Goal: Contribute content: Contribute content

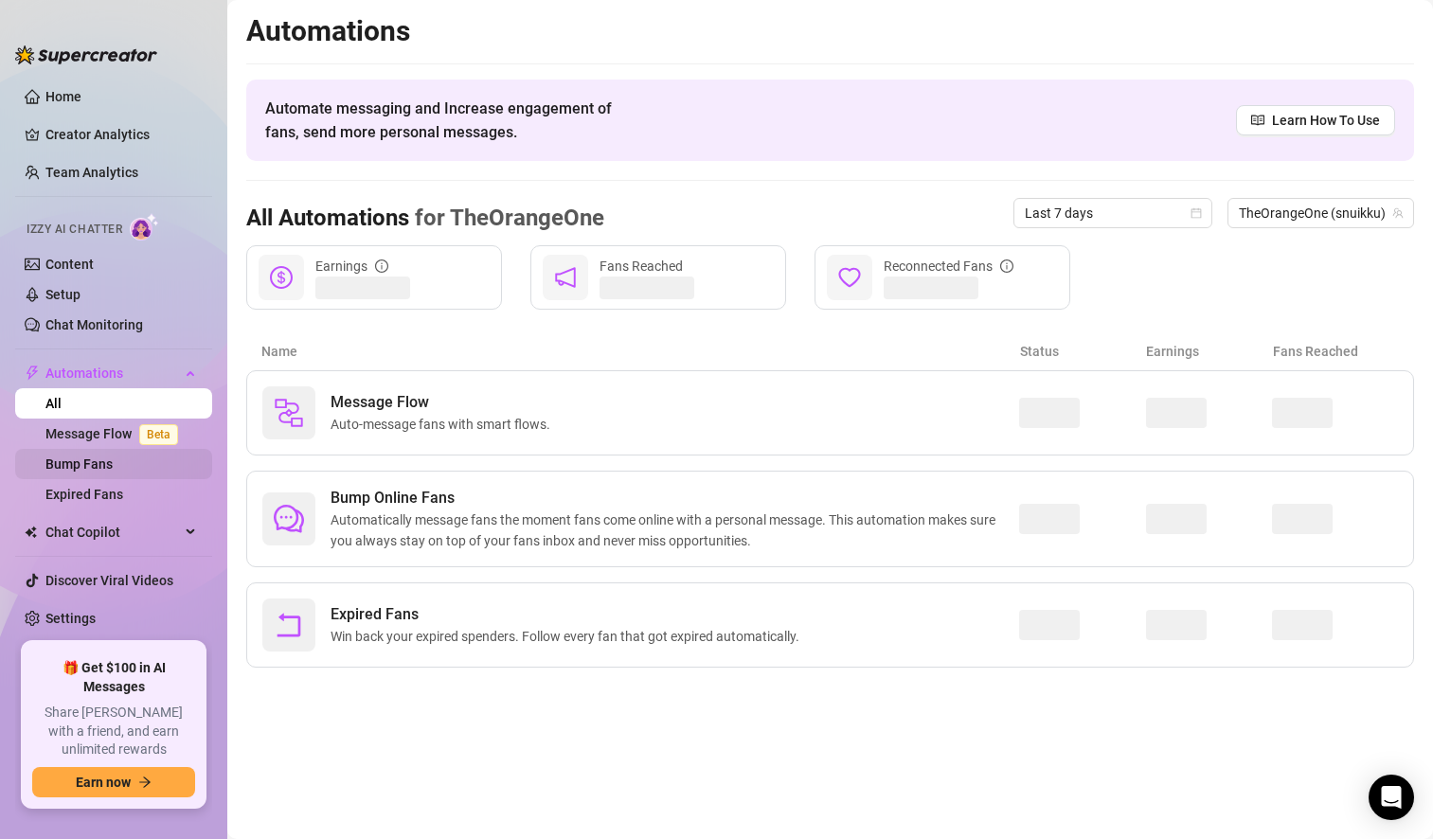
click at [113, 463] on link "Bump Fans" at bounding box center [78, 463] width 67 height 15
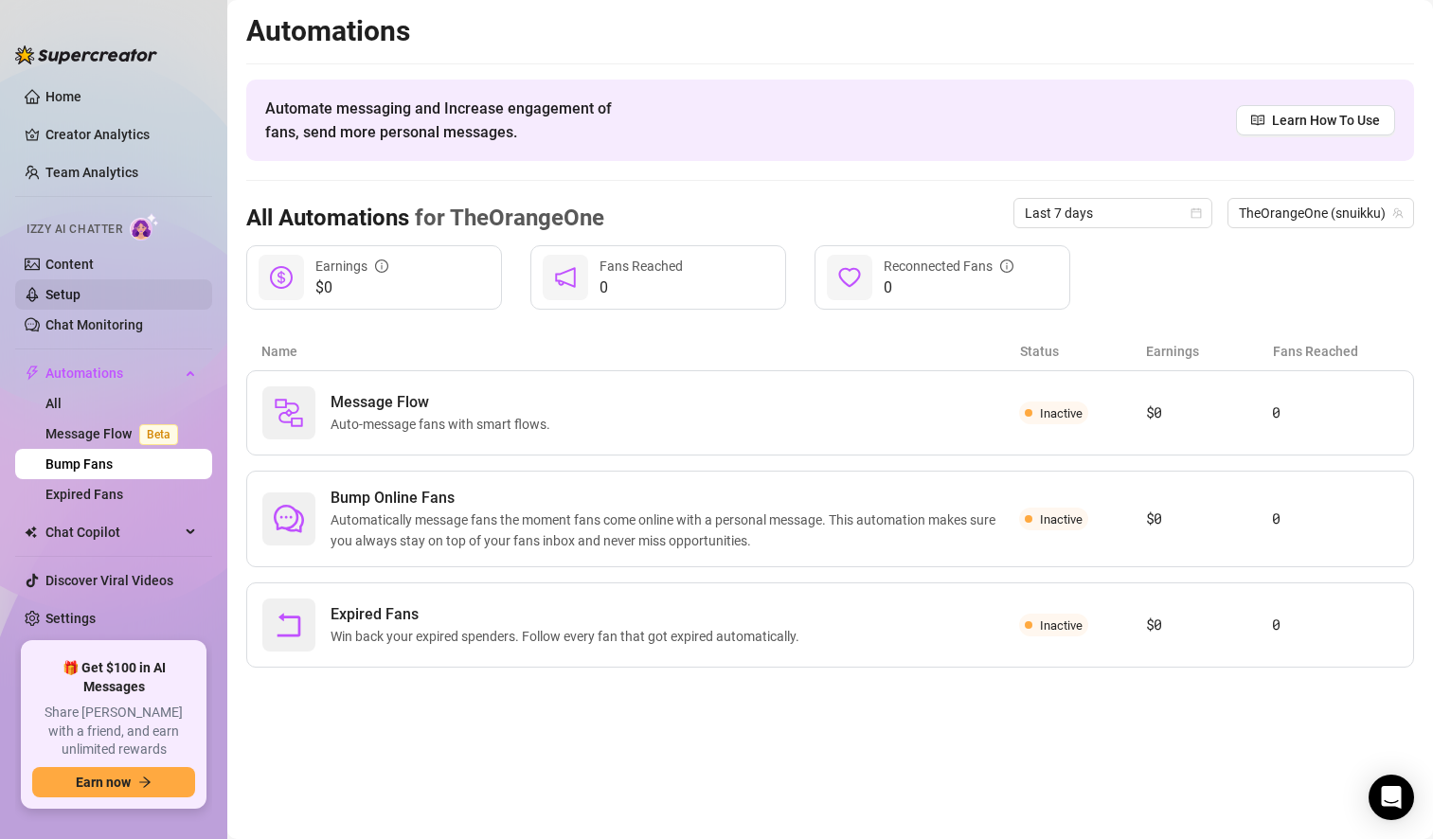
click at [80, 291] on link "Setup" at bounding box center [62, 294] width 35 height 15
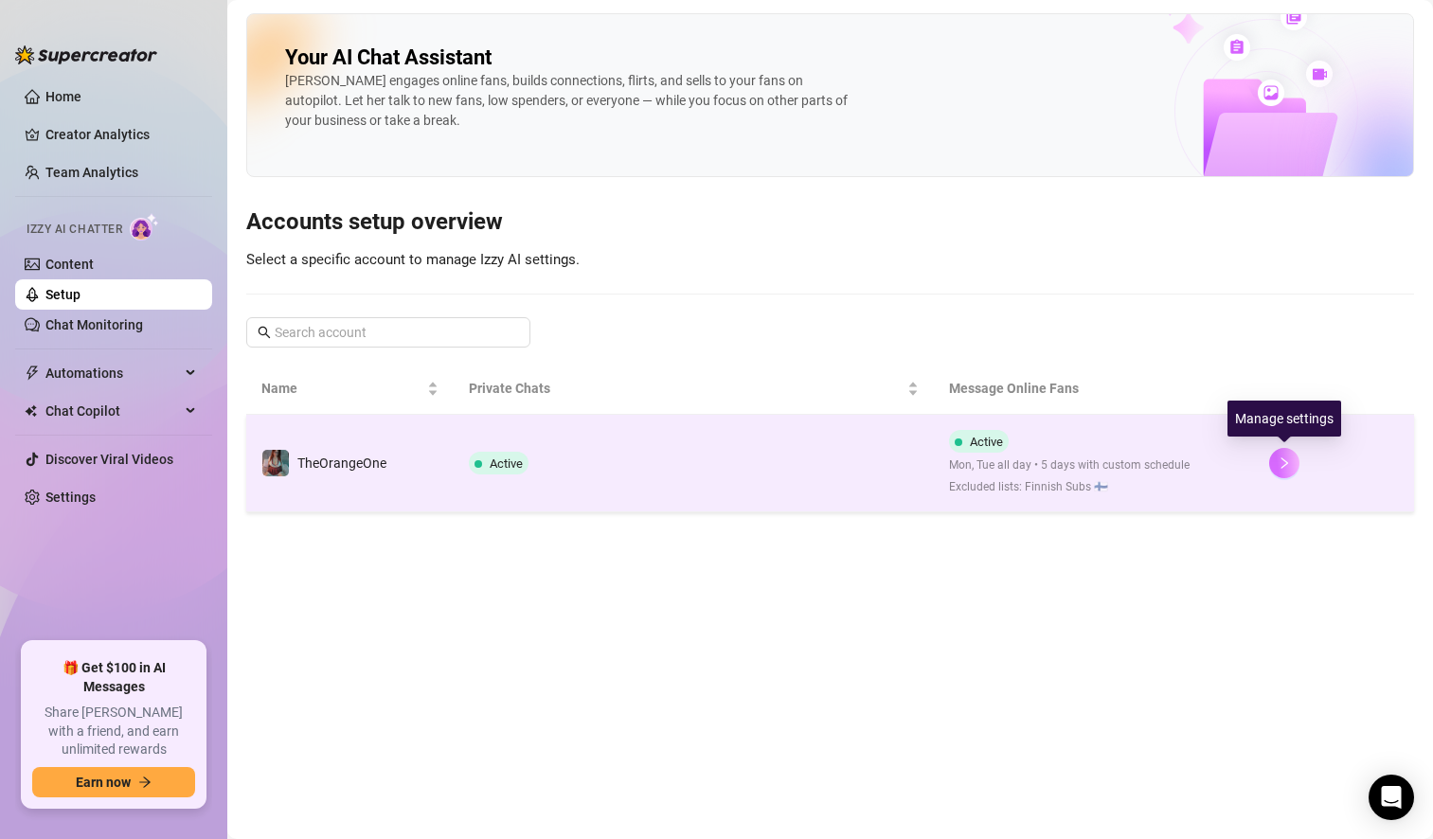
click at [1285, 461] on icon "right" at bounding box center [1284, 462] width 7 height 11
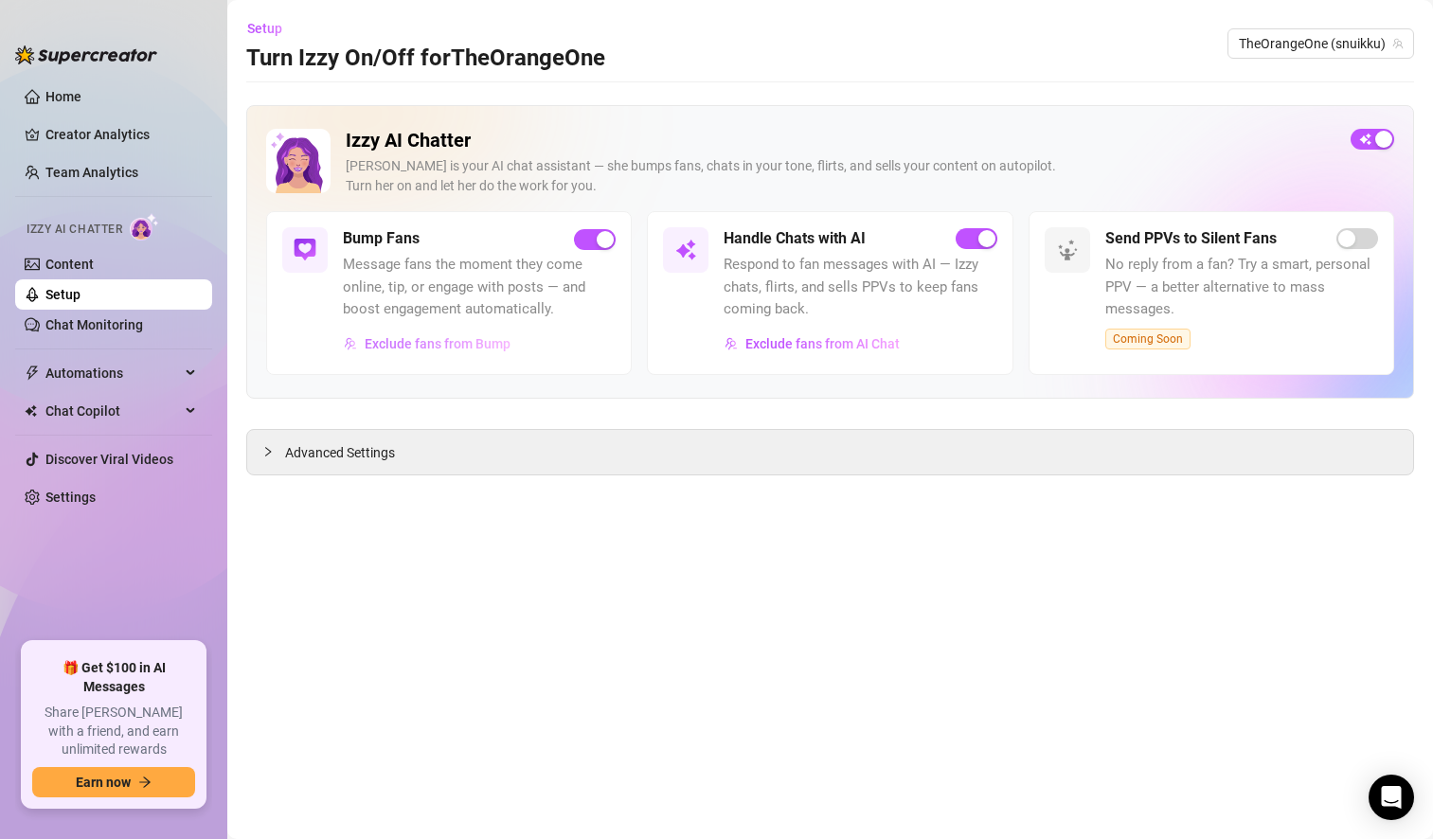
click at [484, 345] on span "Exclude fans from Bump" at bounding box center [438, 343] width 146 height 15
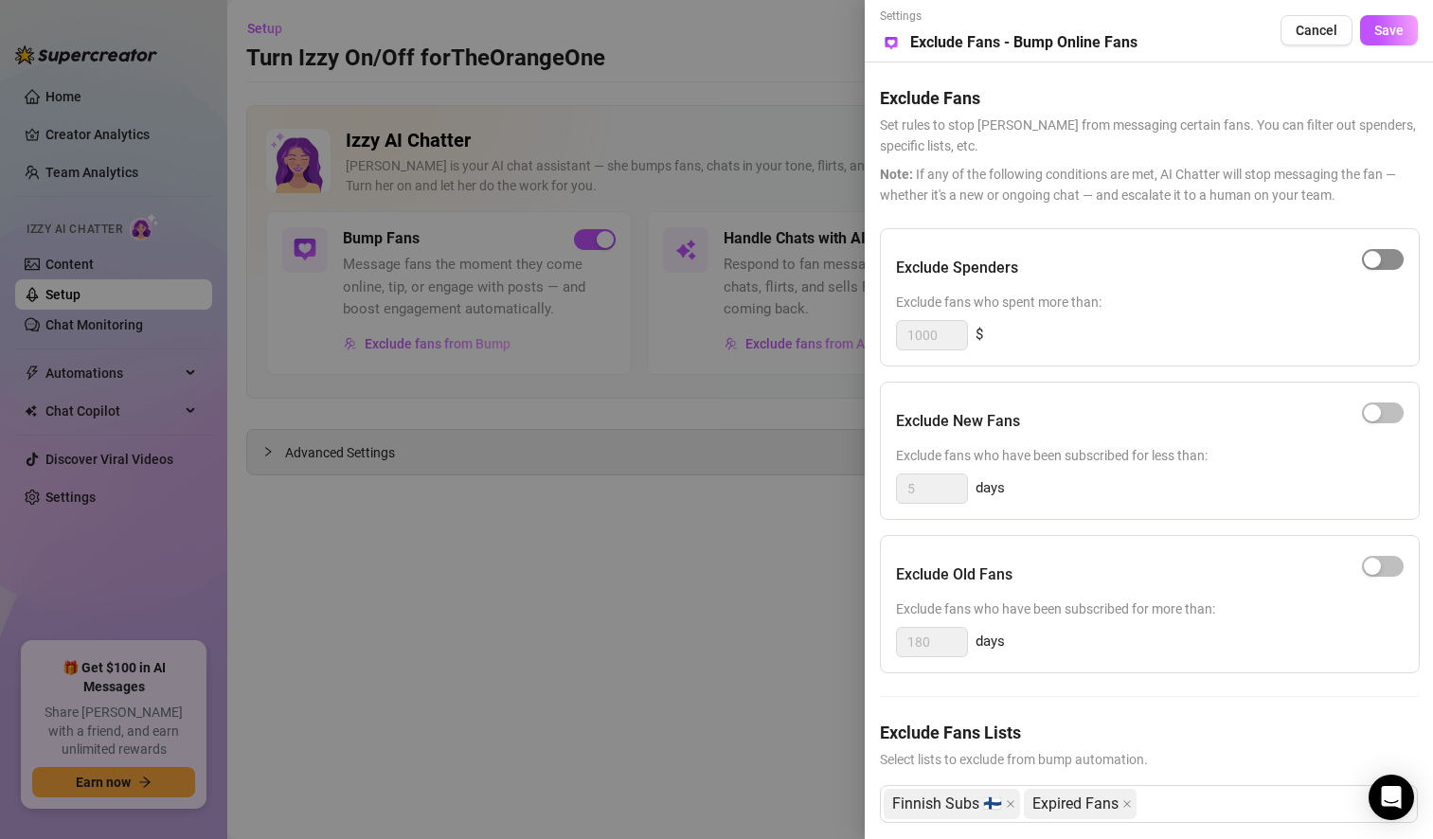
click at [1373, 260] on span "button" at bounding box center [1383, 259] width 42 height 21
click at [944, 337] on input "1000" at bounding box center [932, 335] width 70 height 28
type input "1"
type input "150"
click at [1101, 425] on div "Exclude New Fans" at bounding box center [1150, 421] width 508 height 47
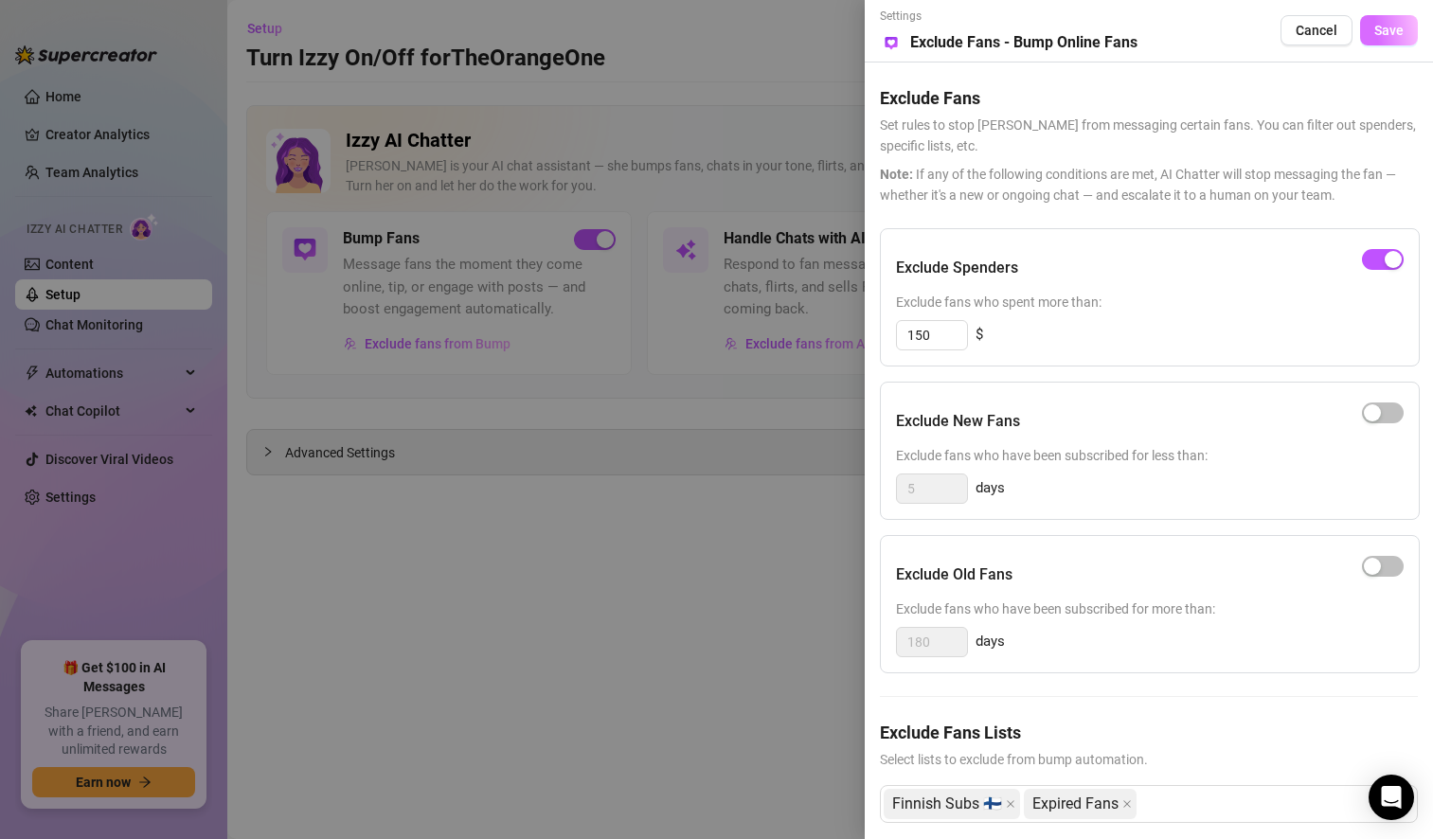
click at [1384, 36] on span "Save" at bounding box center [1388, 30] width 29 height 15
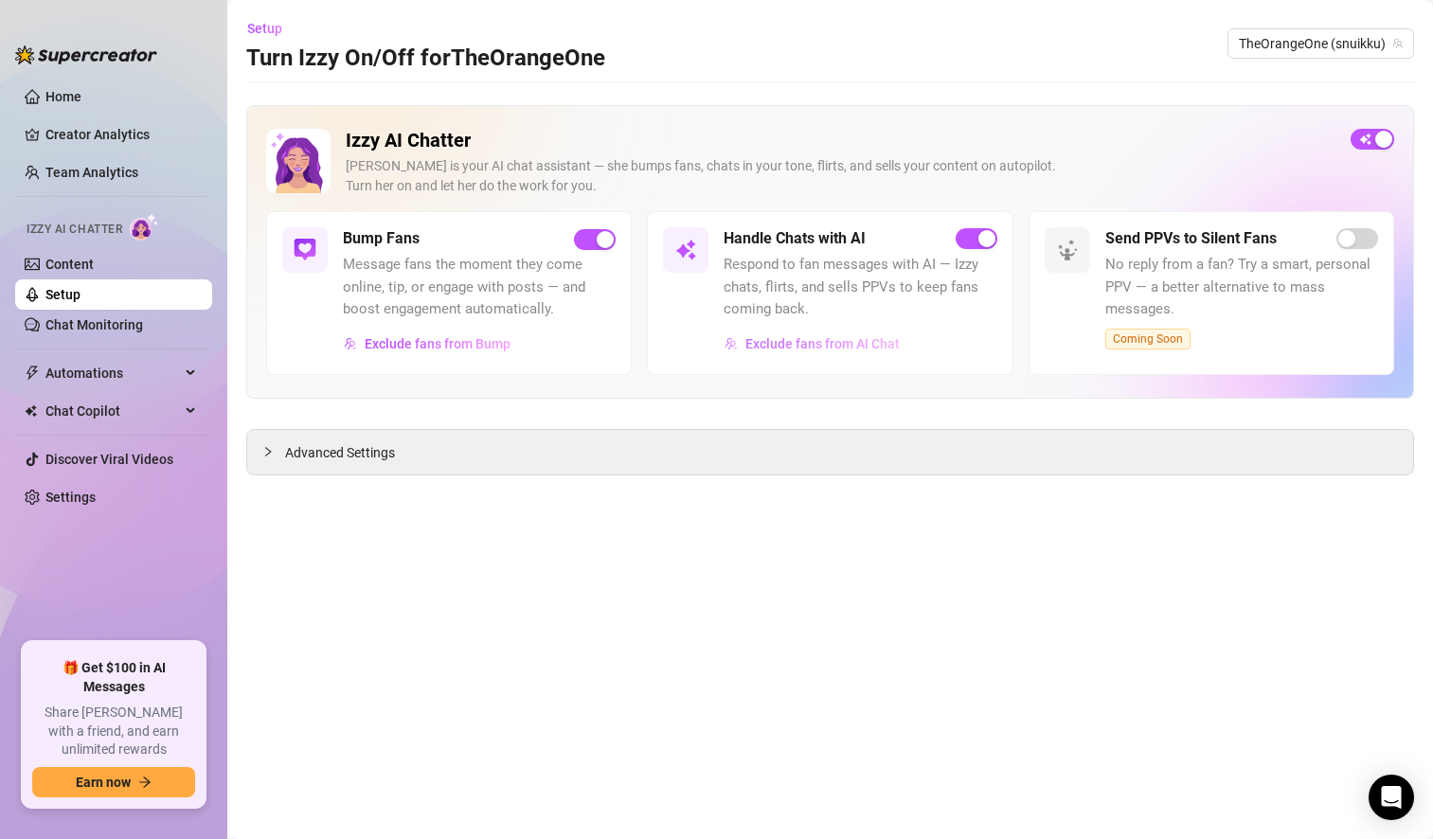
click at [843, 350] on span "Exclude fans from AI Chat" at bounding box center [822, 343] width 154 height 15
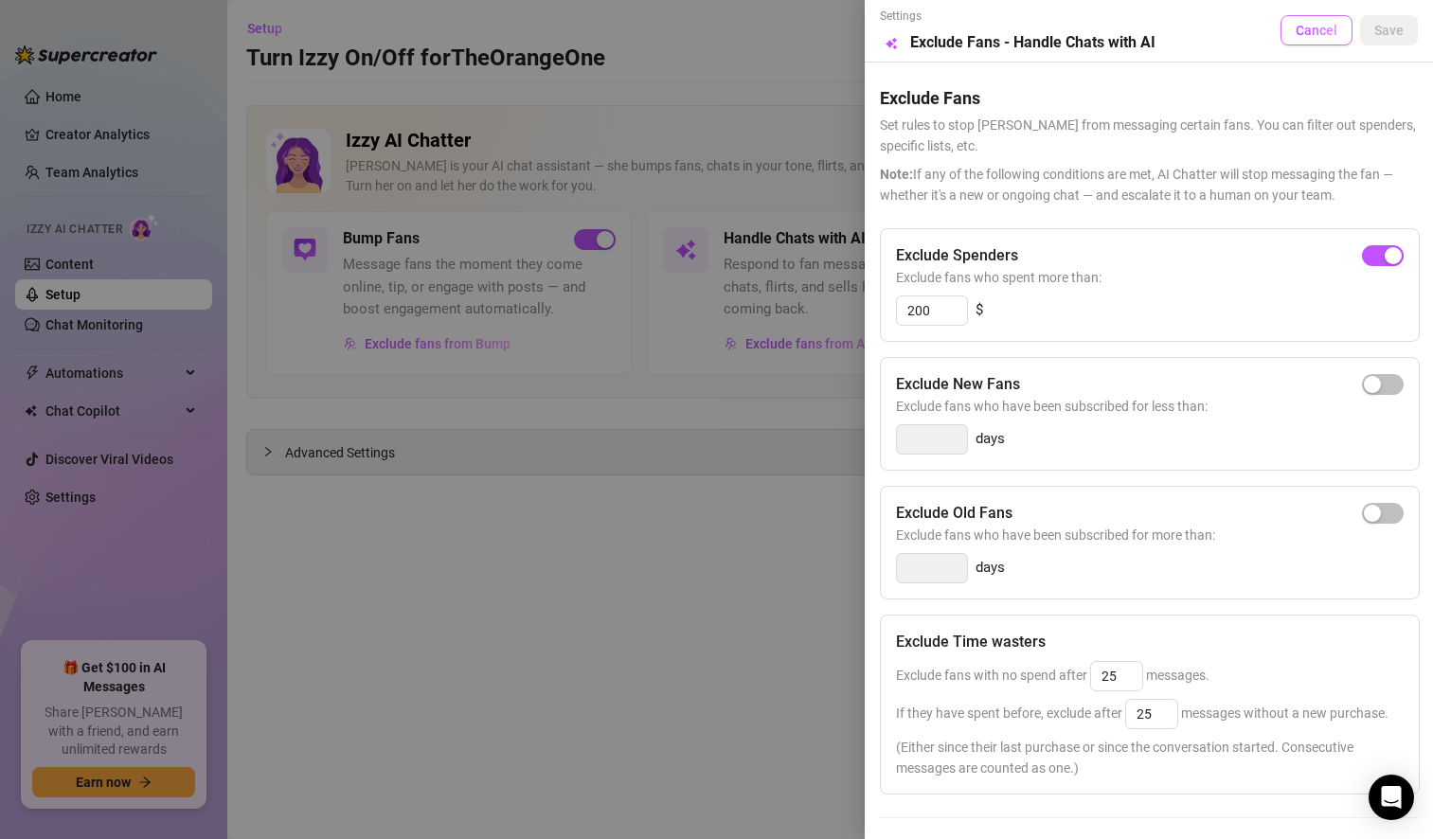
click at [1304, 30] on span "Cancel" at bounding box center [1317, 30] width 42 height 15
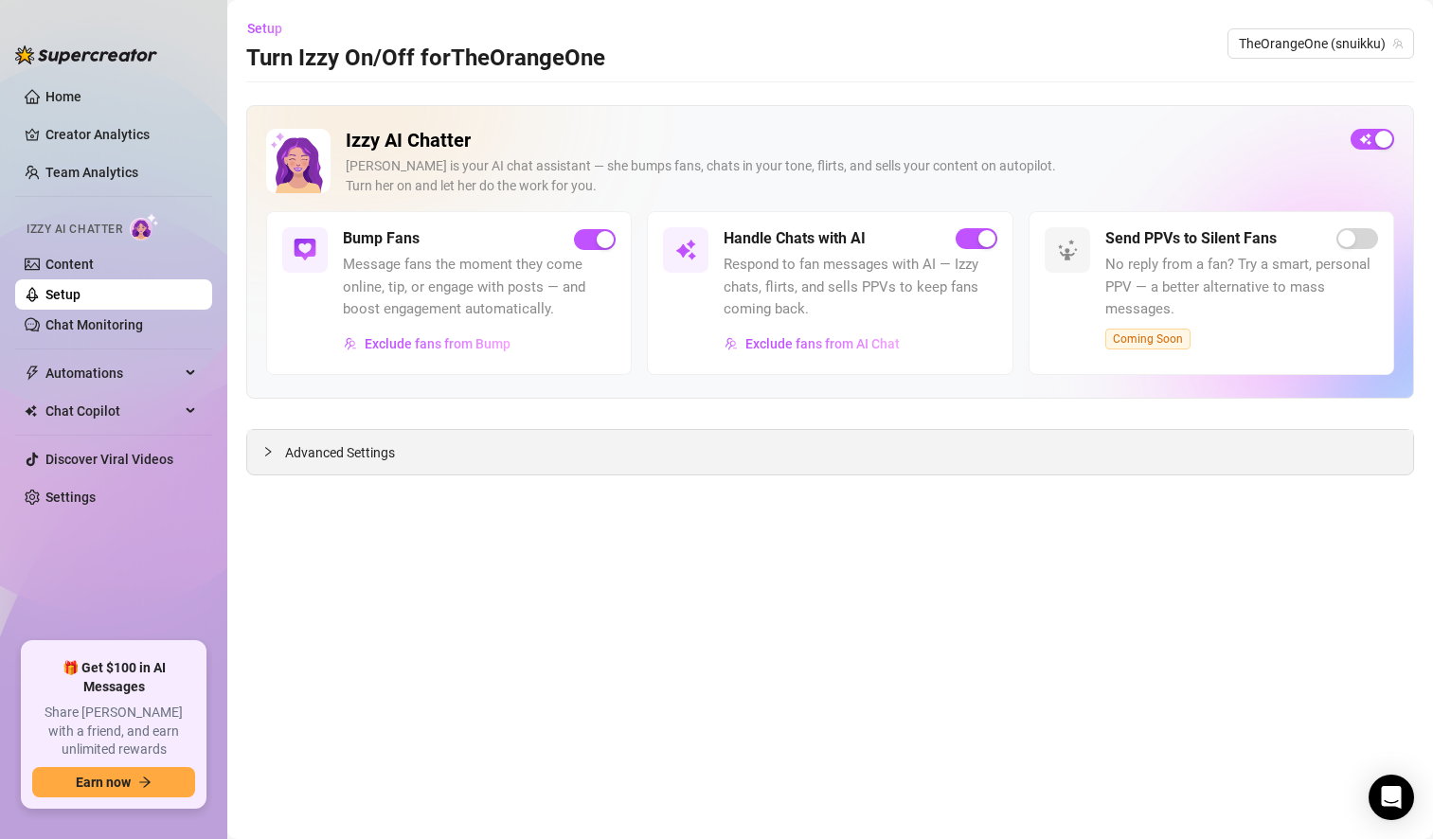
click at [315, 450] on span "Advanced Settings" at bounding box center [340, 452] width 110 height 21
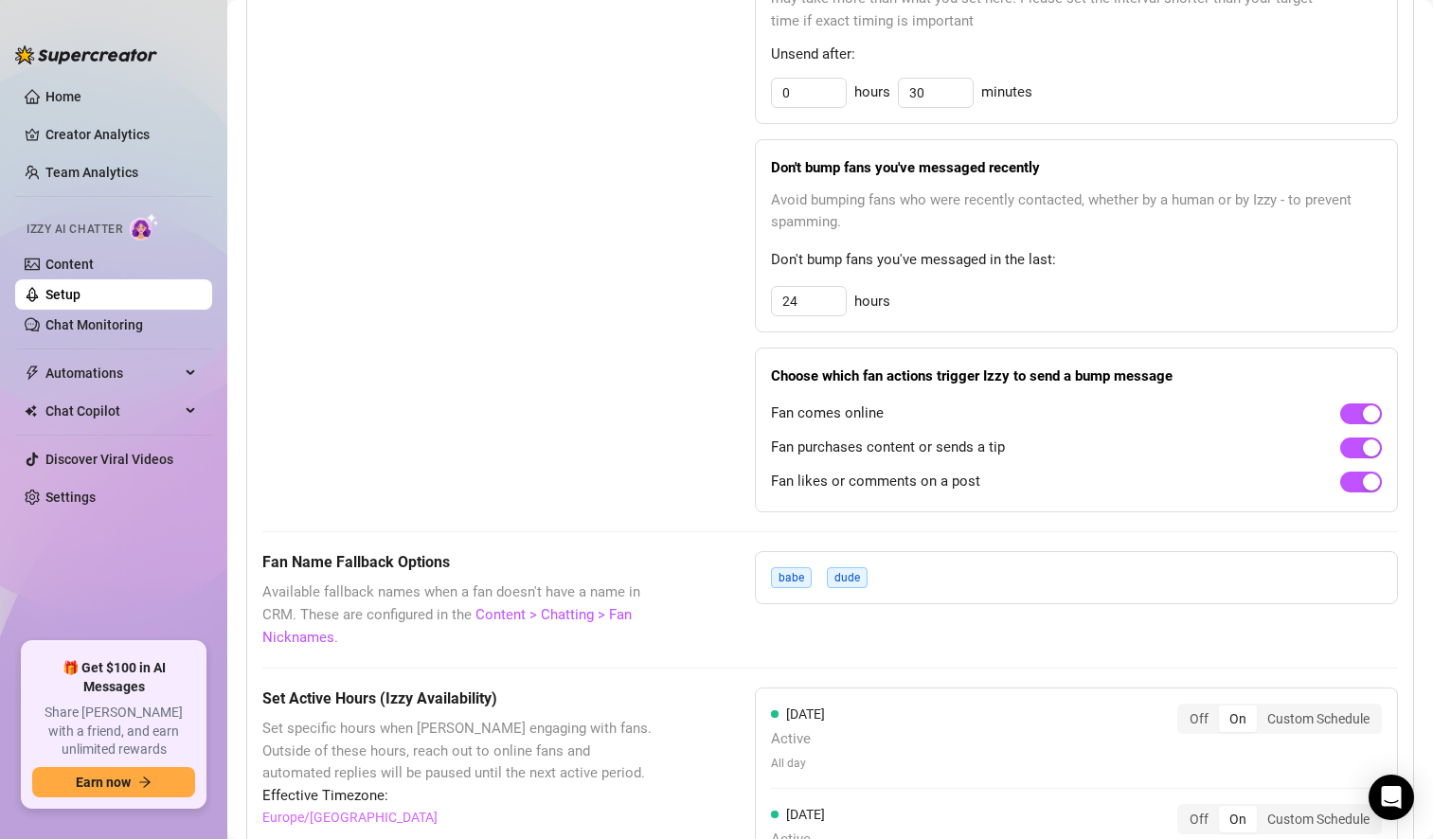
scroll to position [1077, 0]
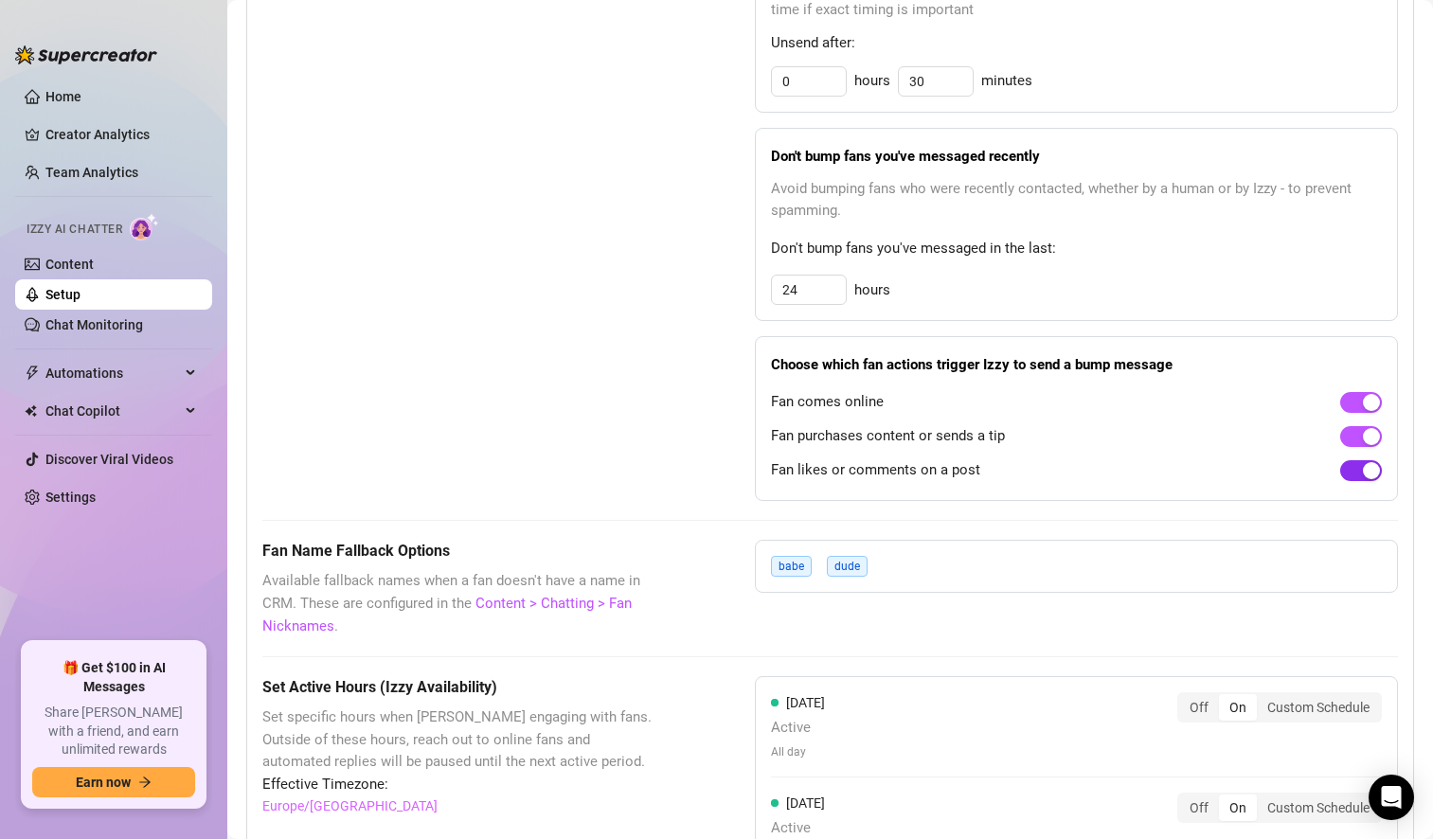
click at [1343, 470] on span "button" at bounding box center [1361, 470] width 42 height 21
click at [1340, 437] on span "button" at bounding box center [1361, 436] width 42 height 21
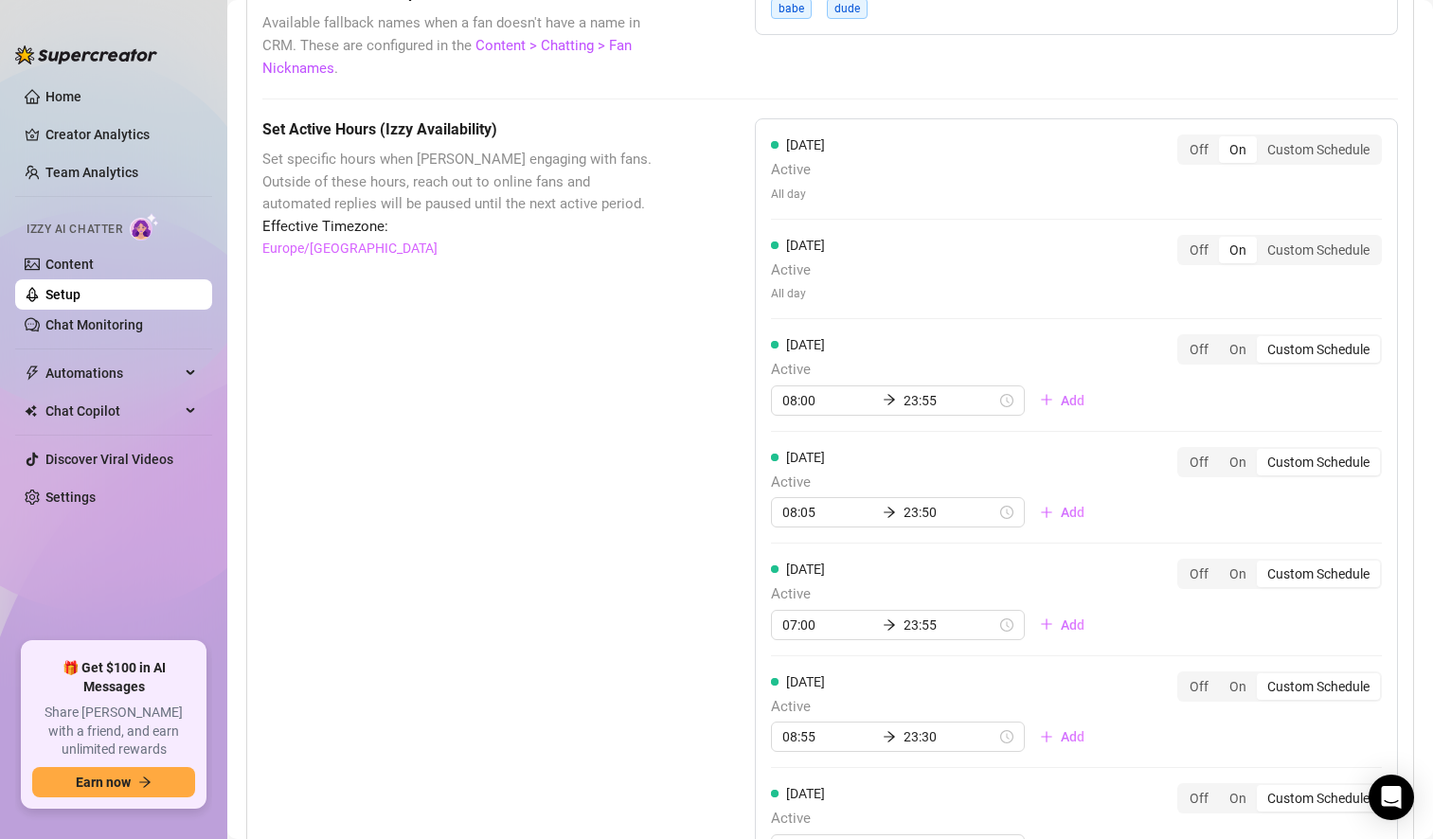
scroll to position [1636, 0]
click at [1219, 347] on div "On" at bounding box center [1238, 348] width 38 height 27
click at [1224, 338] on input "On" at bounding box center [1224, 338] width 0 height 0
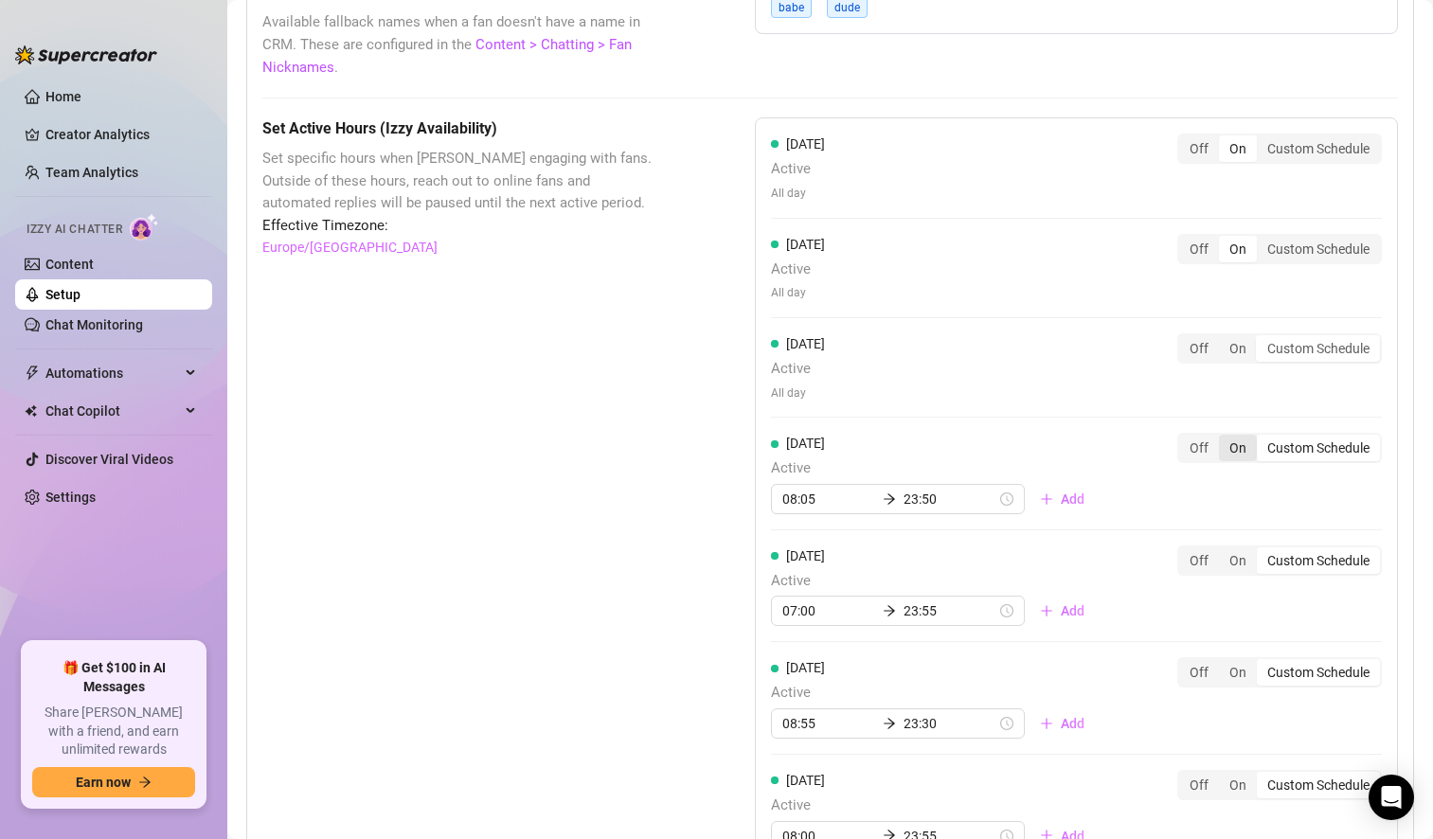
click at [1221, 414] on div "[DATE] Active All day Off On Custom Schedule" at bounding box center [1076, 375] width 611 height 84
click at [1230, 445] on div "On" at bounding box center [1238, 448] width 38 height 27
click at [1224, 438] on input "On" at bounding box center [1224, 438] width 0 height 0
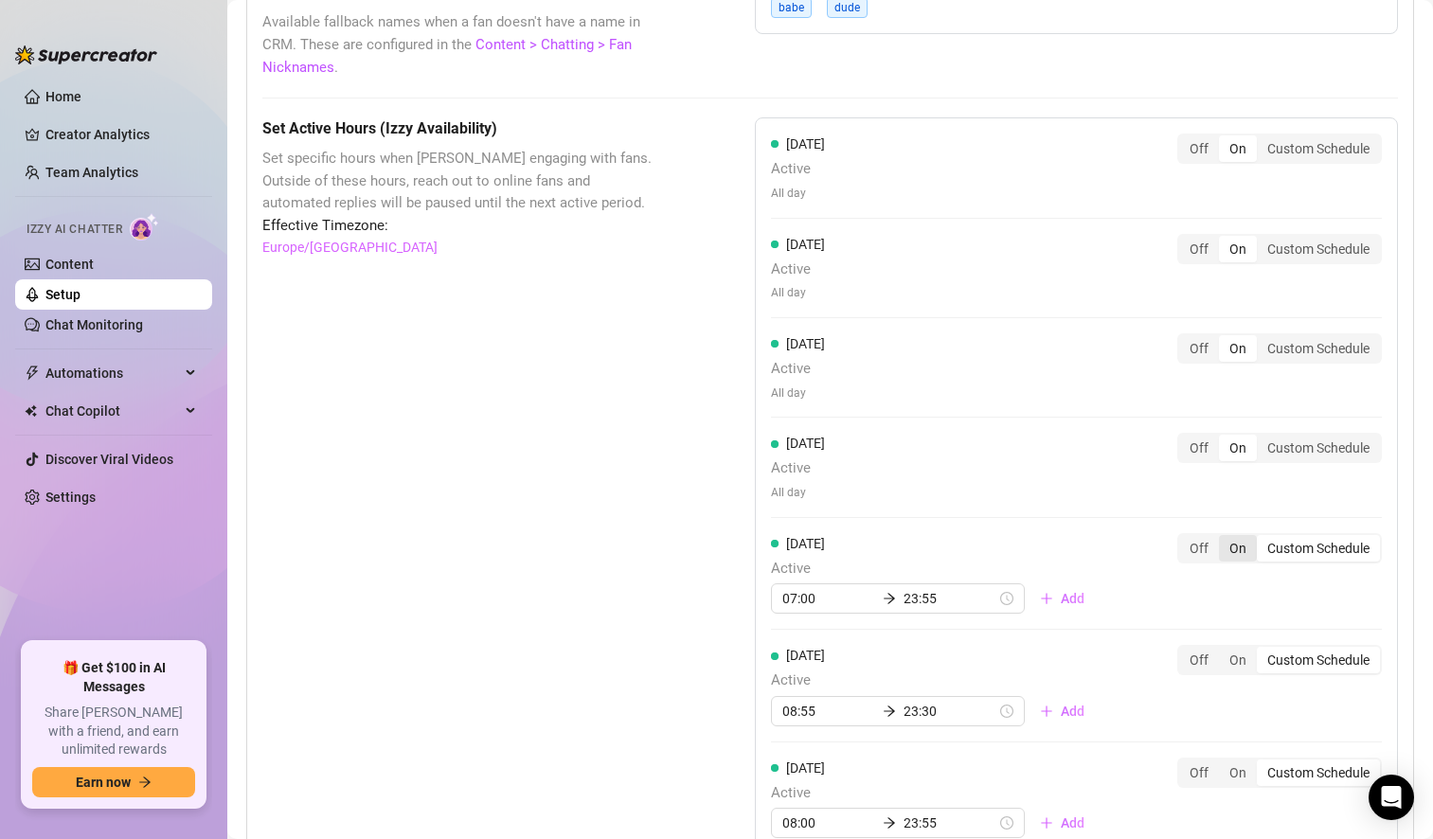
click at [1223, 552] on div "On" at bounding box center [1238, 548] width 38 height 27
click at [1224, 538] on input "On" at bounding box center [1224, 538] width 0 height 0
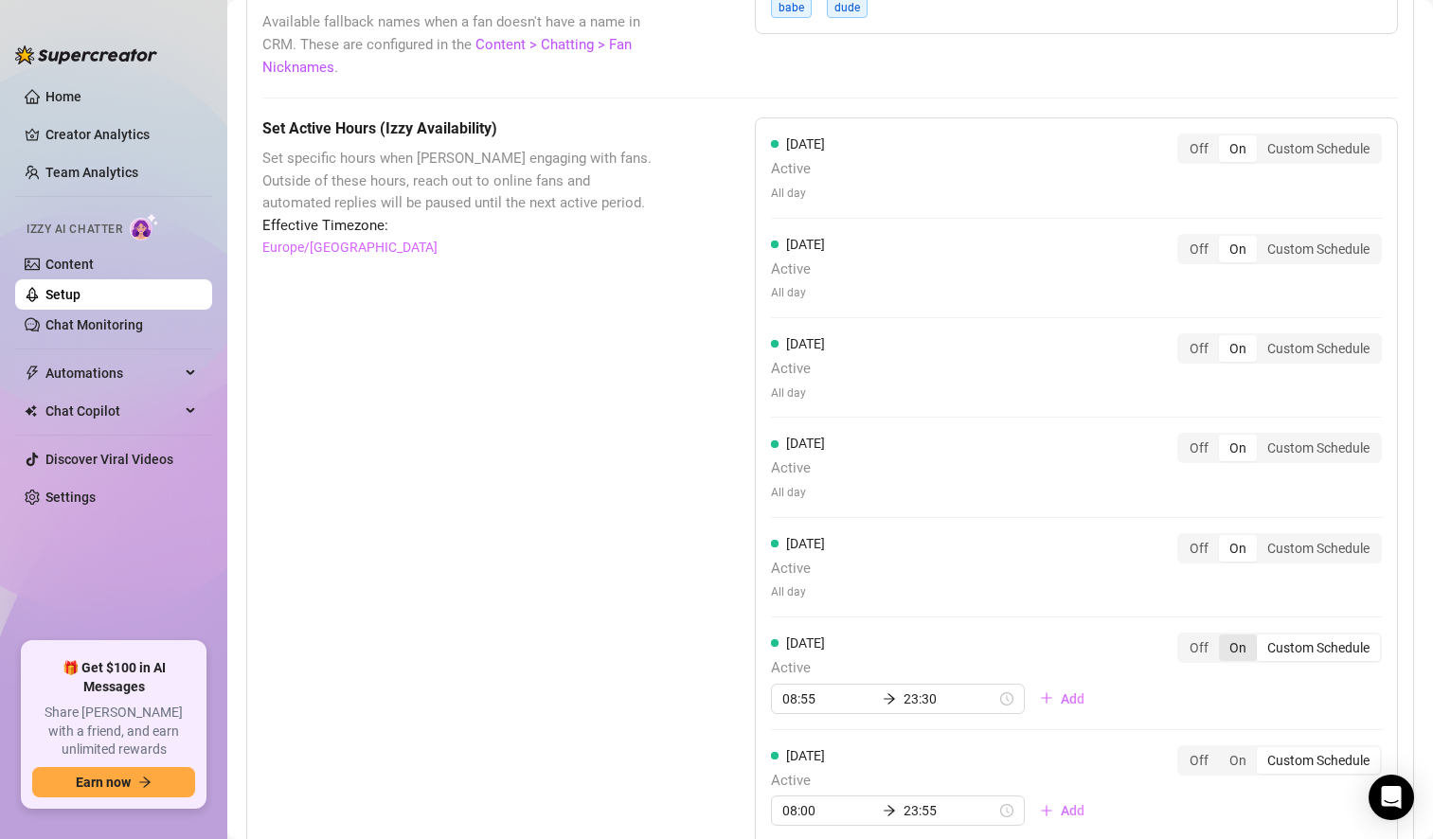
click at [1221, 644] on div "On" at bounding box center [1238, 648] width 38 height 27
click at [1224, 637] on input "On" at bounding box center [1224, 637] width 0 height 0
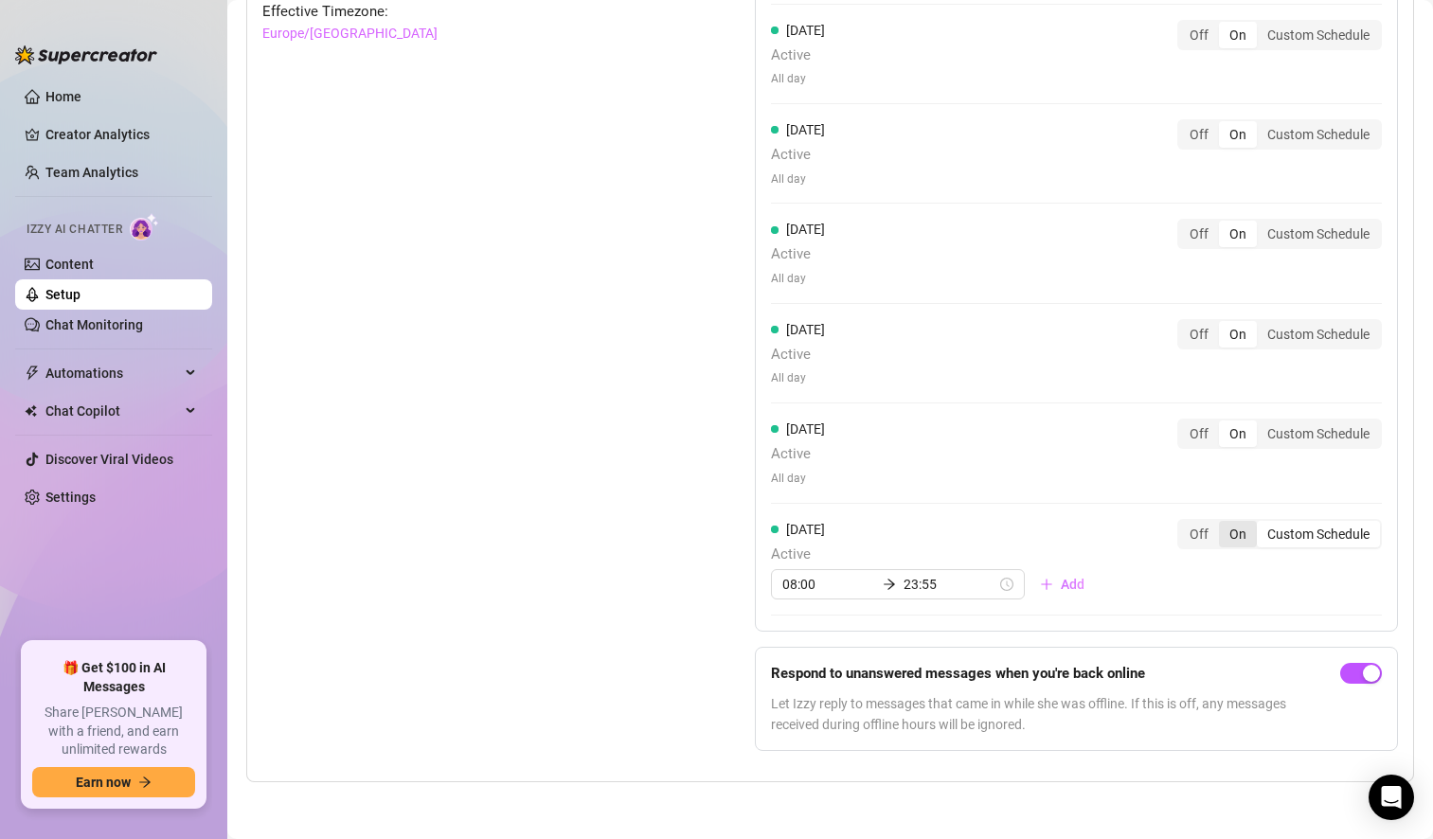
click at [1224, 538] on div "On" at bounding box center [1238, 534] width 38 height 27
click at [1224, 524] on input "On" at bounding box center [1224, 524] width 0 height 0
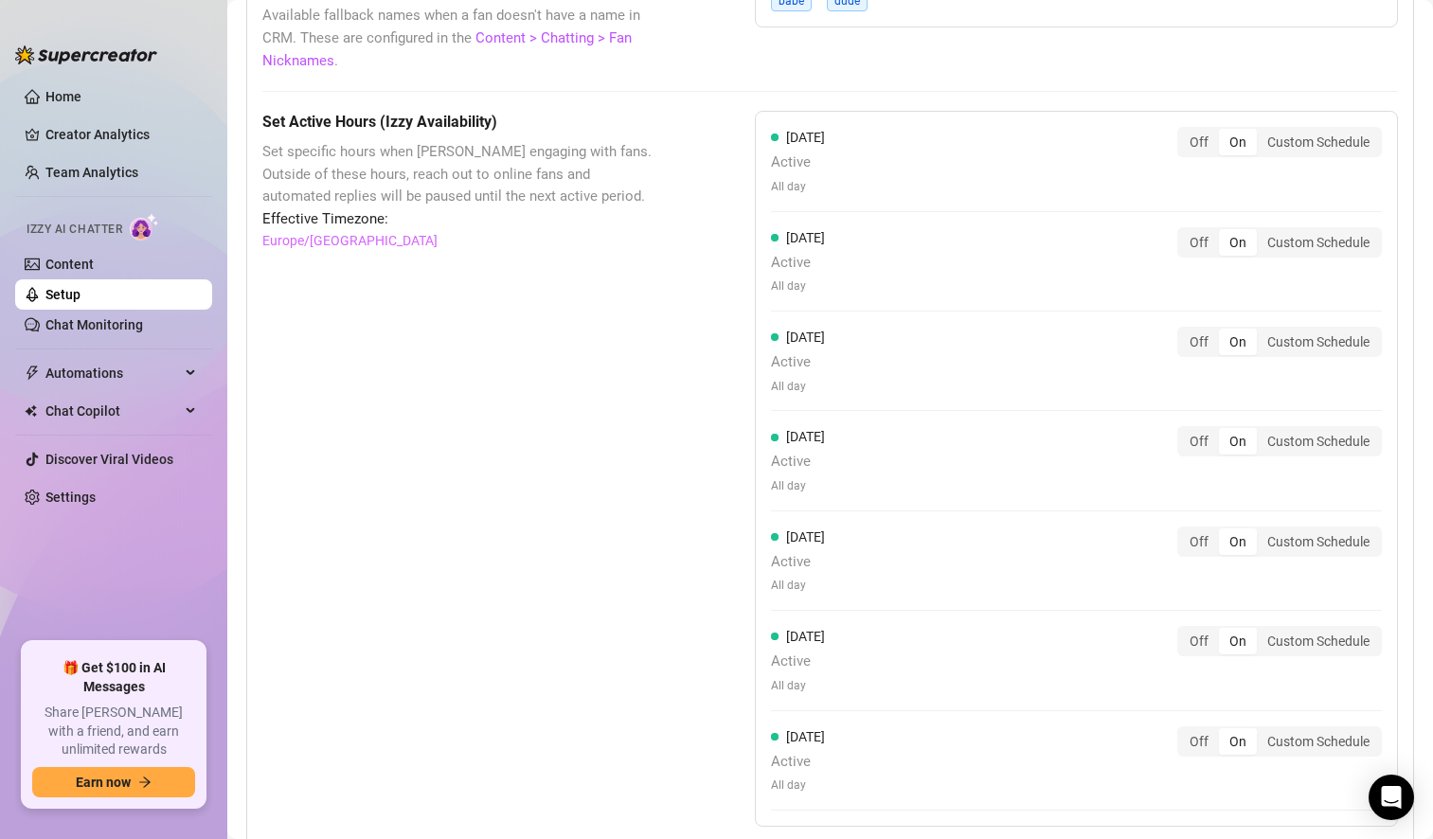
scroll to position [1641, 0]
click at [1187, 143] on div "Off" at bounding box center [1199, 143] width 40 height 27
click at [1184, 133] on input "Off" at bounding box center [1184, 133] width 0 height 0
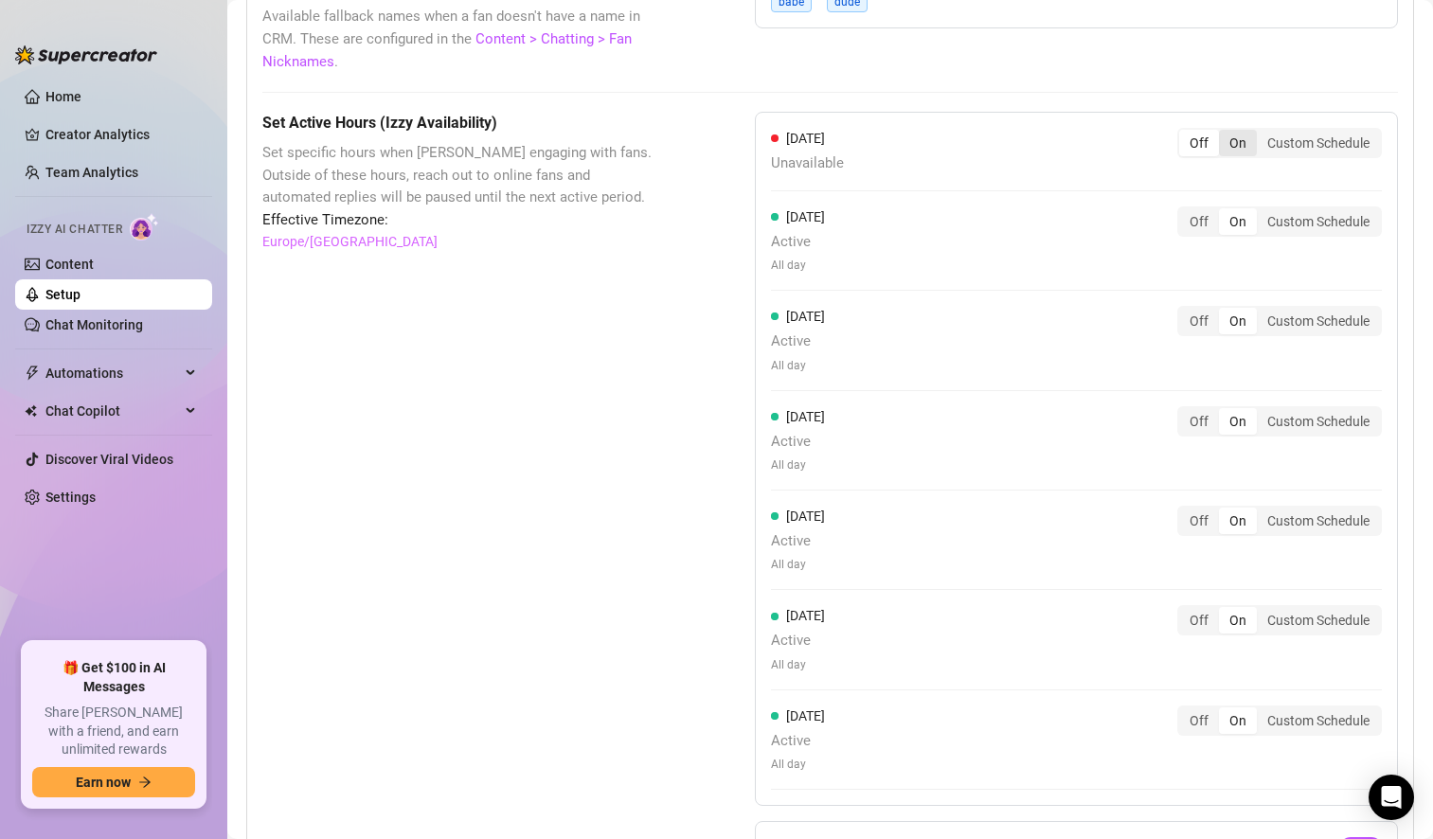
click at [1226, 152] on div "On" at bounding box center [1238, 143] width 38 height 27
click at [1224, 133] on input "On" at bounding box center [1224, 133] width 0 height 0
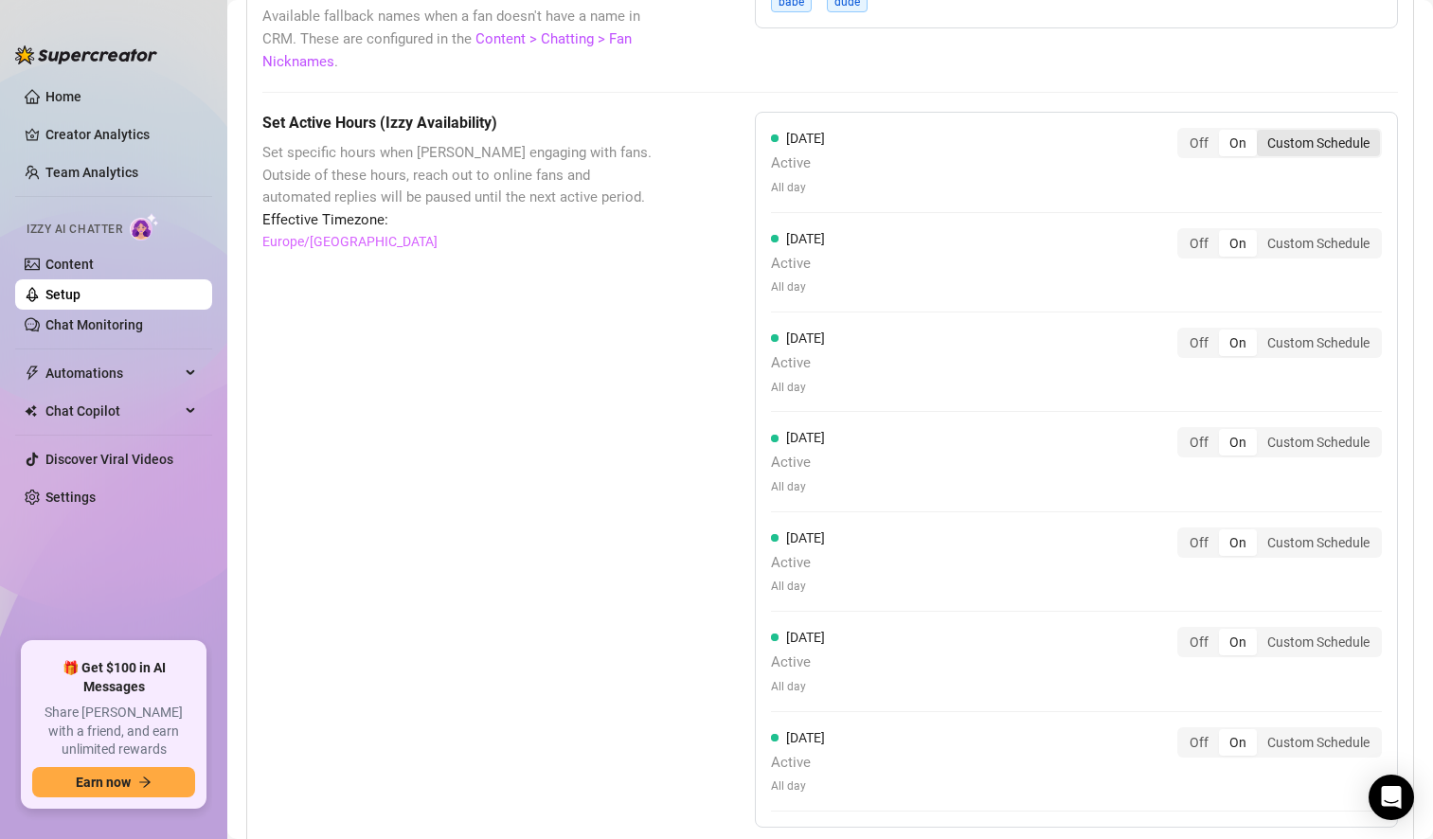
click at [1309, 142] on div "Custom Schedule" at bounding box center [1318, 143] width 123 height 27
click at [1261, 133] on input "Custom Schedule" at bounding box center [1261, 133] width 0 height 0
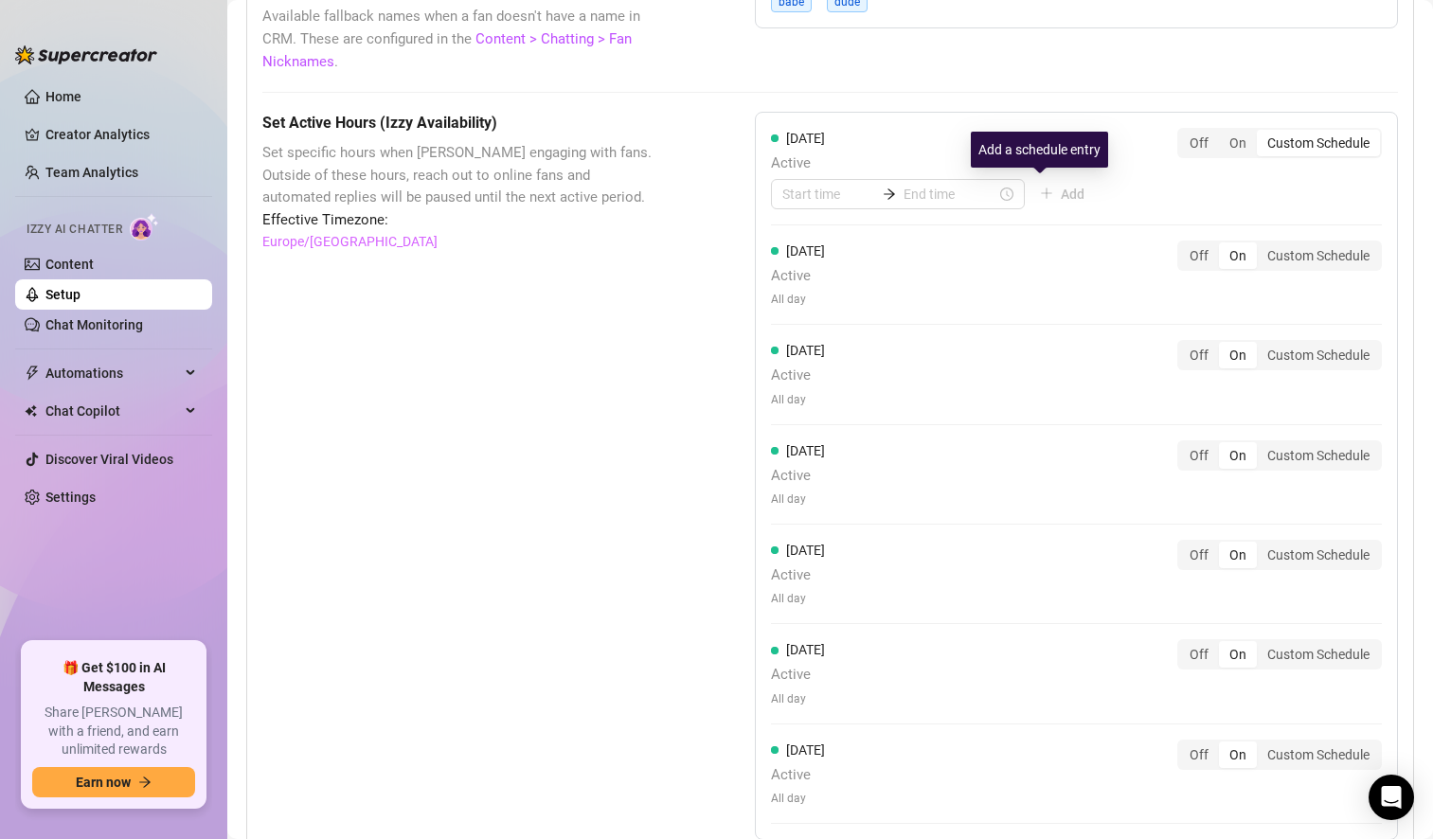
click at [1035, 212] on div "[DATE] Active Add Off On Custom Schedule" at bounding box center [1076, 177] width 611 height 98
click at [797, 199] on input at bounding box center [828, 194] width 93 height 21
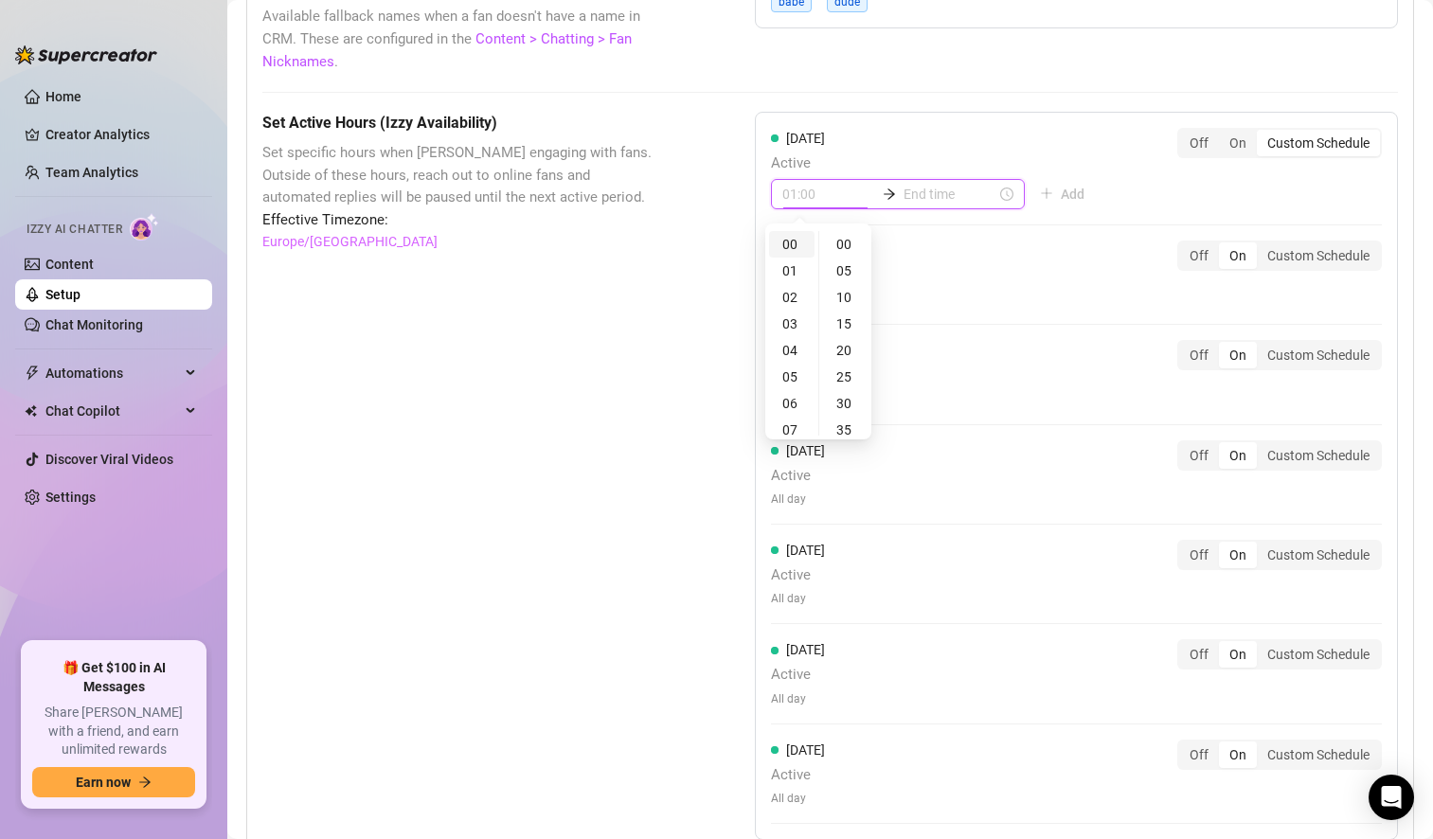
type input "00:00"
click at [783, 246] on div "00" at bounding box center [791, 244] width 45 height 27
click at [843, 244] on div "00" at bounding box center [845, 244] width 45 height 27
click at [927, 198] on input at bounding box center [949, 194] width 93 height 21
type input "00:00"
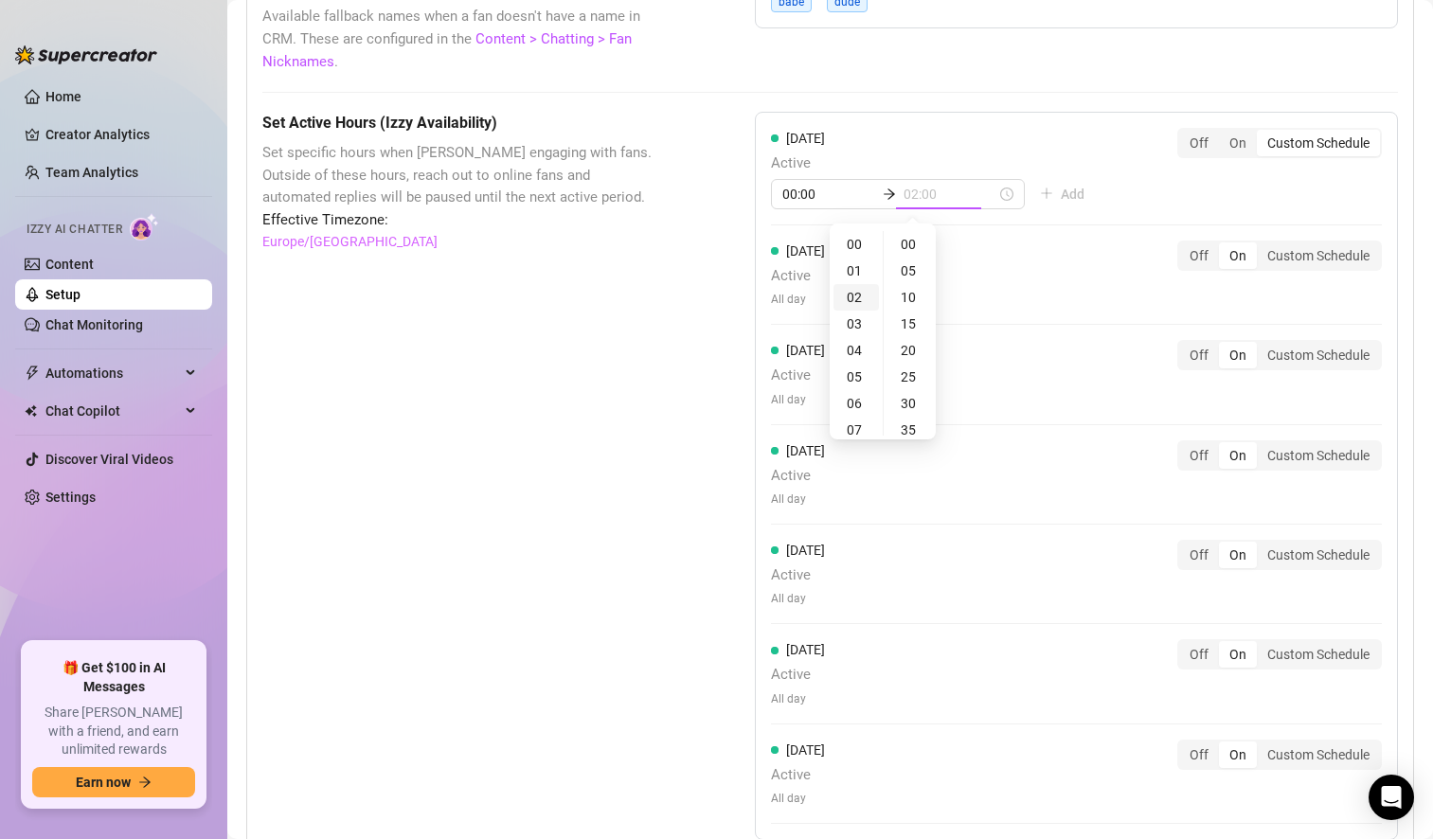
click at [853, 302] on div "02" at bounding box center [855, 297] width 45 height 27
type input "02:55"
click at [905, 241] on div "55" at bounding box center [909, 244] width 45 height 27
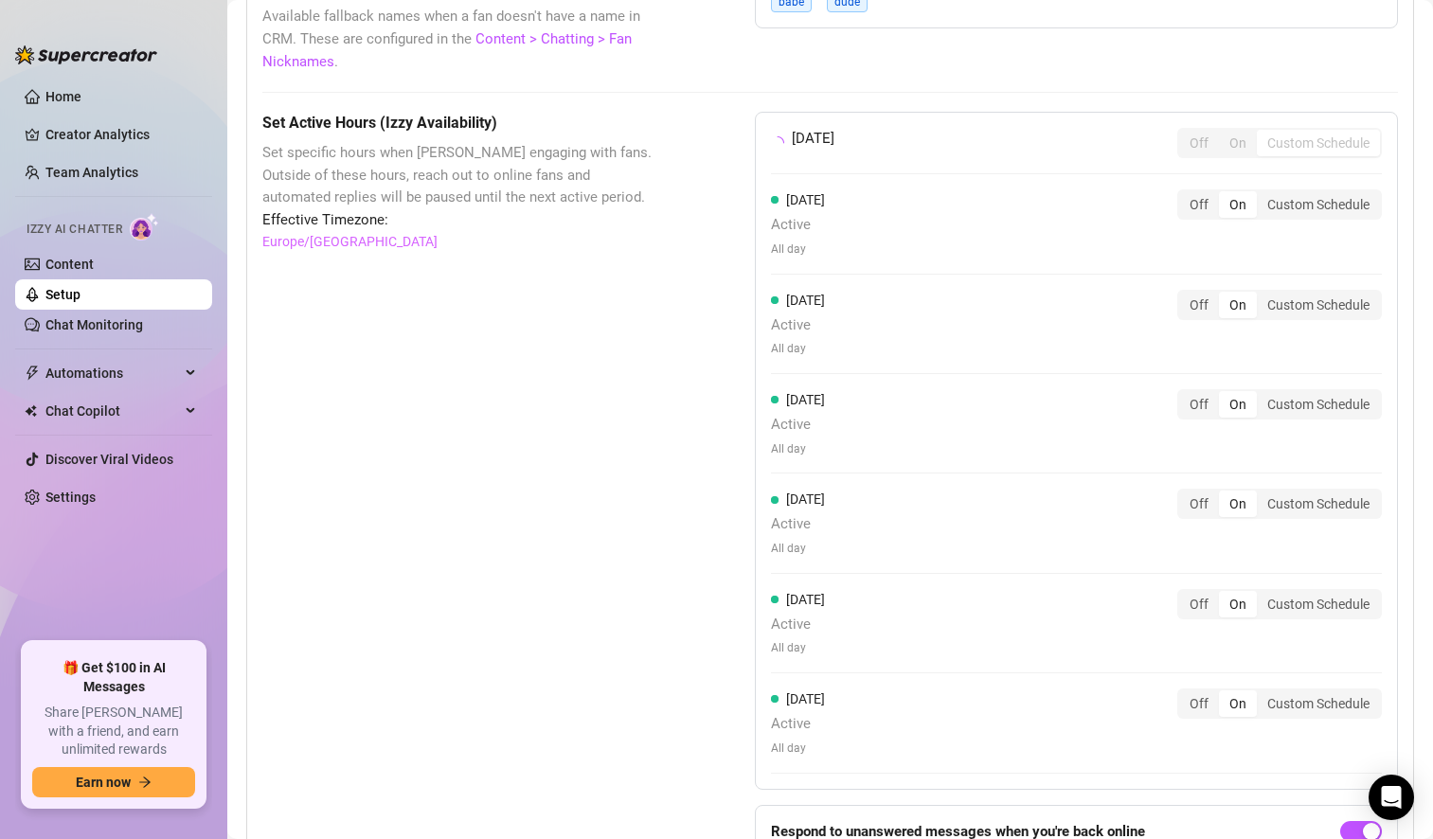
click at [897, 149] on div "[DATE] Off On Custom Schedule" at bounding box center [1076, 143] width 611 height 30
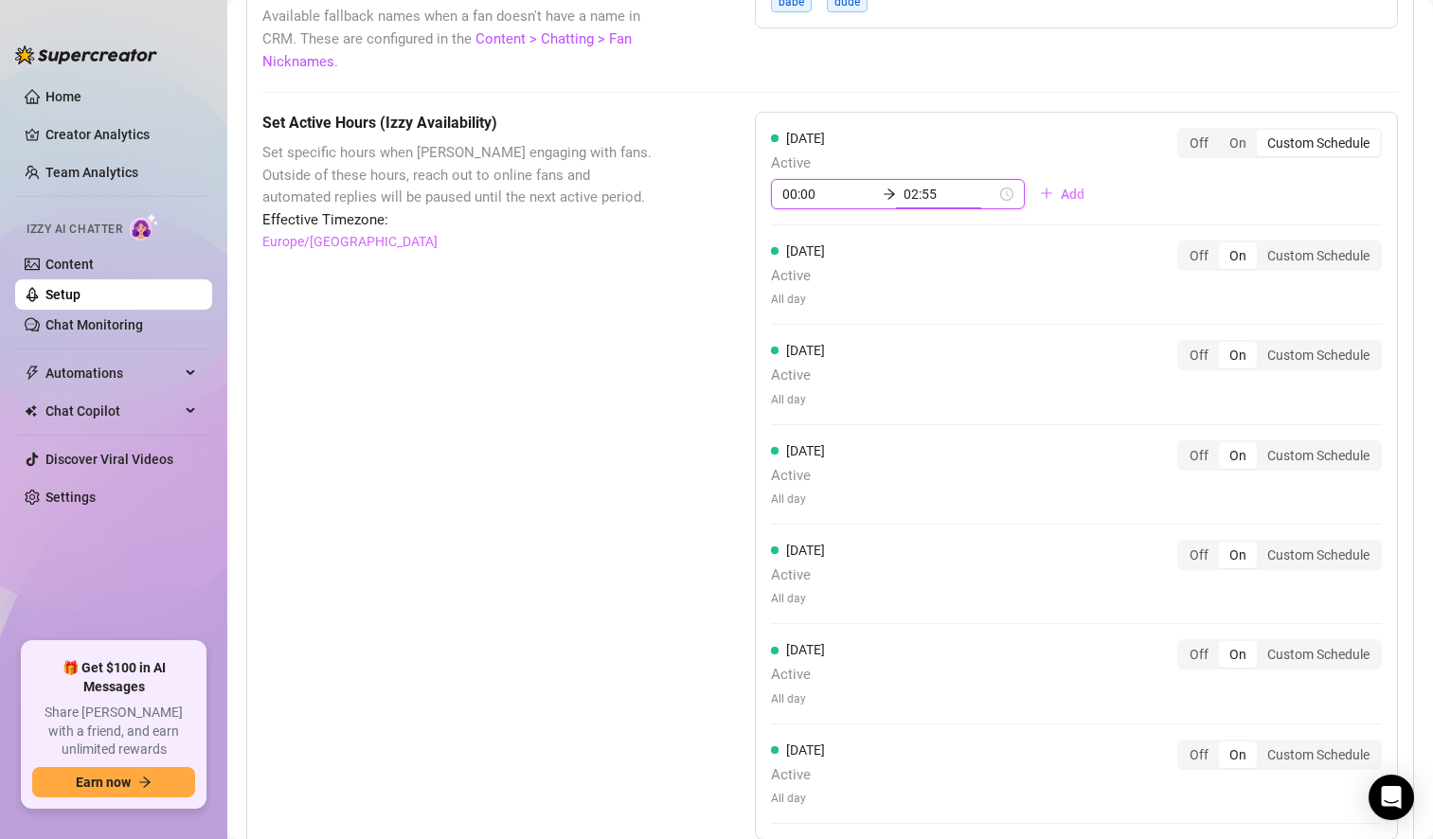
click at [921, 193] on input "02:55" at bounding box center [949, 194] width 93 height 21
click at [854, 268] on div "03" at bounding box center [855, 271] width 45 height 27
type input "03:55"
click at [911, 239] on div "55" at bounding box center [909, 244] width 45 height 27
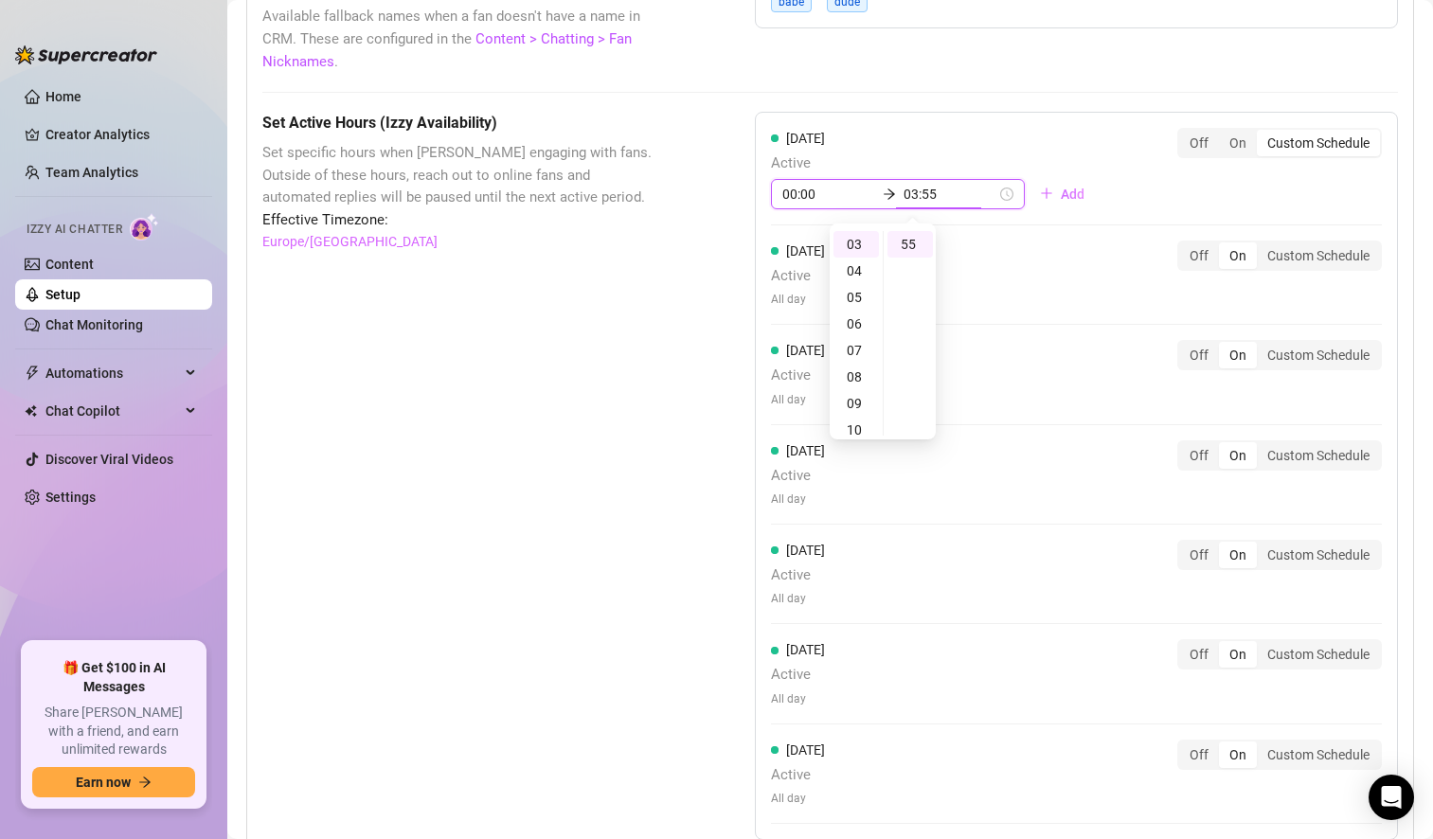
scroll to position [3, 0]
click at [1028, 119] on div "[DATE] Active 00:00 03:55 Add Off On Custom Schedule [DATE] Active All day Off …" at bounding box center [1076, 476] width 643 height 728
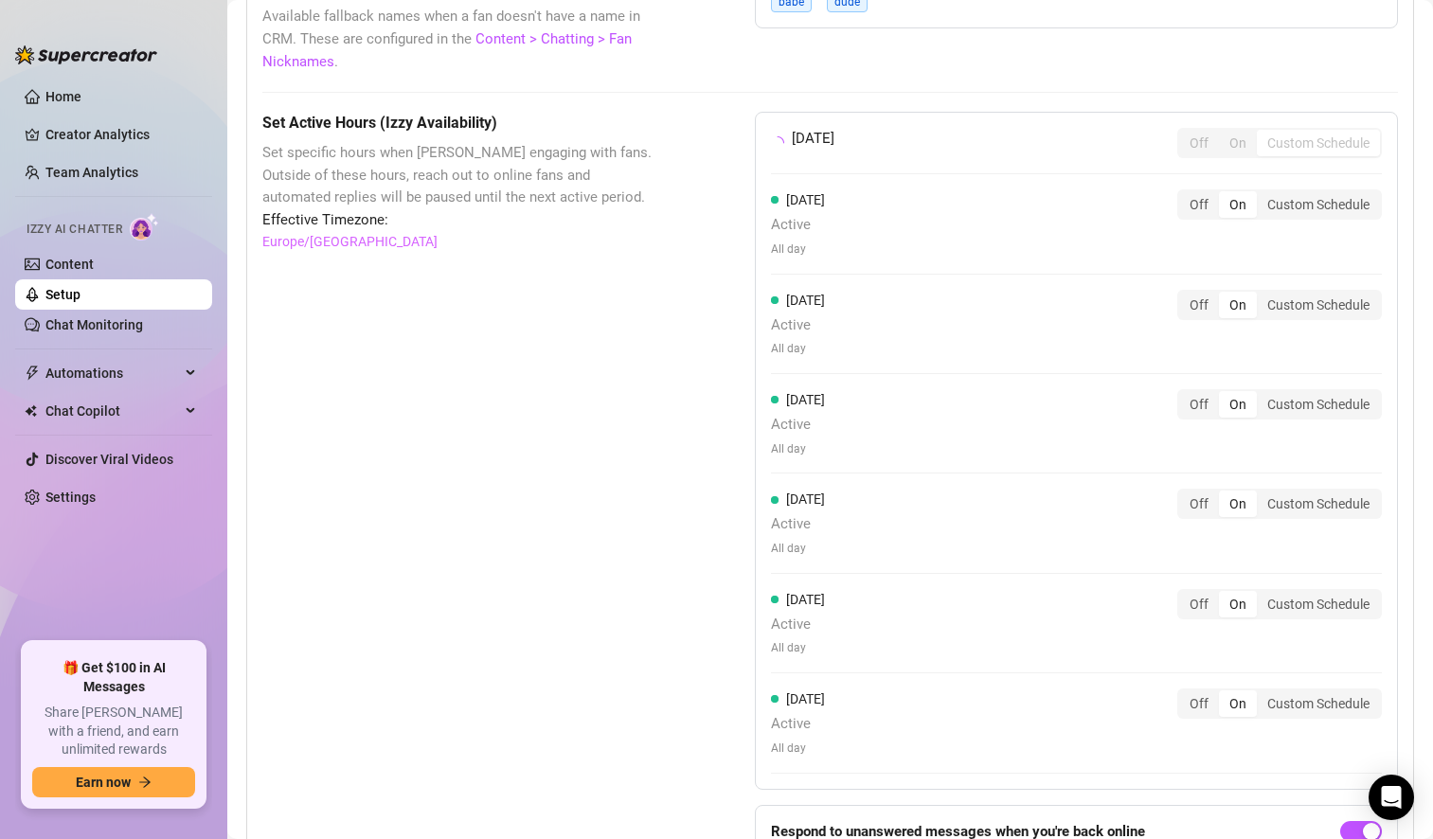
click at [1039, 133] on div "[DATE] Off On Custom Schedule" at bounding box center [1076, 143] width 611 height 30
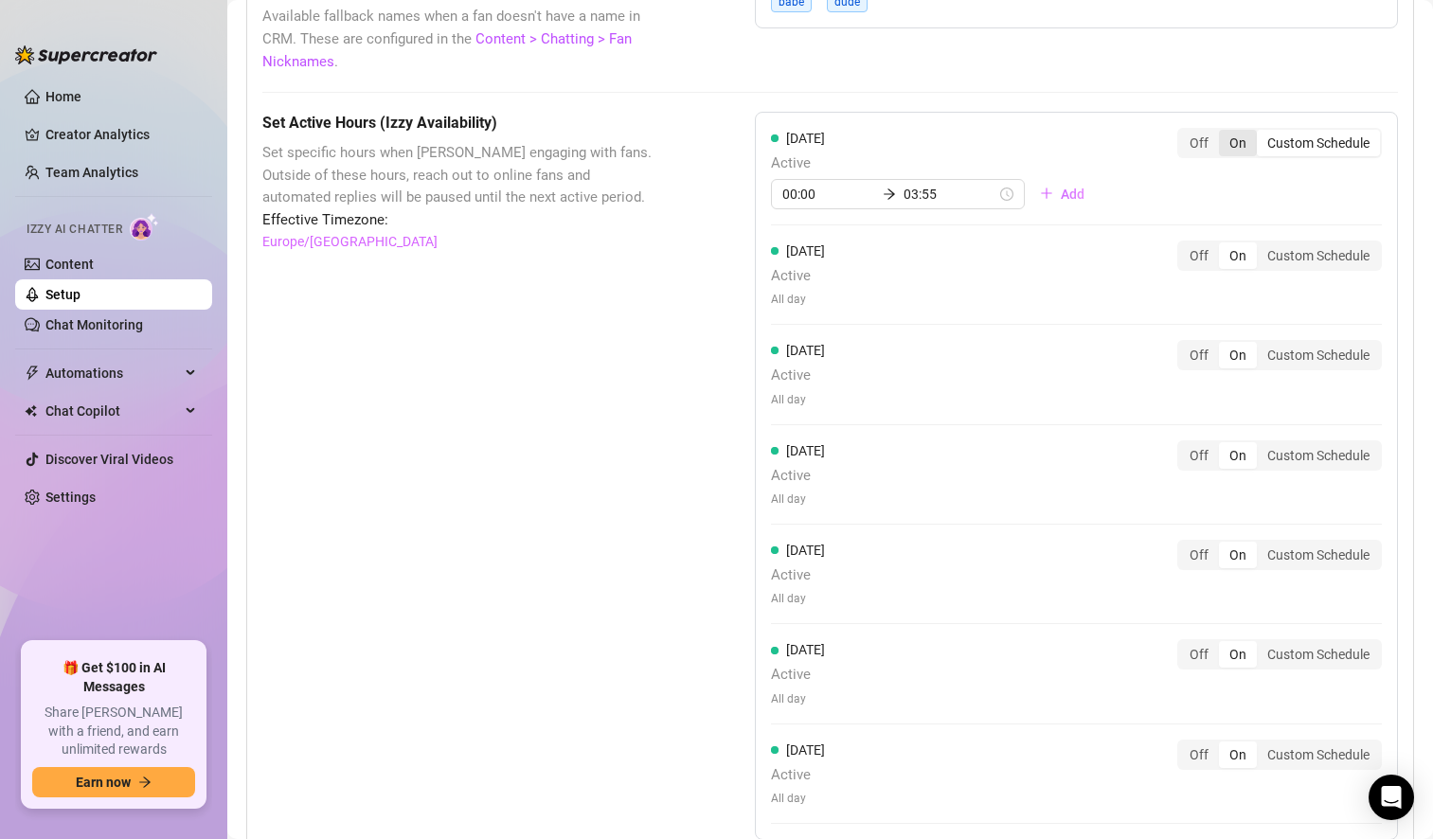
click at [1219, 144] on div "On" at bounding box center [1238, 143] width 38 height 27
click at [1224, 133] on input "On" at bounding box center [1224, 133] width 0 height 0
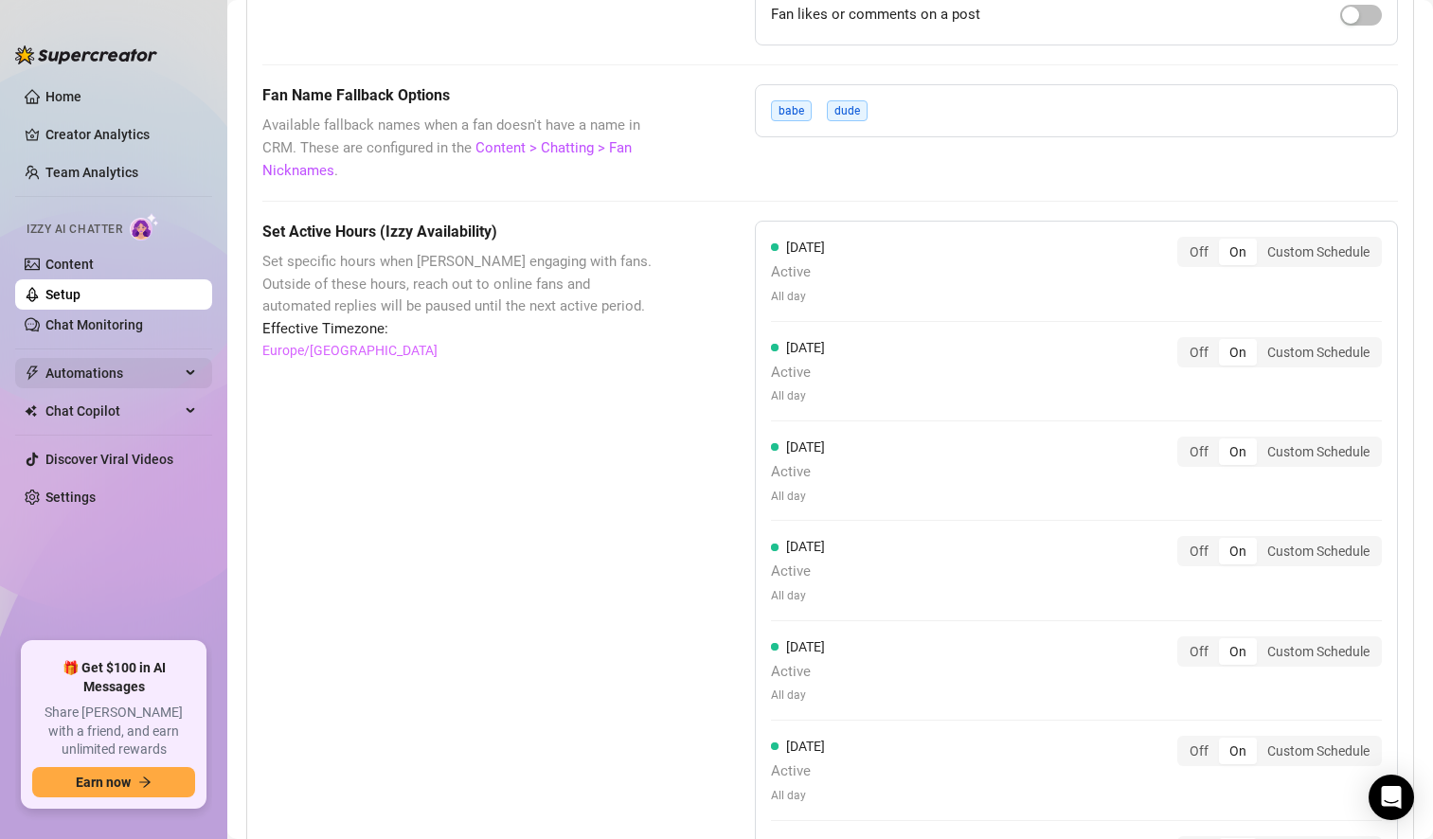
scroll to position [1530, 0]
click at [80, 290] on link "Setup" at bounding box center [62, 294] width 35 height 15
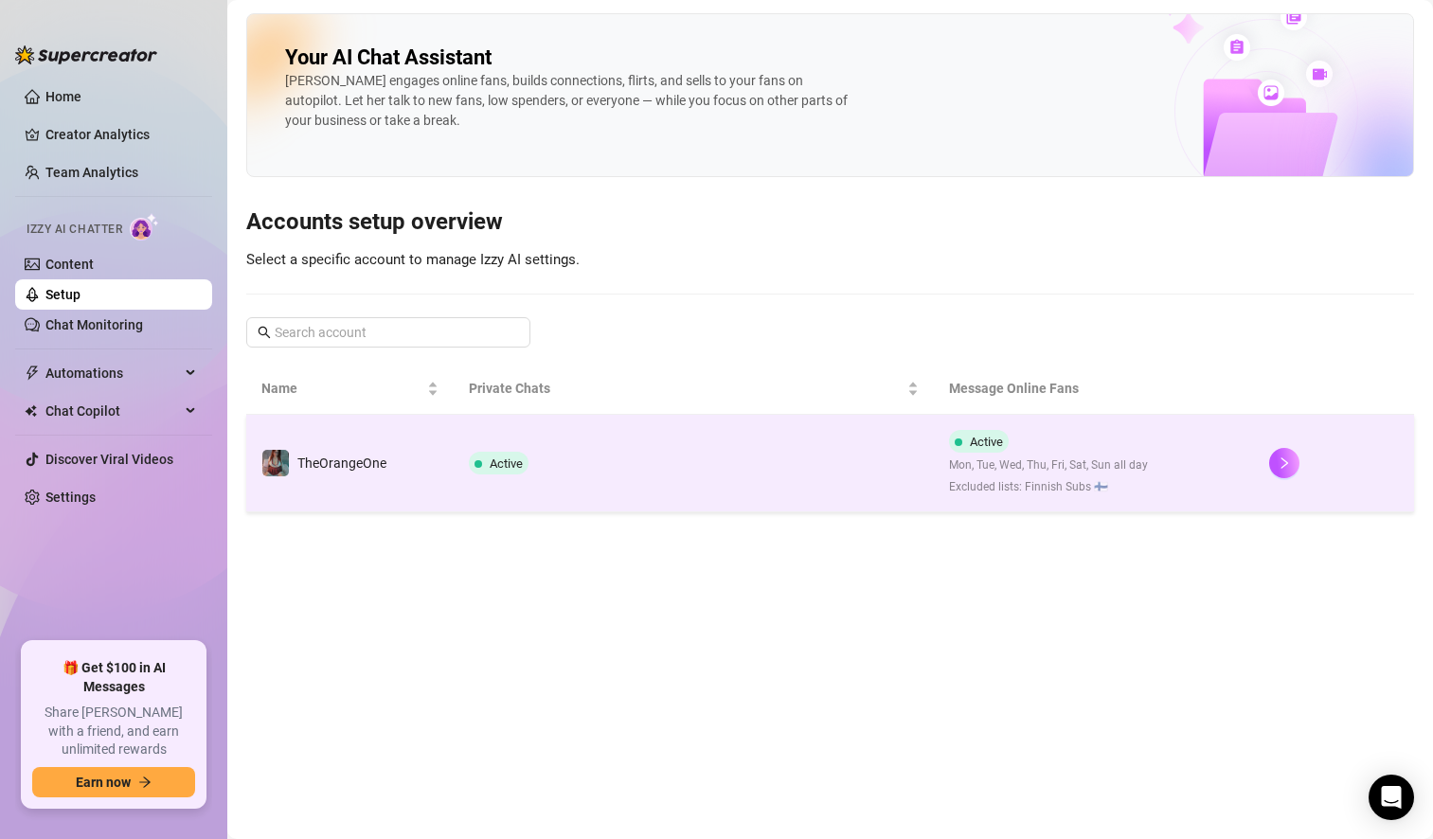
click at [804, 437] on td "Active" at bounding box center [694, 464] width 480 height 98
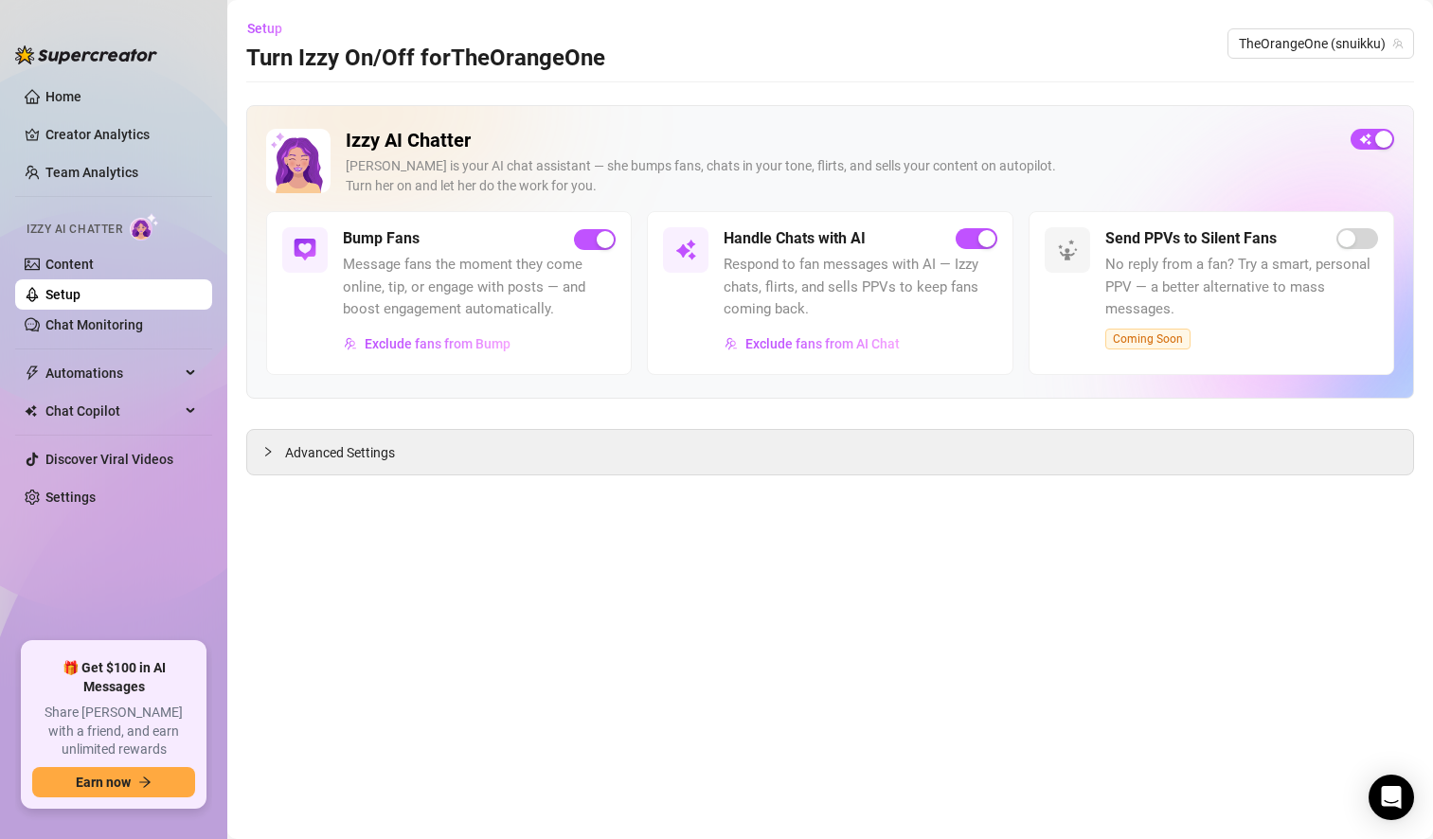
click at [80, 297] on link "Setup" at bounding box center [62, 294] width 35 height 15
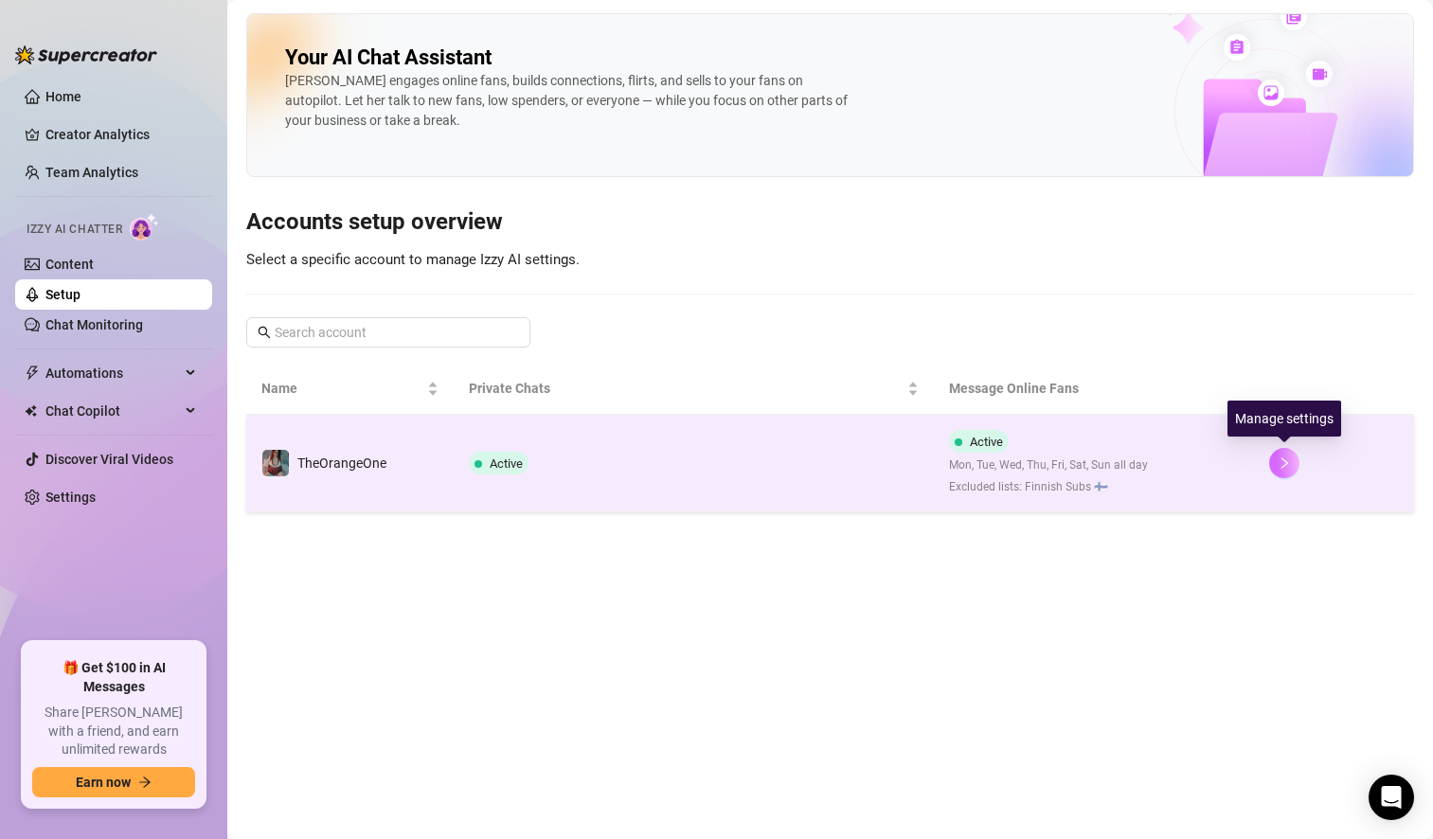
click at [1294, 461] on button "button" at bounding box center [1284, 463] width 30 height 30
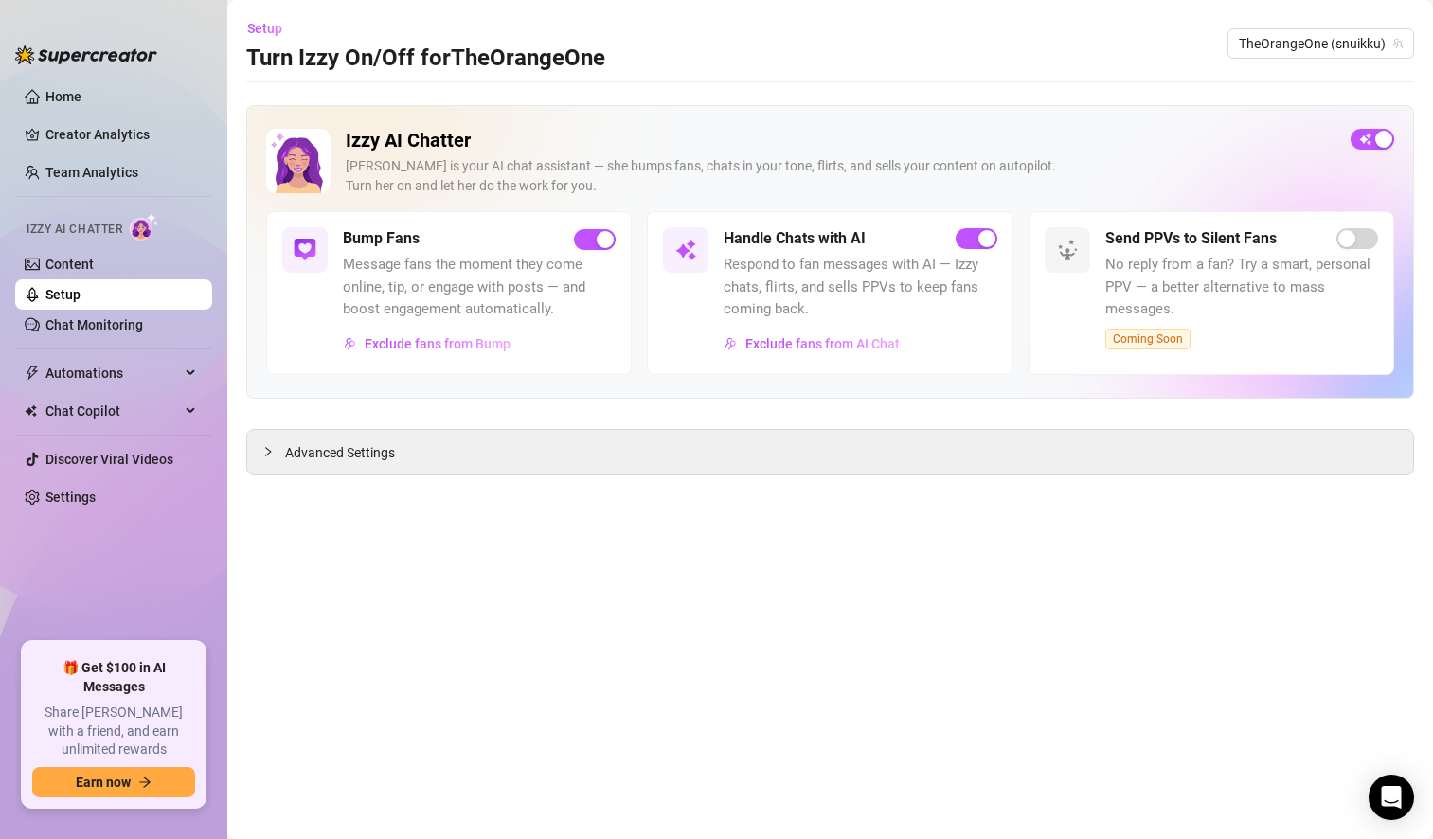
click at [1241, 151] on h2 "Izzy AI Chatter" at bounding box center [841, 141] width 990 height 24
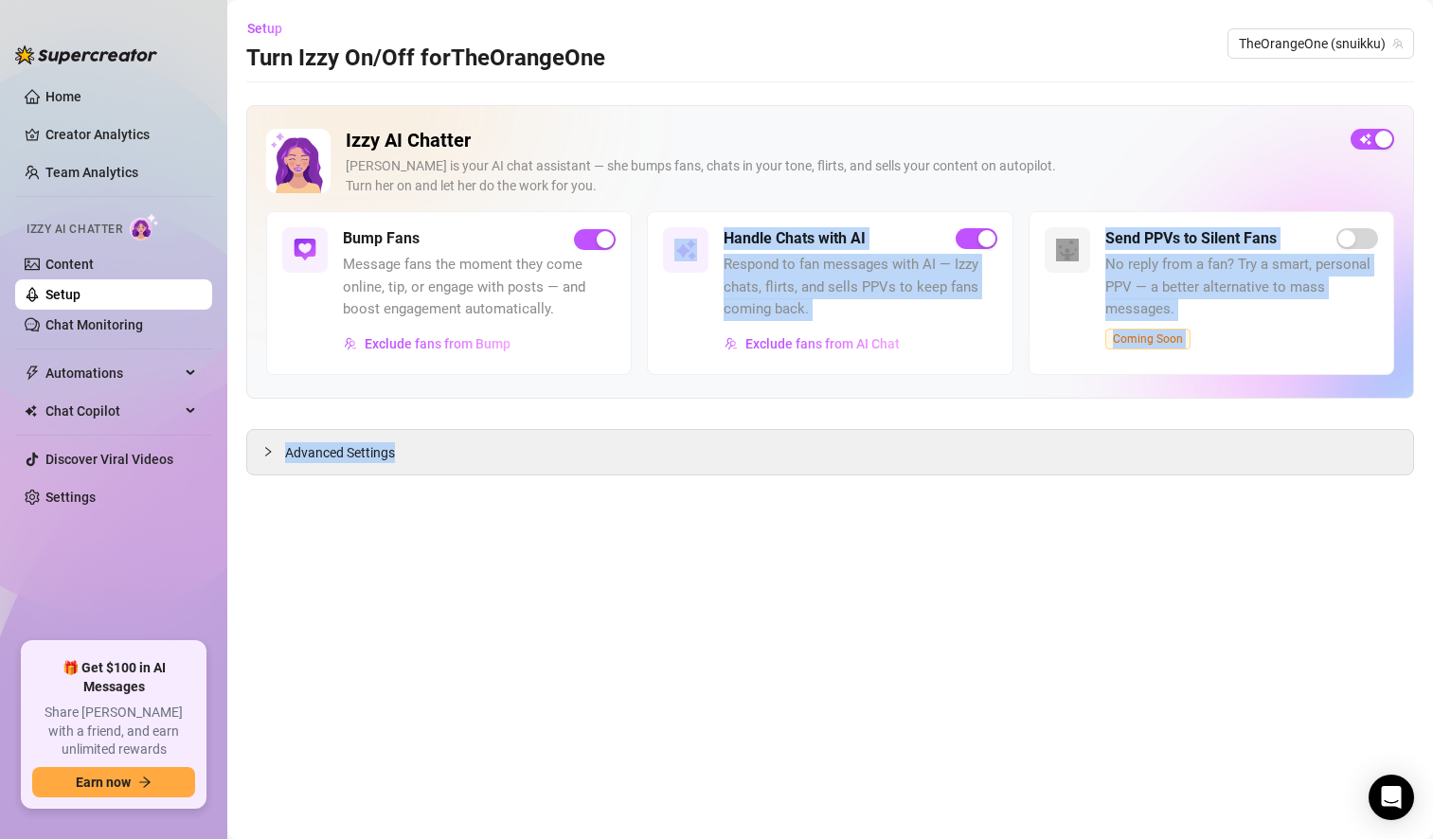
drag, startPoint x: 723, startPoint y: 460, endPoint x: 581, endPoint y: 359, distance: 174.5
click at [581, 359] on div "Izzy AI Chatter [PERSON_NAME] is your AI chat assistant — she bumps fans, chats…" at bounding box center [830, 290] width 1168 height 370
click at [94, 268] on link "Content" at bounding box center [69, 264] width 48 height 15
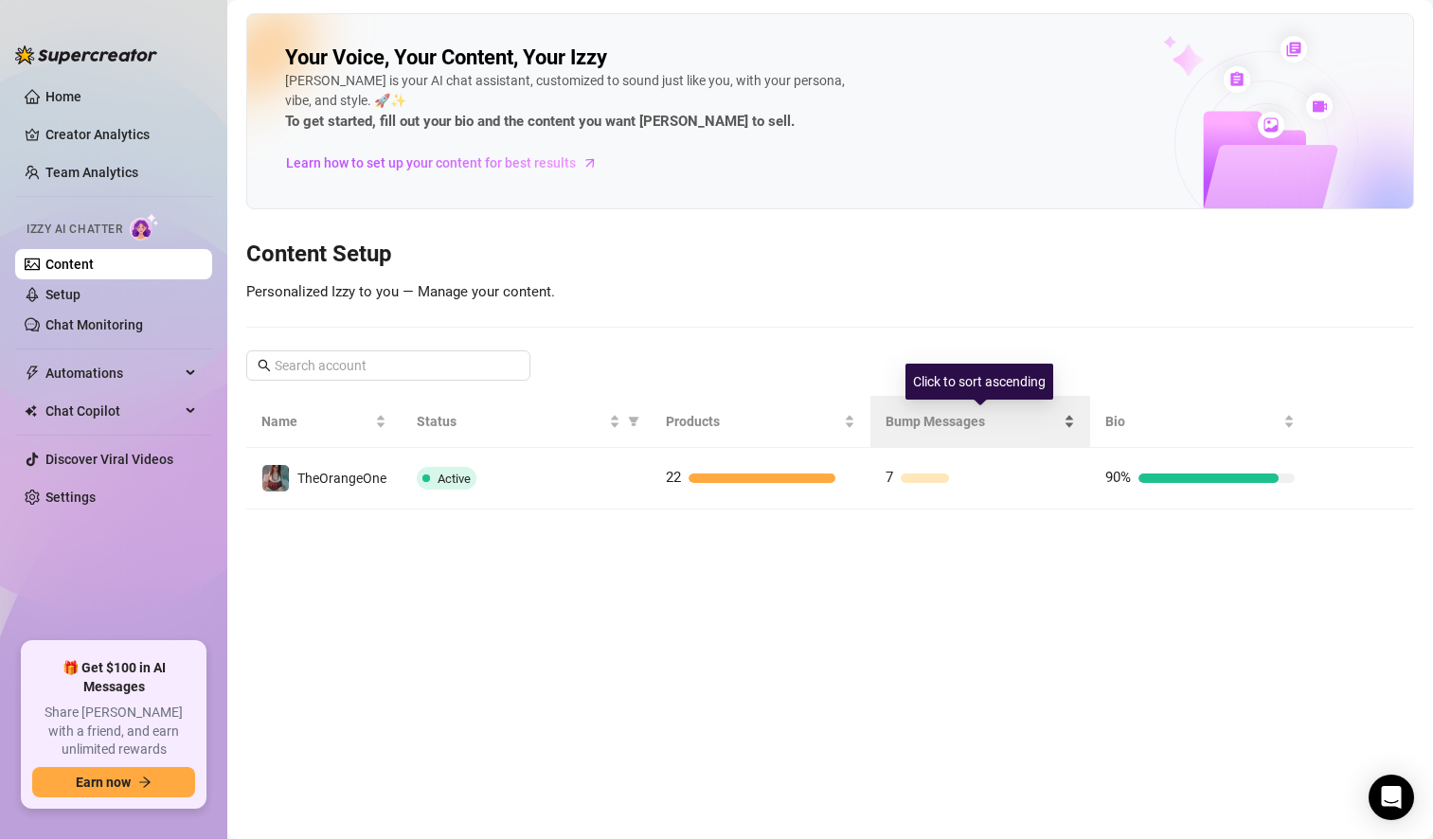
click at [946, 425] on span "Bump Messages" at bounding box center [972, 421] width 174 height 21
click at [946, 426] on span "Bump Messages" at bounding box center [972, 421] width 174 height 21
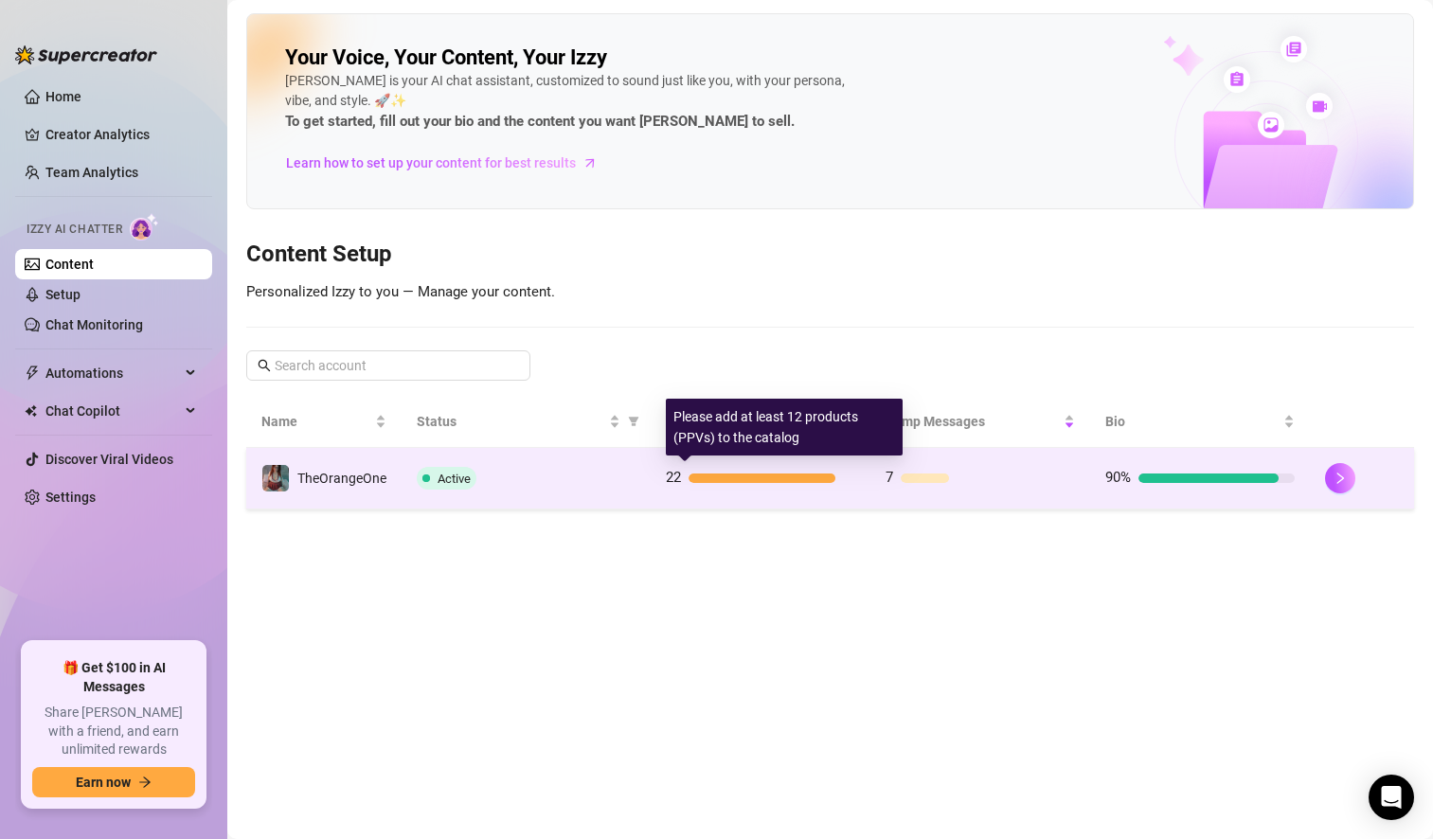
click at [726, 476] on div at bounding box center [761, 478] width 147 height 9
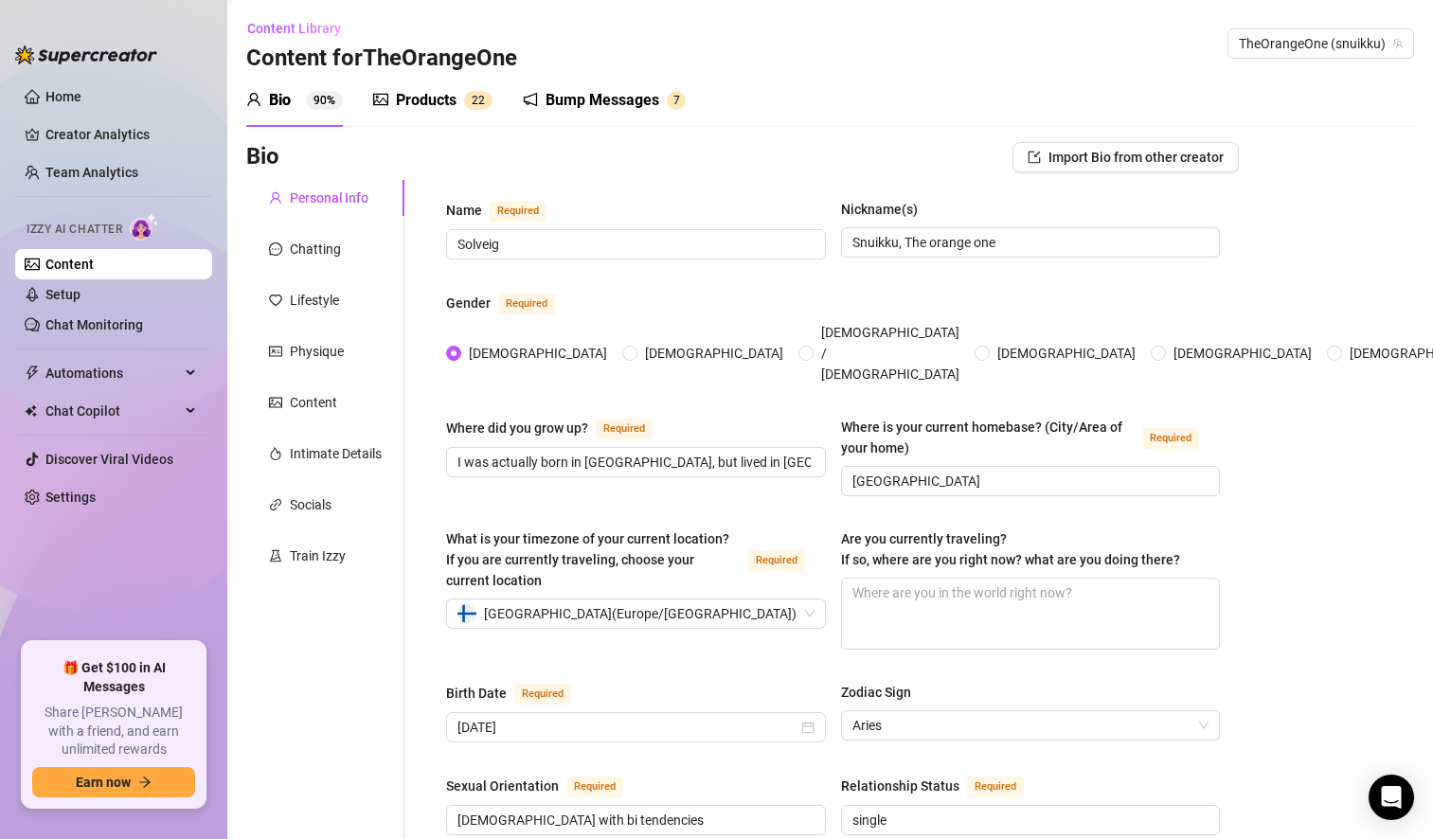
click at [423, 98] on div "Products" at bounding box center [426, 100] width 61 height 23
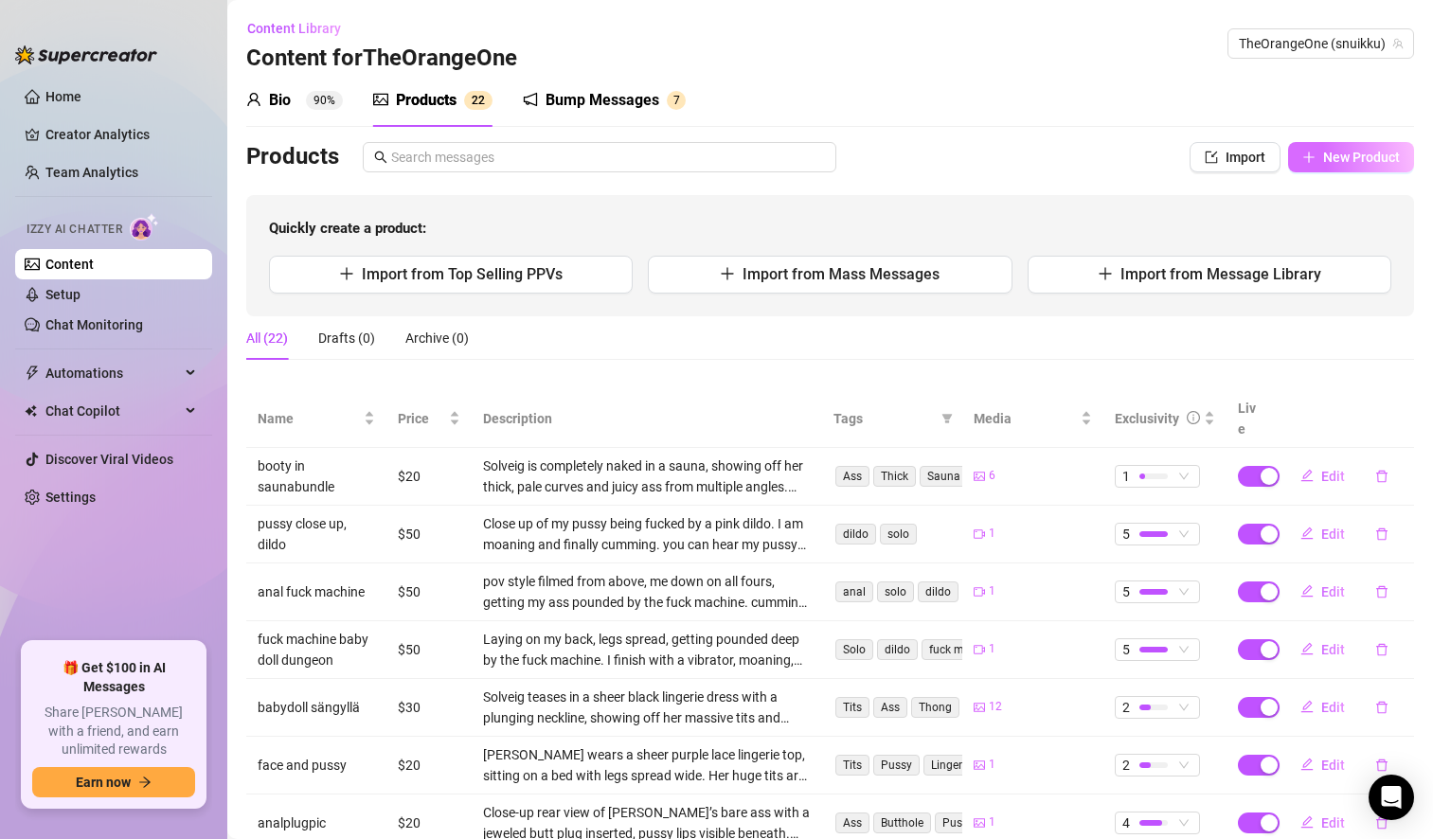
click at [1325, 161] on span "New Product" at bounding box center [1361, 157] width 77 height 15
type textarea "Type your message here..."
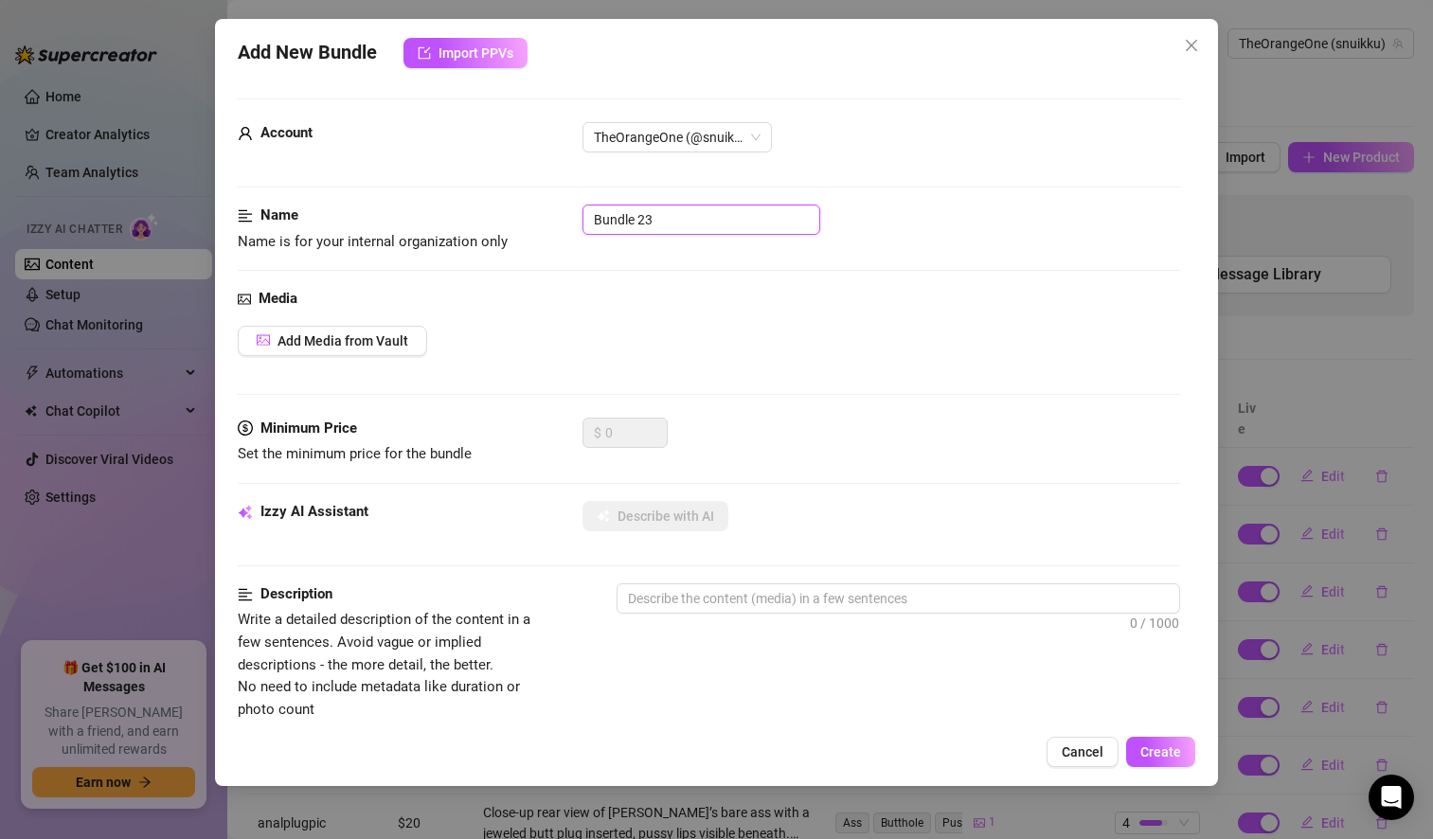
drag, startPoint x: 671, startPoint y: 221, endPoint x: 468, endPoint y: 233, distance: 204.0
click at [468, 233] on div "Name Name is for your internal organization only Bundle 23" at bounding box center [709, 229] width 942 height 48
type input "titties titties titties"
click at [329, 336] on span "Add Media from Vault" at bounding box center [342, 340] width 131 height 15
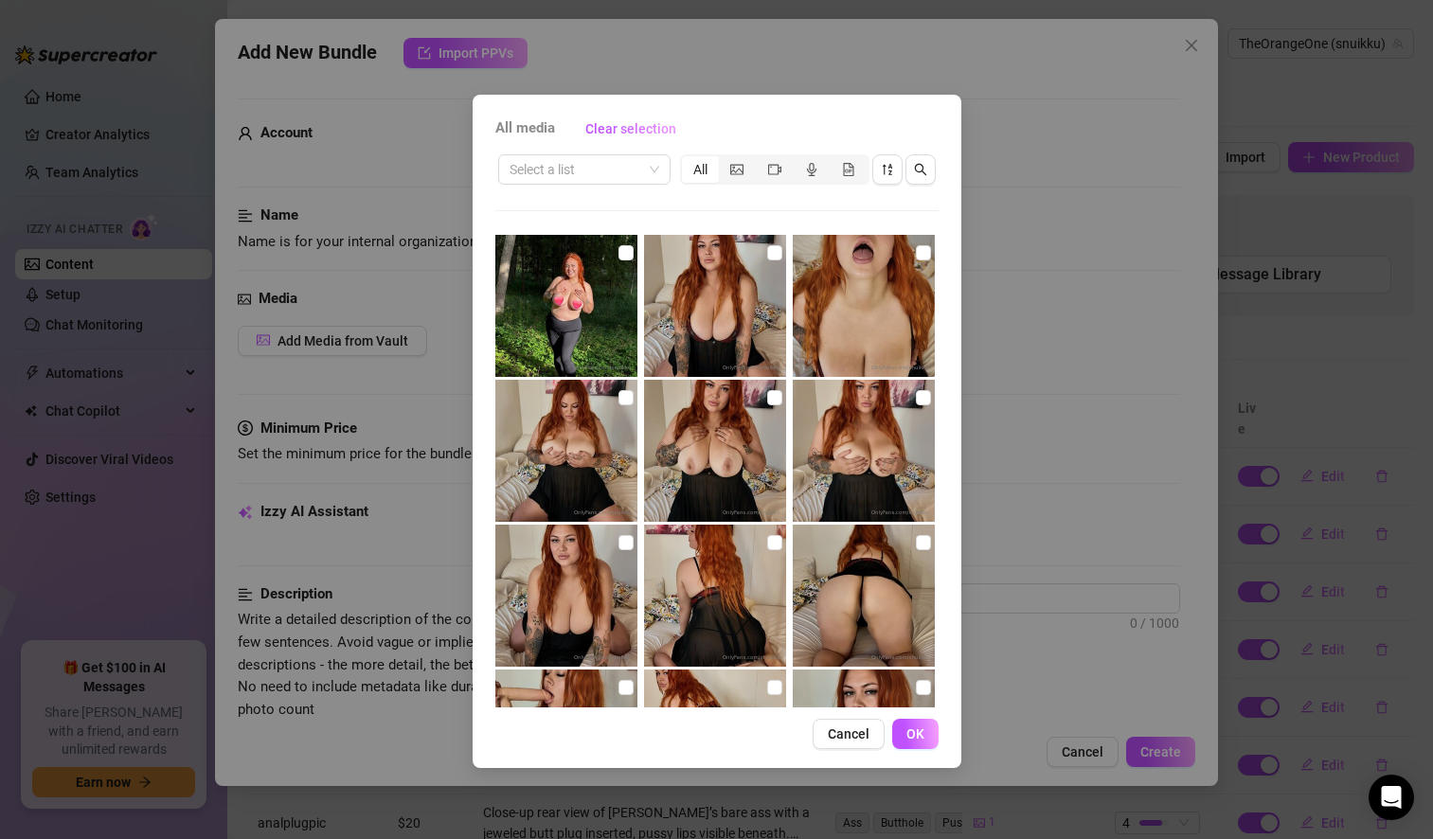
scroll to position [145, 0]
click at [767, 399] on input "checkbox" at bounding box center [774, 396] width 15 height 15
checkbox input "true"
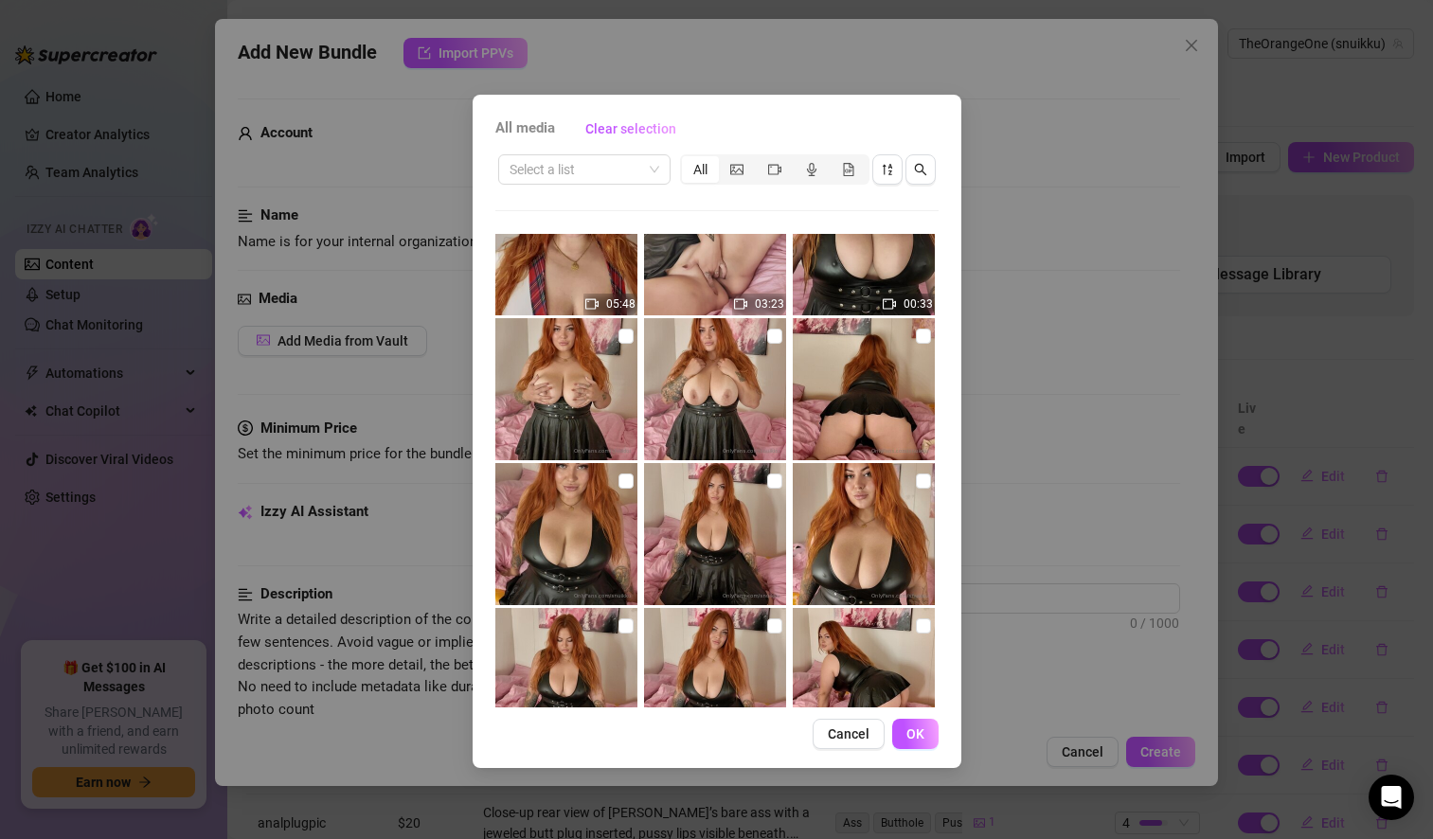
scroll to position [1095, 0]
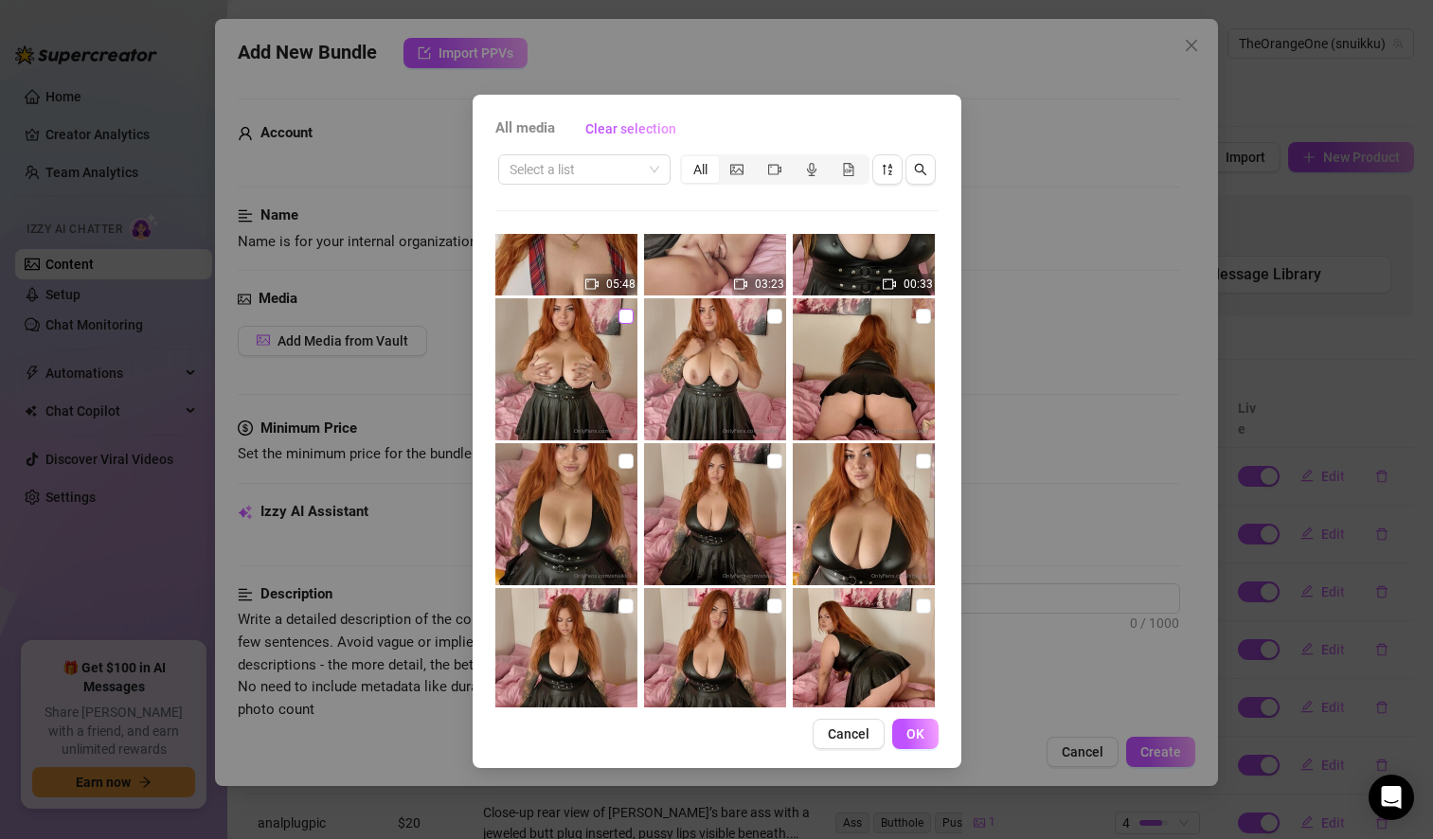
click at [620, 317] on input "checkbox" at bounding box center [625, 316] width 15 height 15
checkbox input "true"
click at [767, 313] on input "checkbox" at bounding box center [774, 316] width 15 height 15
checkbox input "true"
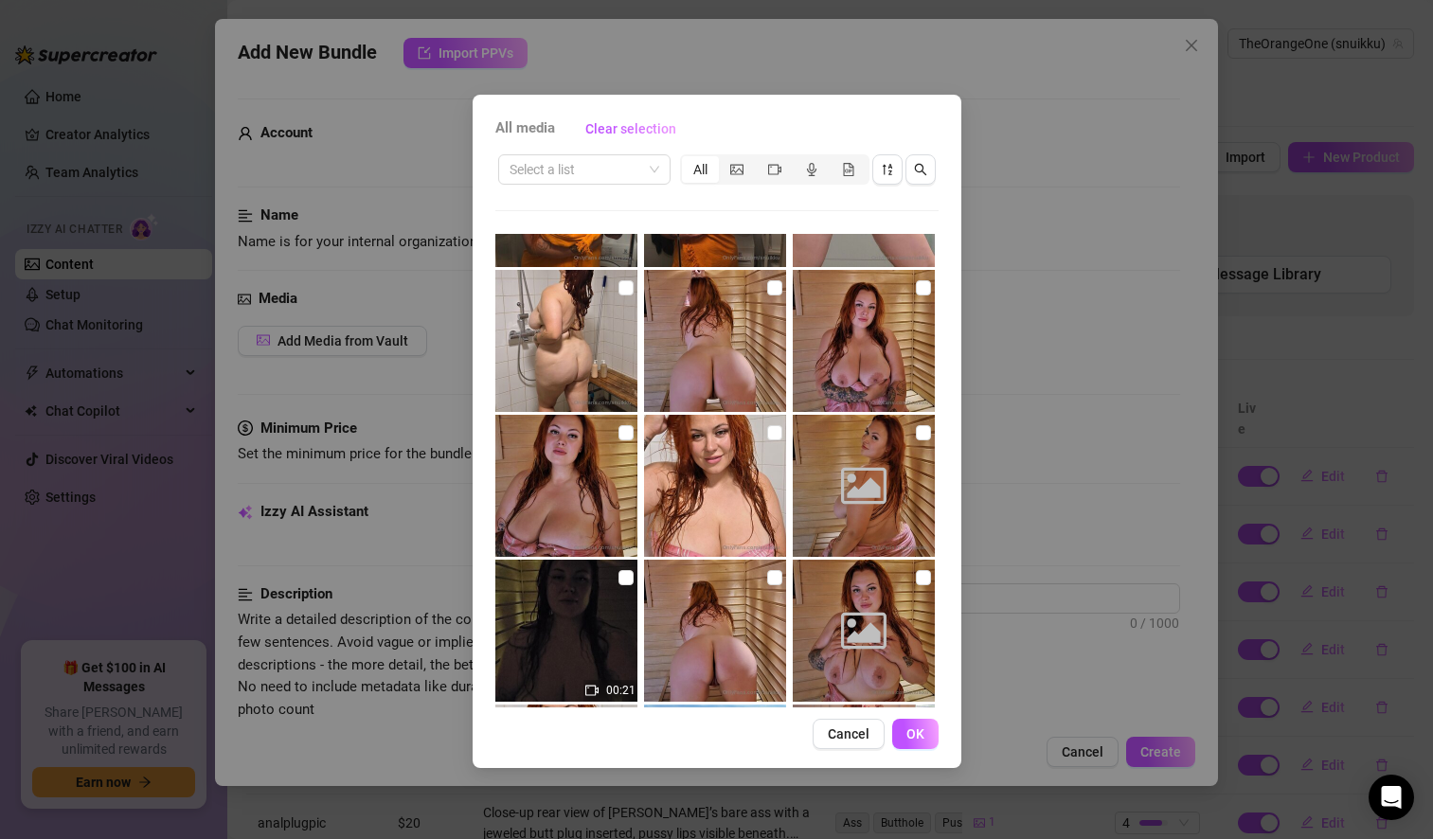
scroll to position [2144, 0]
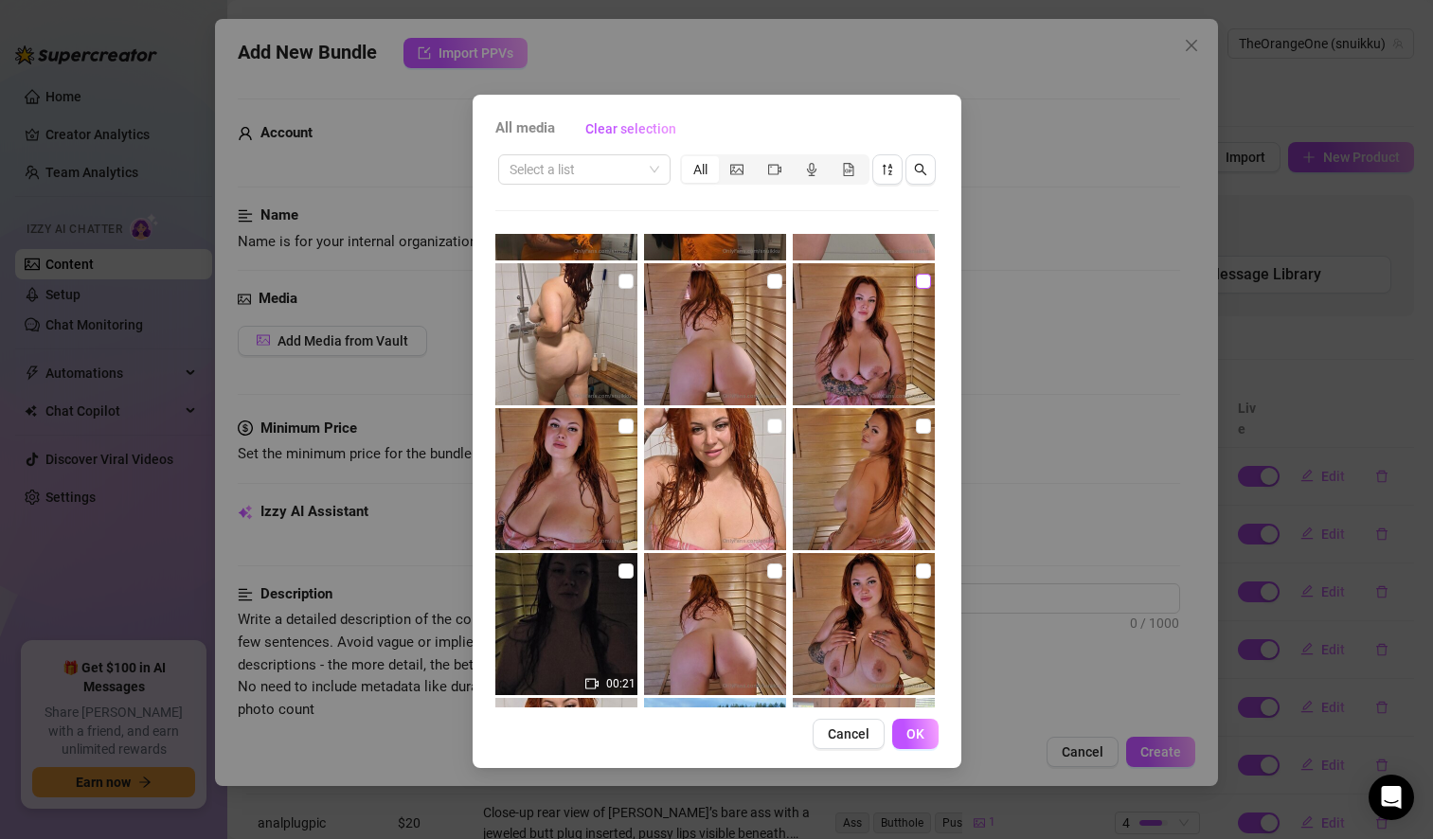
click at [916, 284] on input "checkbox" at bounding box center [923, 281] width 15 height 15
checkbox input "true"
click at [916, 570] on input "checkbox" at bounding box center [923, 570] width 15 height 15
checkbox input "true"
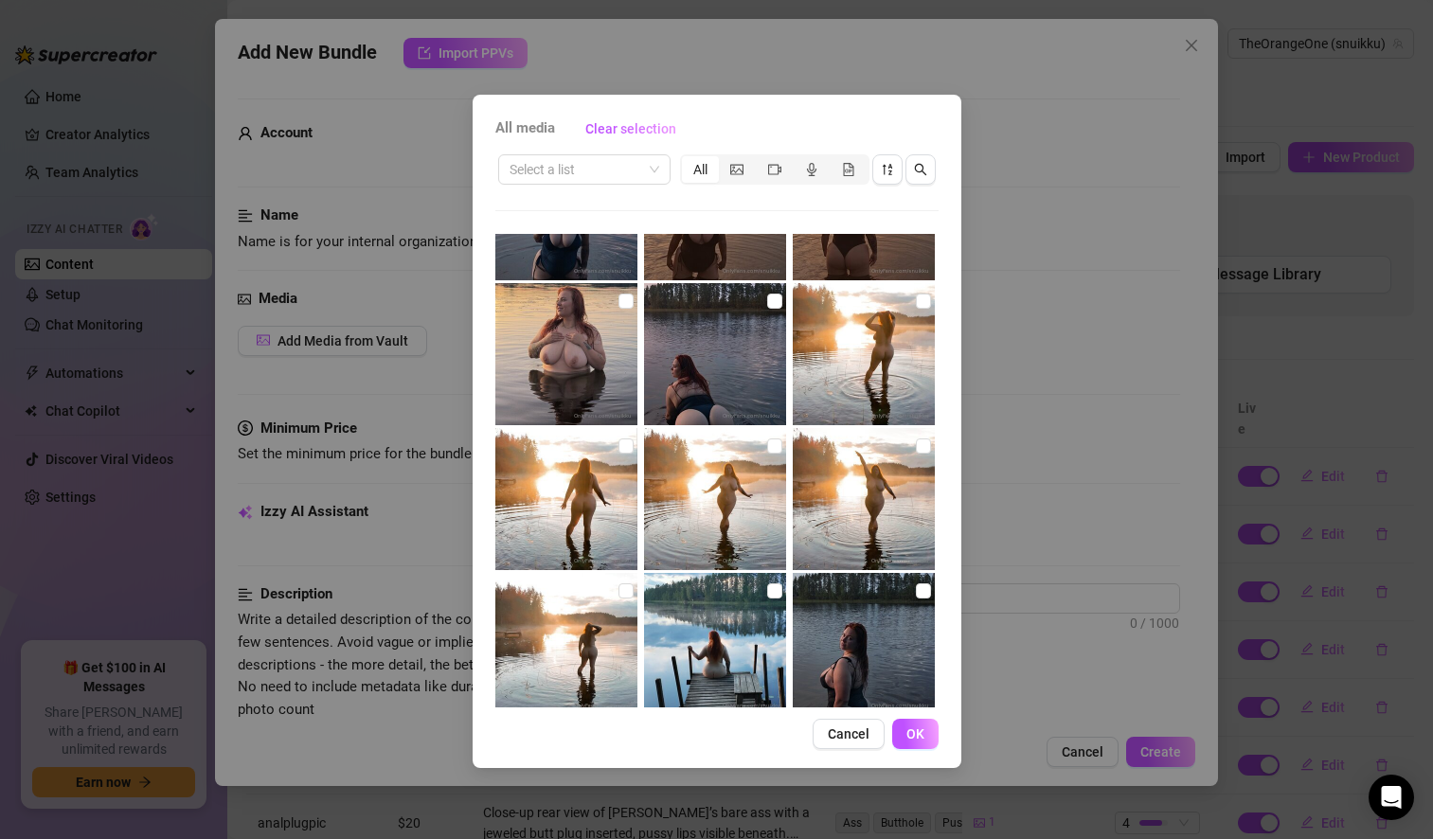
scroll to position [3139, 0]
click at [620, 298] on input "checkbox" at bounding box center [625, 300] width 15 height 15
checkbox input "true"
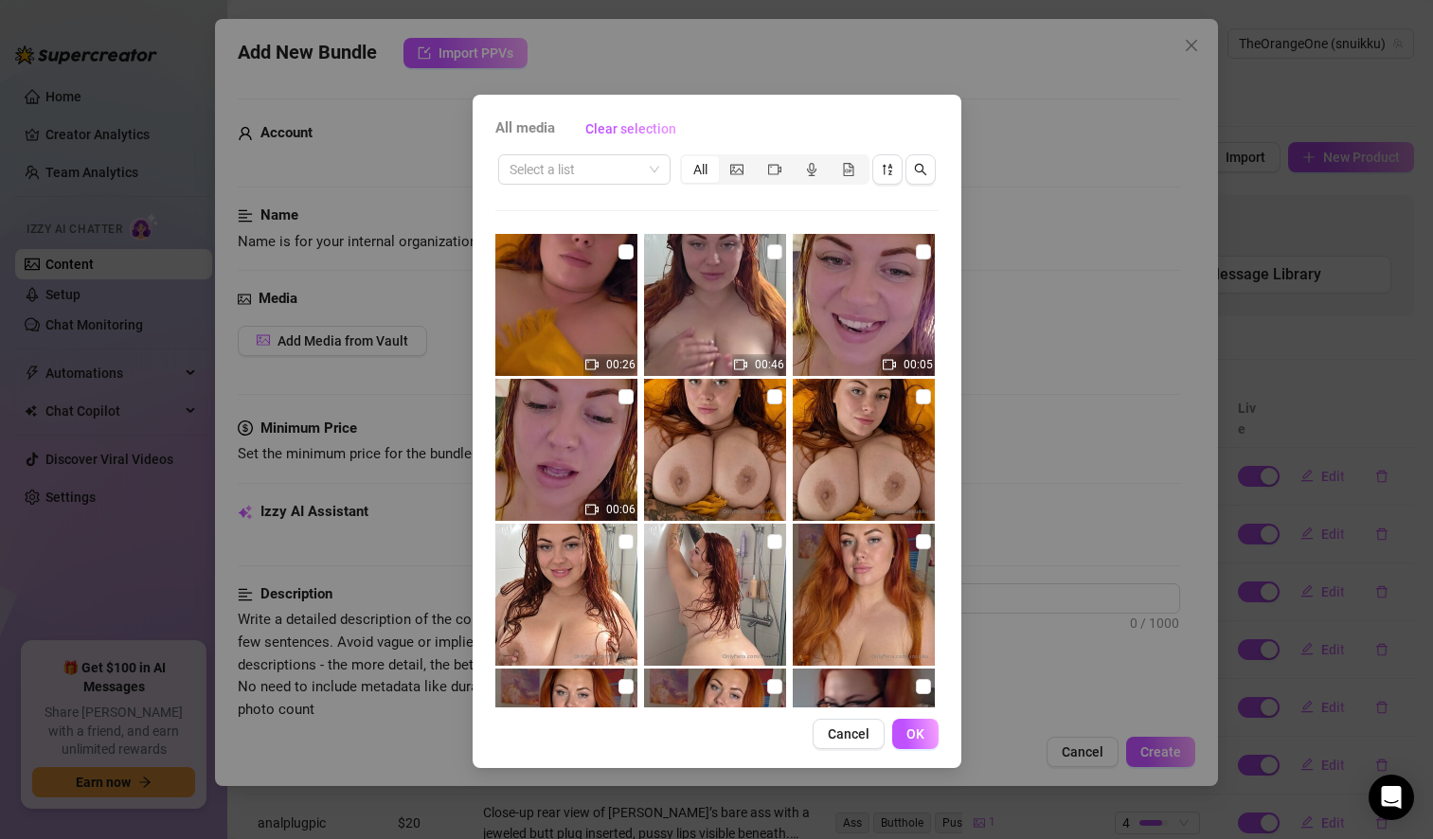
scroll to position [4055, 0]
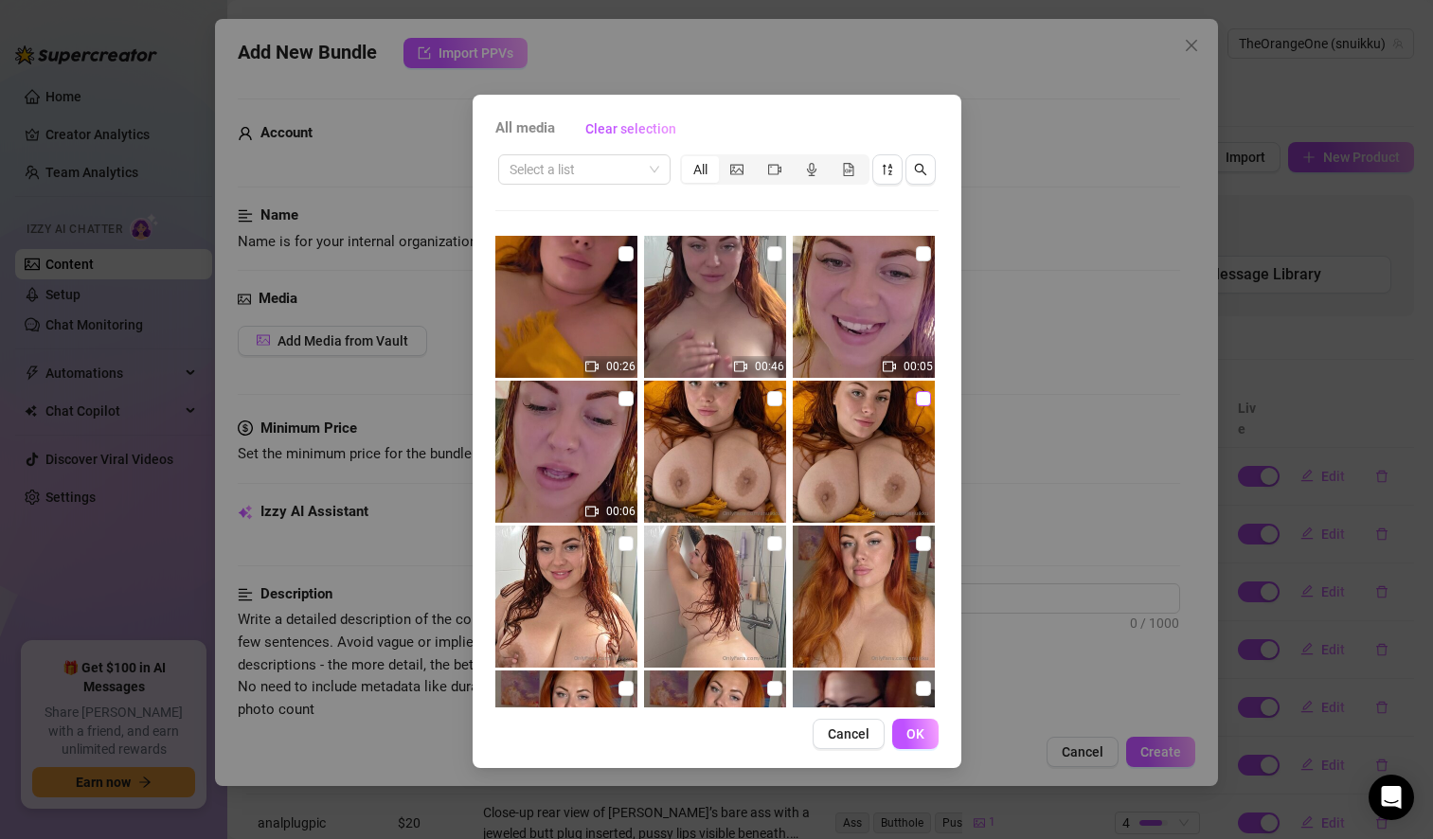
click at [916, 400] on input "checkbox" at bounding box center [923, 398] width 15 height 15
checkbox input "true"
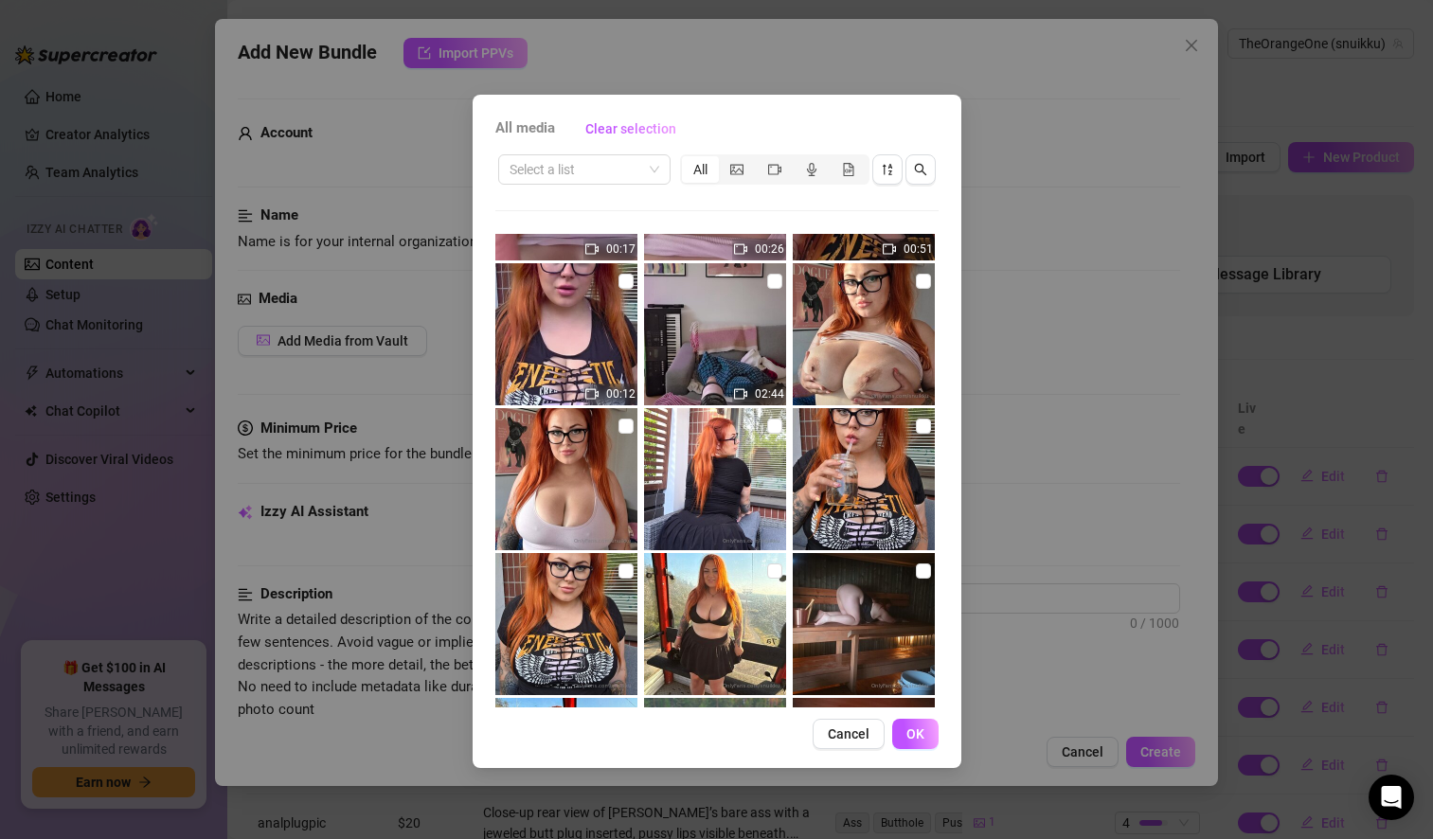
scroll to position [4751, 0]
click at [916, 281] on input "checkbox" at bounding box center [923, 282] width 15 height 15
checkbox input "true"
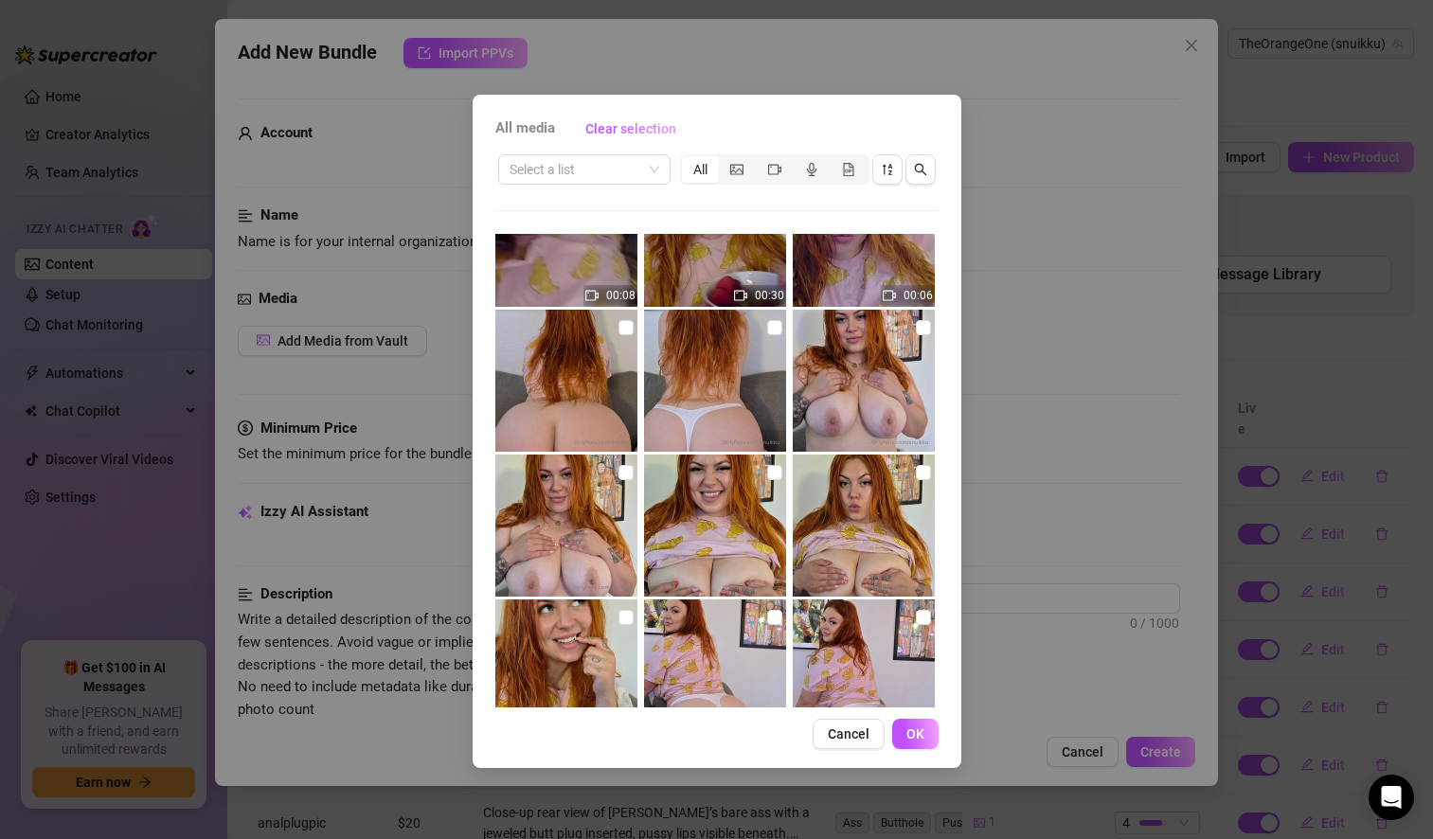
scroll to position [6014, 0]
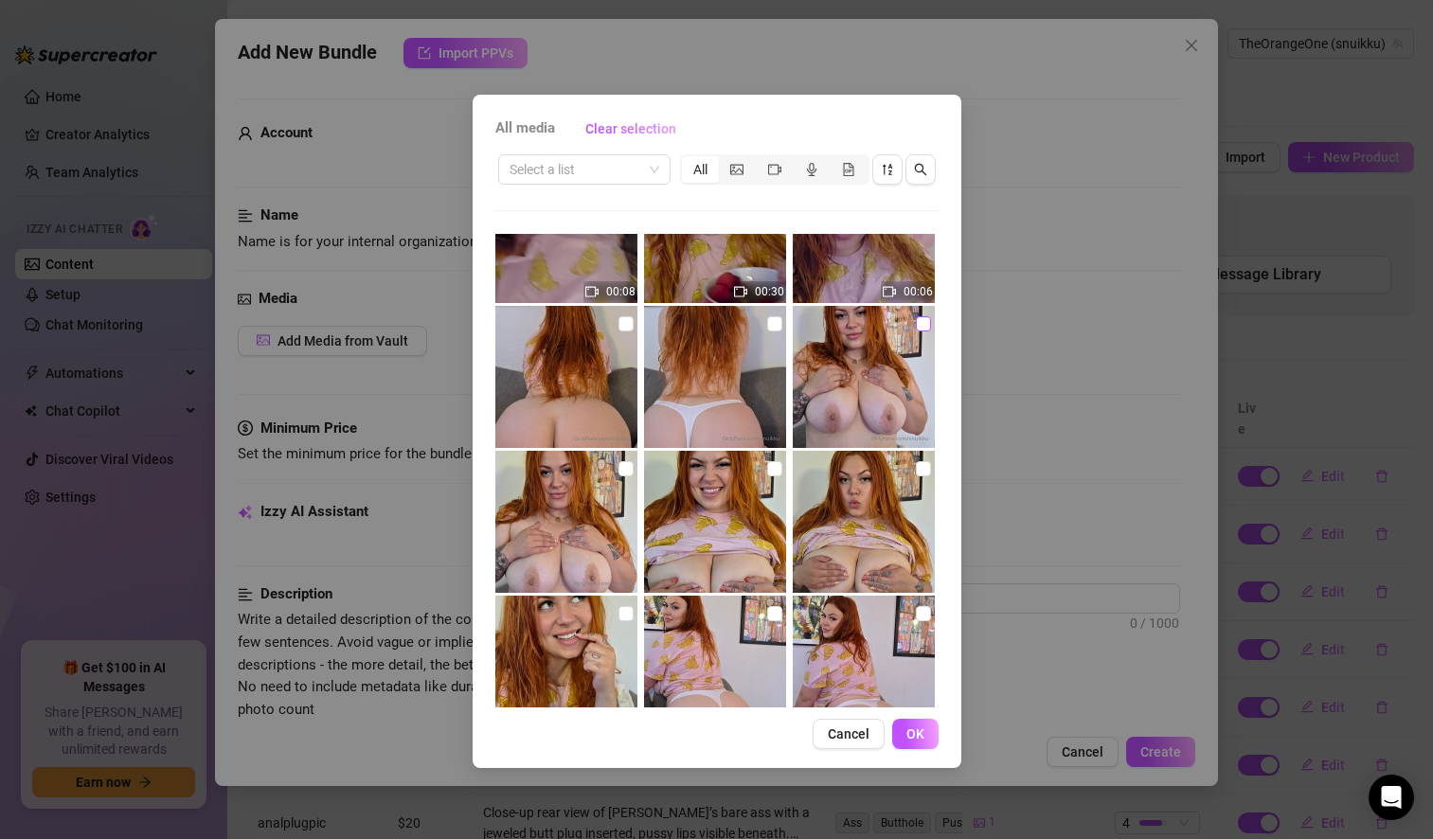
click at [916, 327] on input "checkbox" at bounding box center [923, 323] width 15 height 15
checkbox input "true"
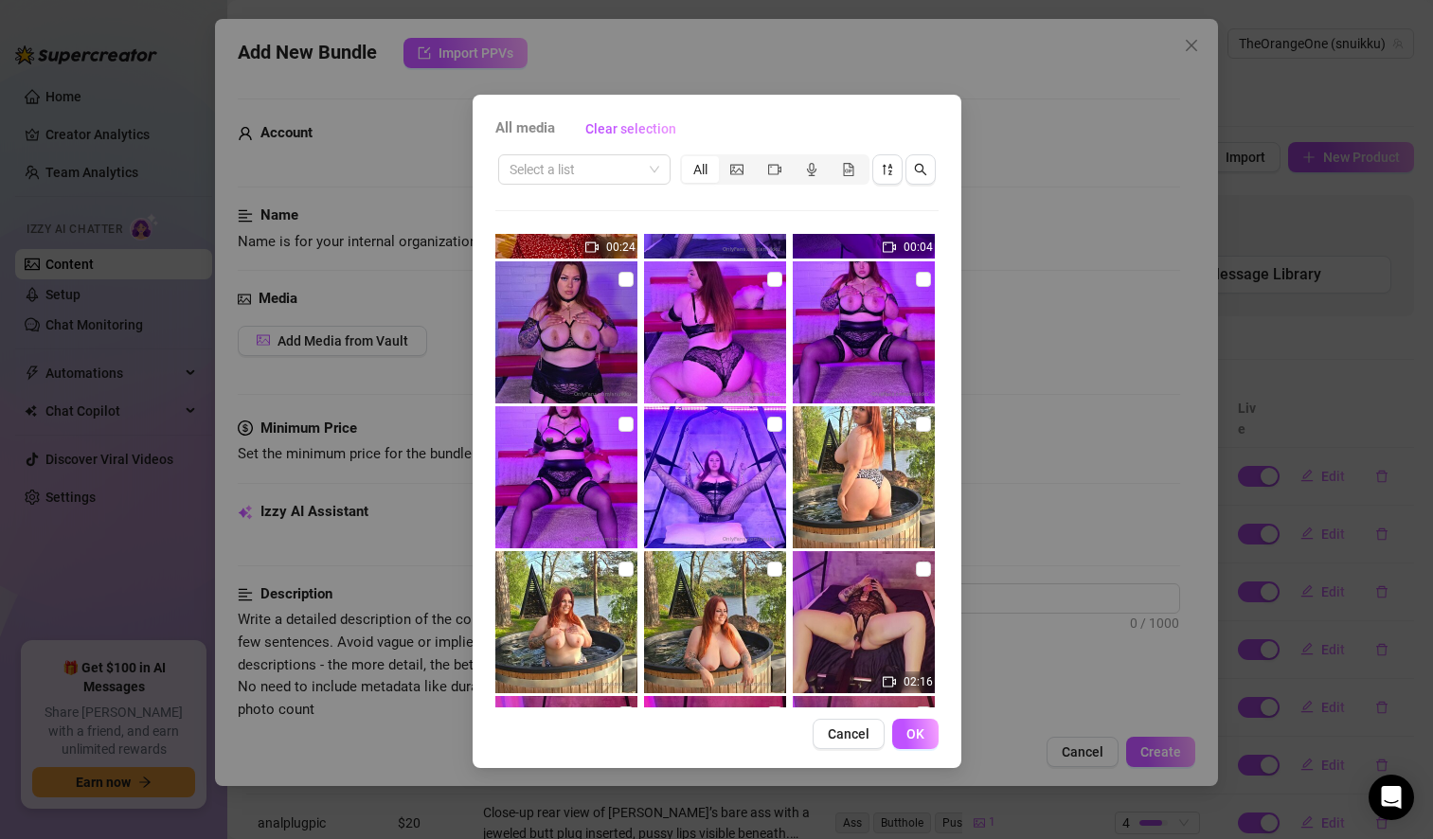
scroll to position [6928, 0]
click at [768, 572] on input "checkbox" at bounding box center [774, 568] width 15 height 15
checkbox input "true"
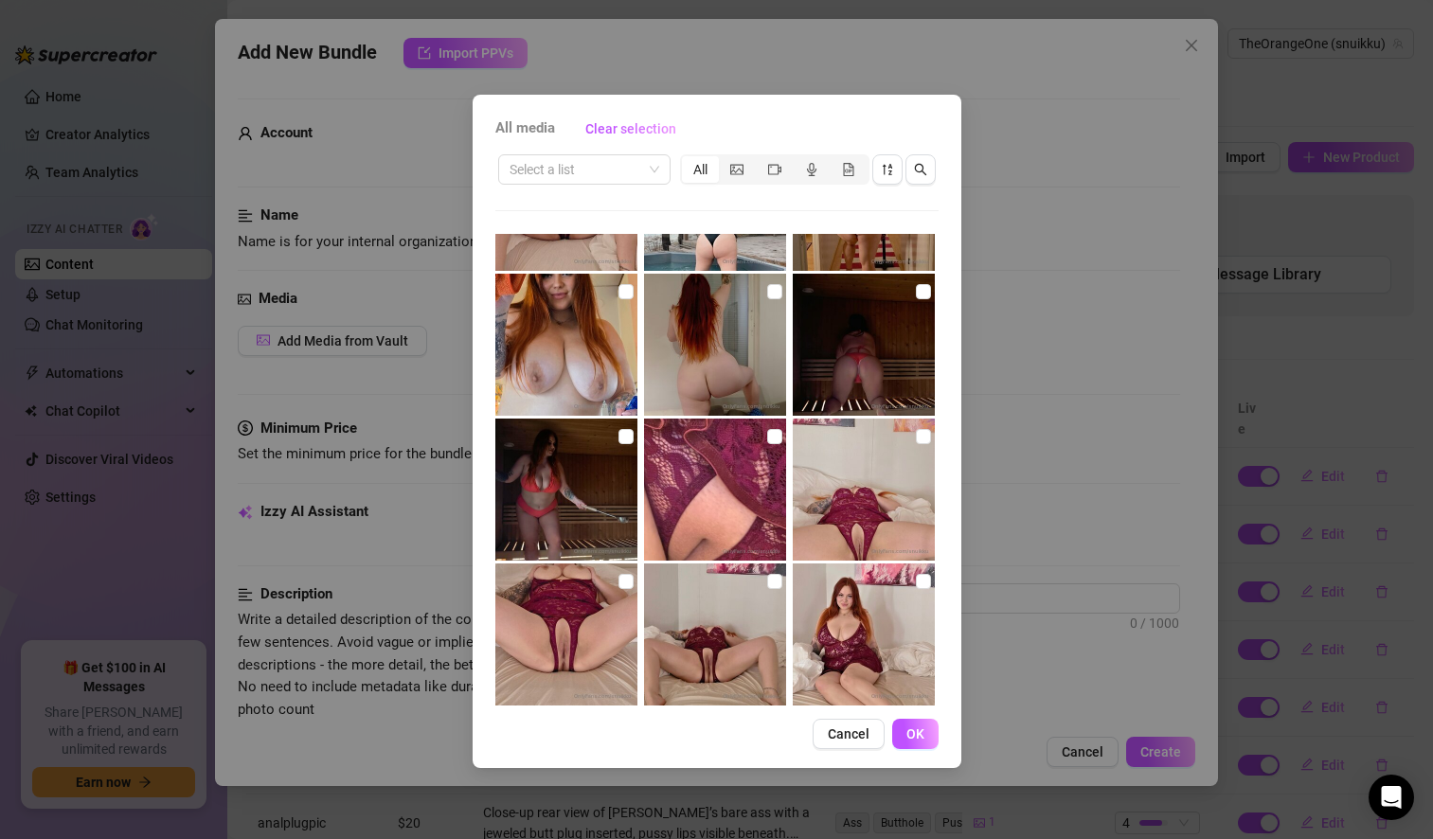
scroll to position [9002, 0]
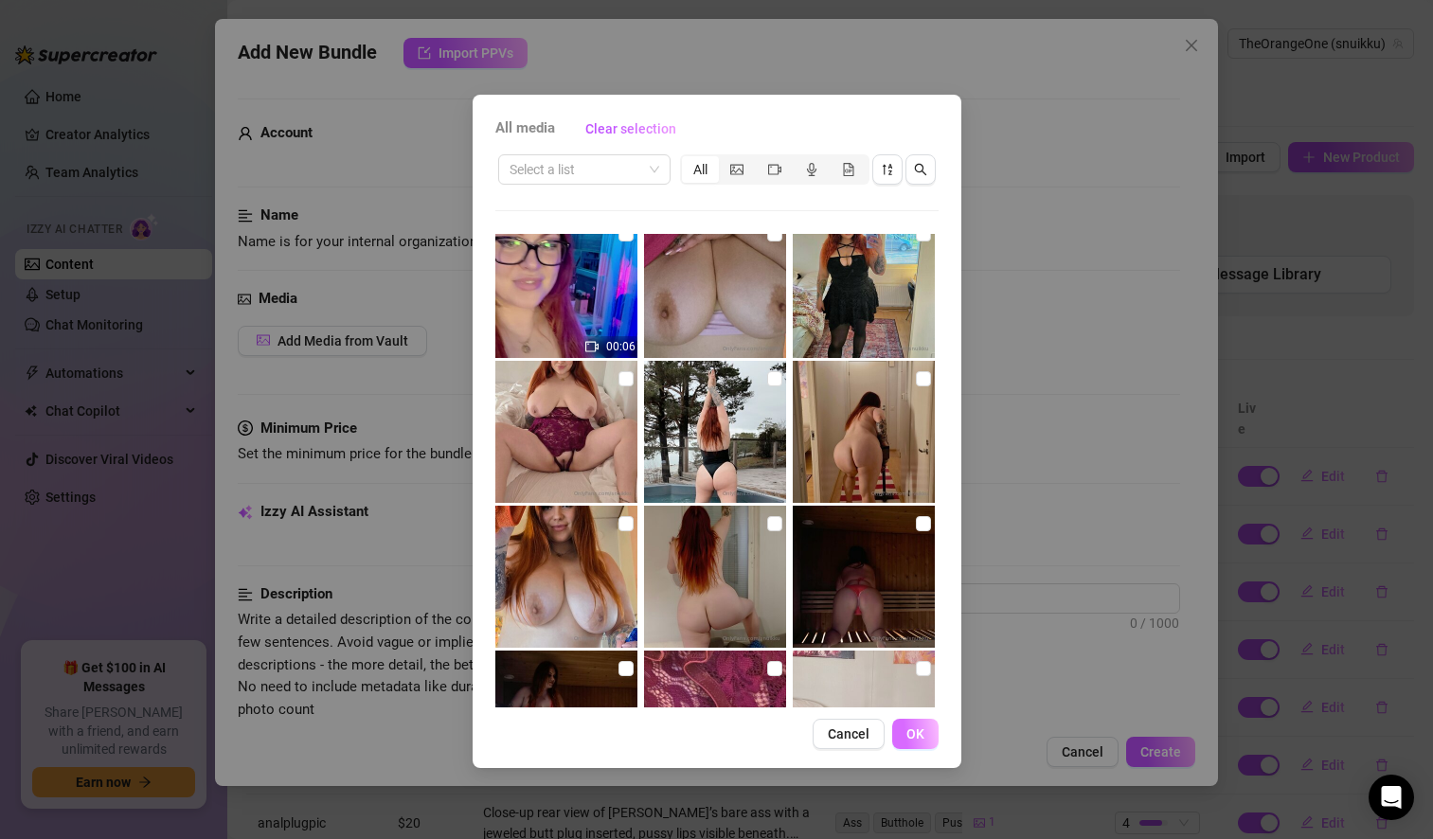
click at [925, 731] on button "OK" at bounding box center [915, 734] width 46 height 30
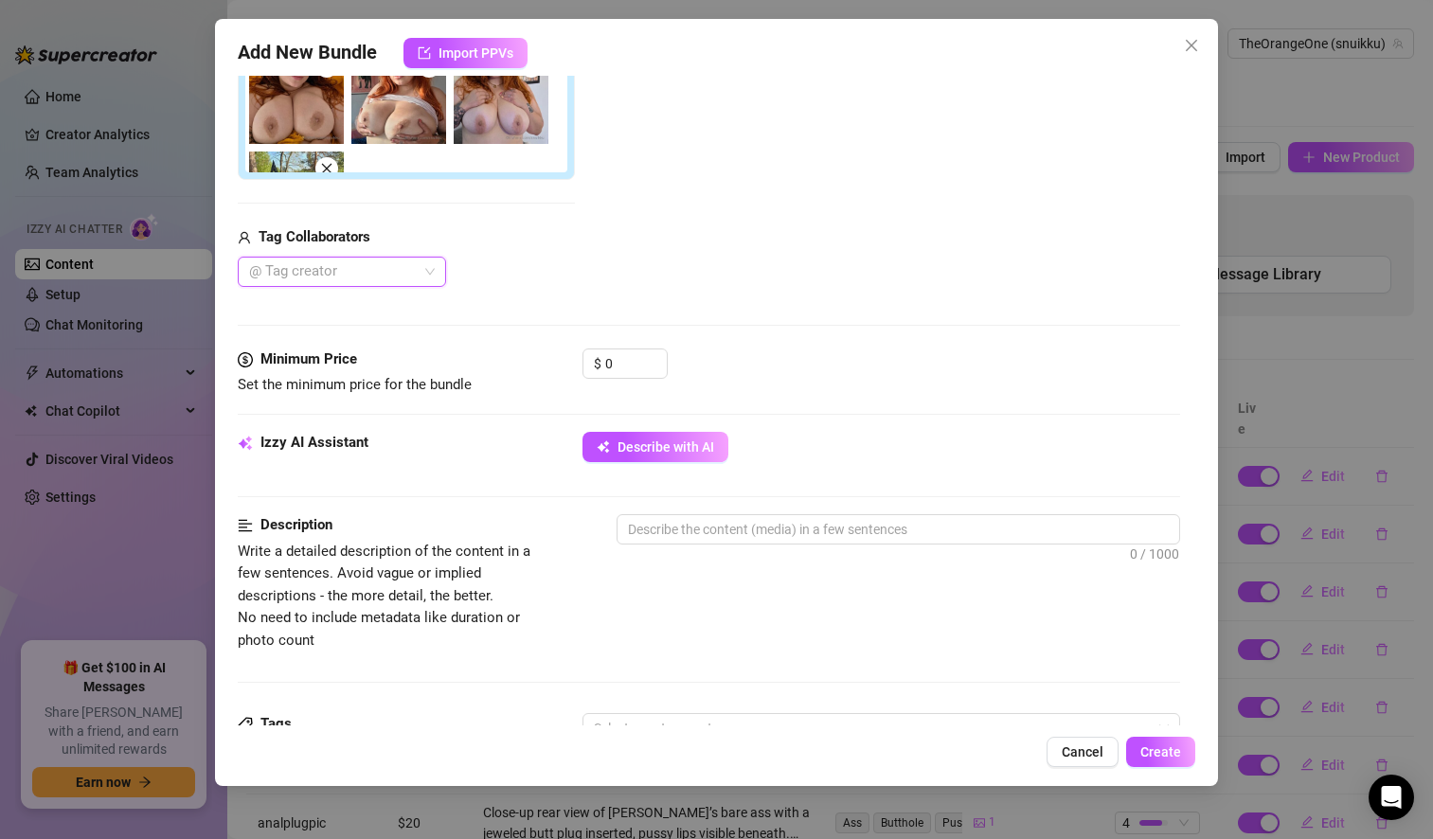
scroll to position [575, 0]
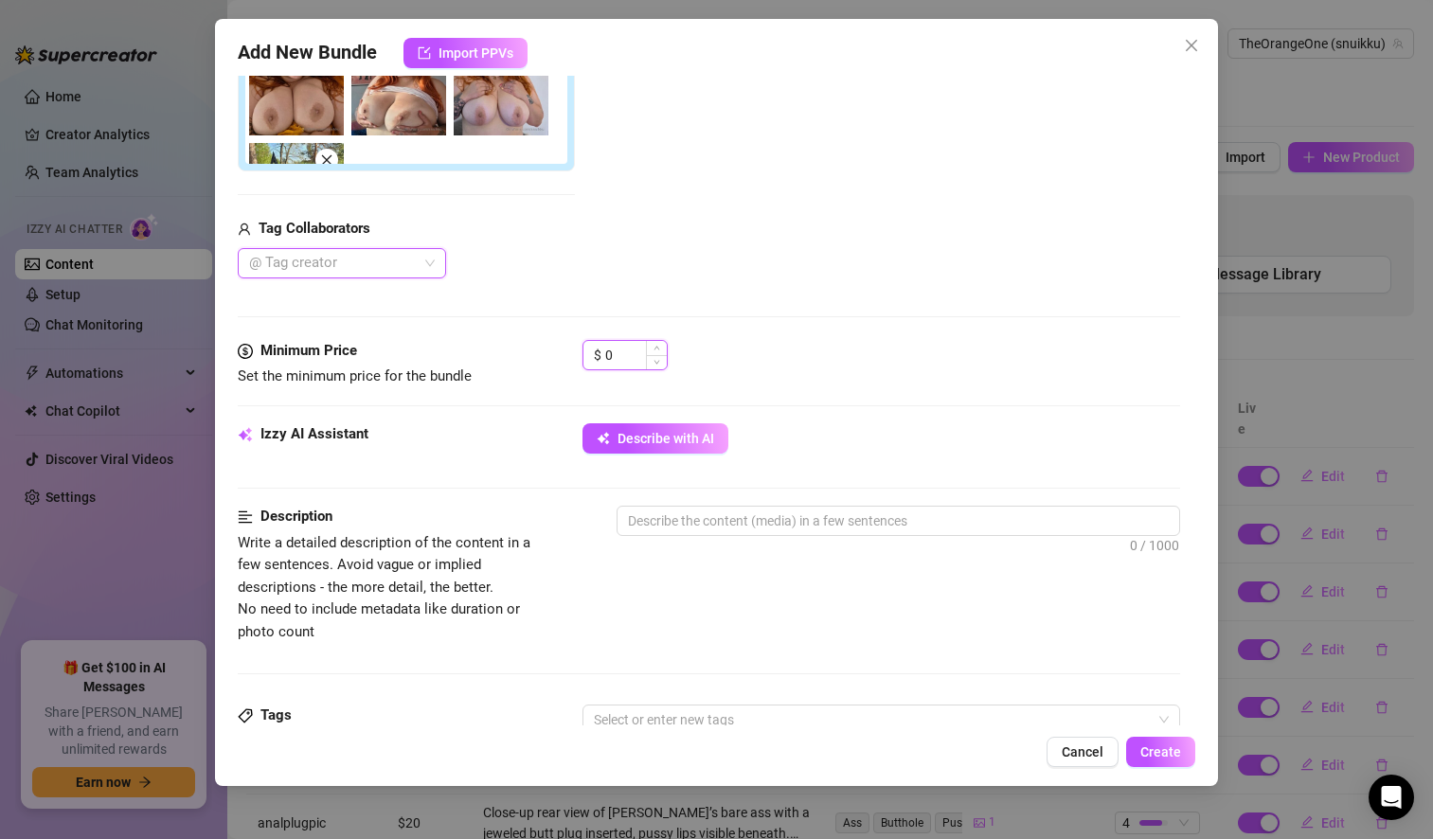
click at [630, 360] on input "0" at bounding box center [636, 355] width 62 height 28
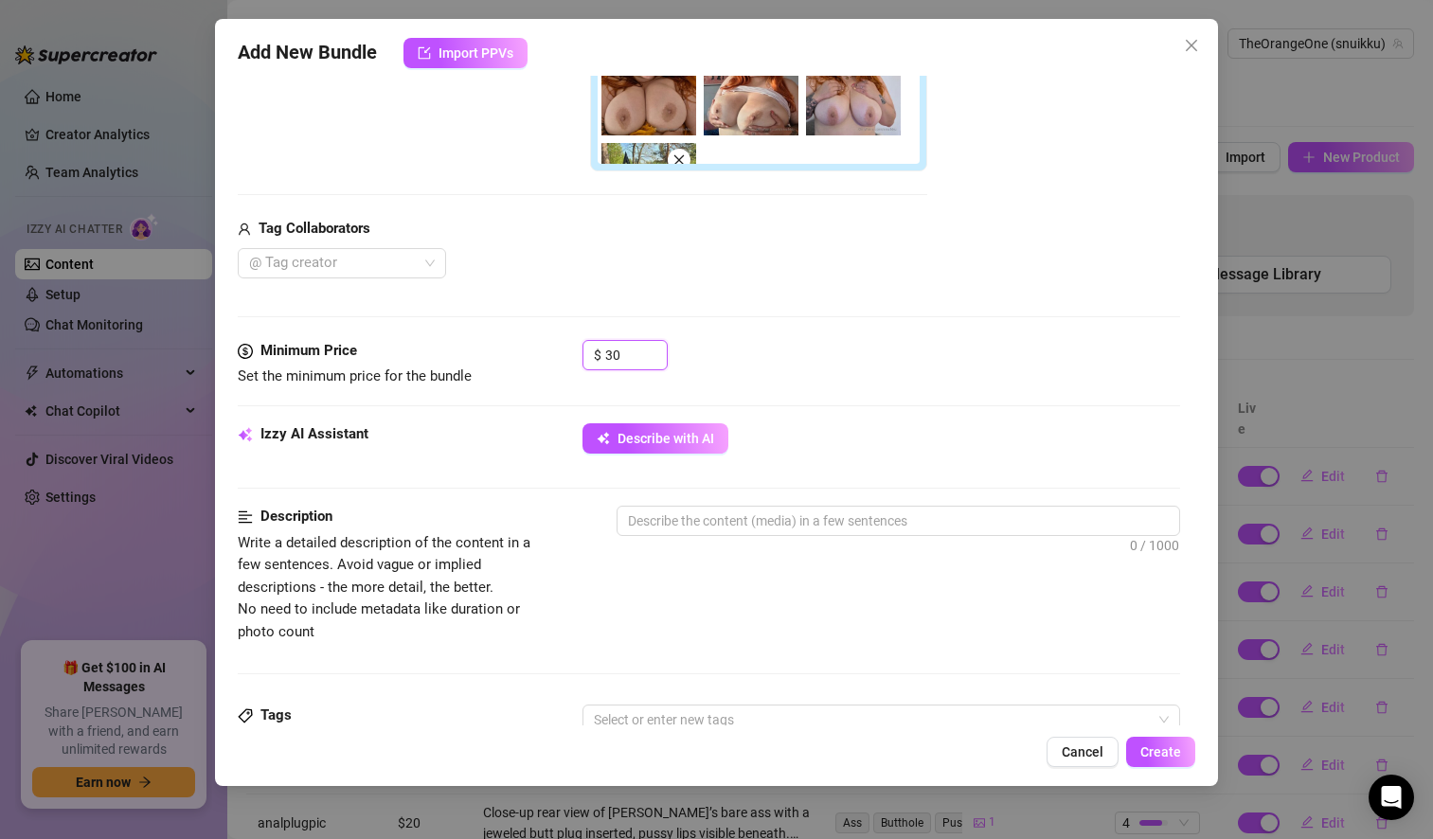
type input "30"
click at [907, 379] on div "$ 30" at bounding box center [881, 363] width 598 height 47
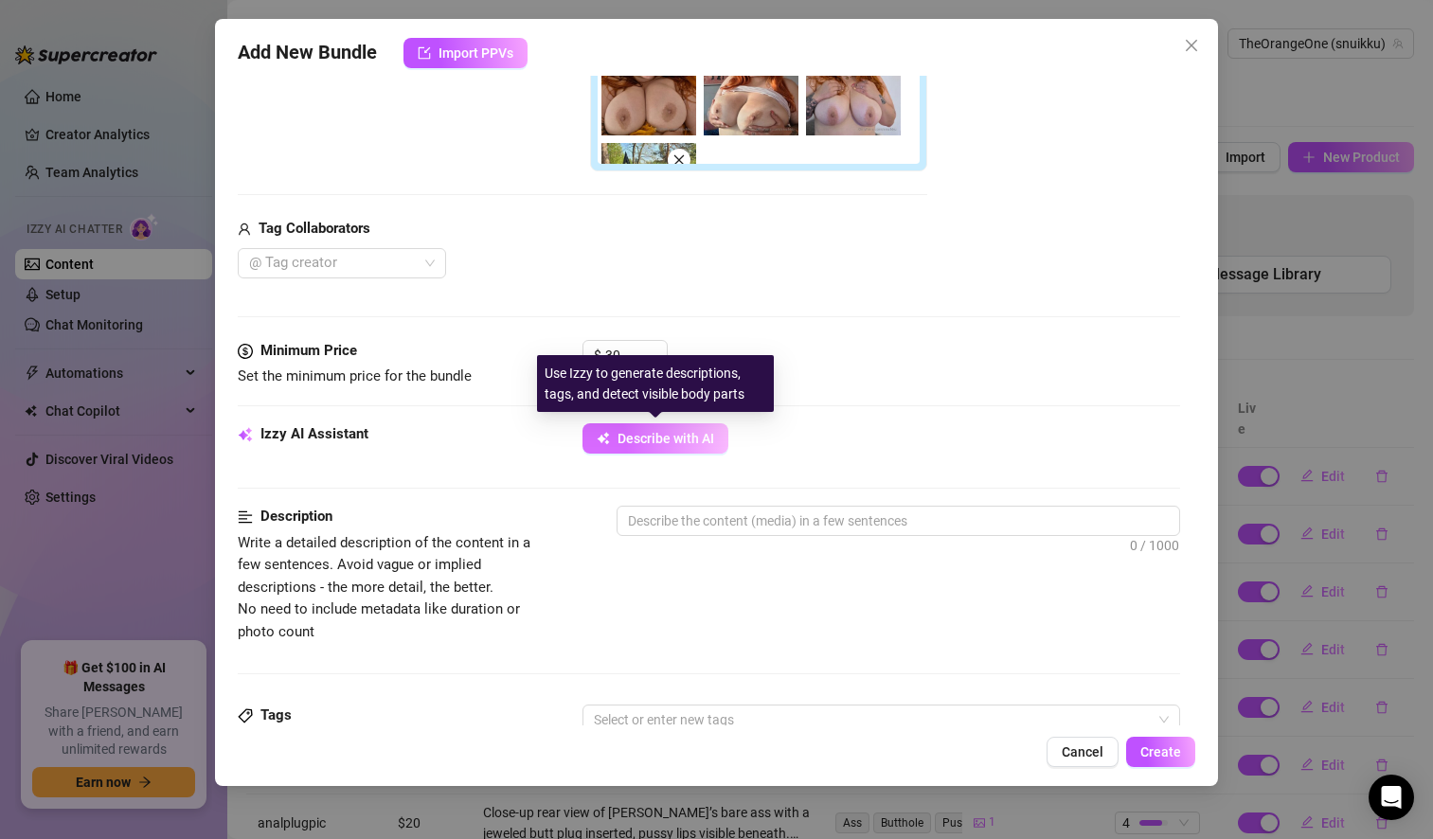
click at [661, 438] on span "Describe with AI" at bounding box center [665, 438] width 97 height 15
type textarea "Solveig"
type textarea "Solveig shows"
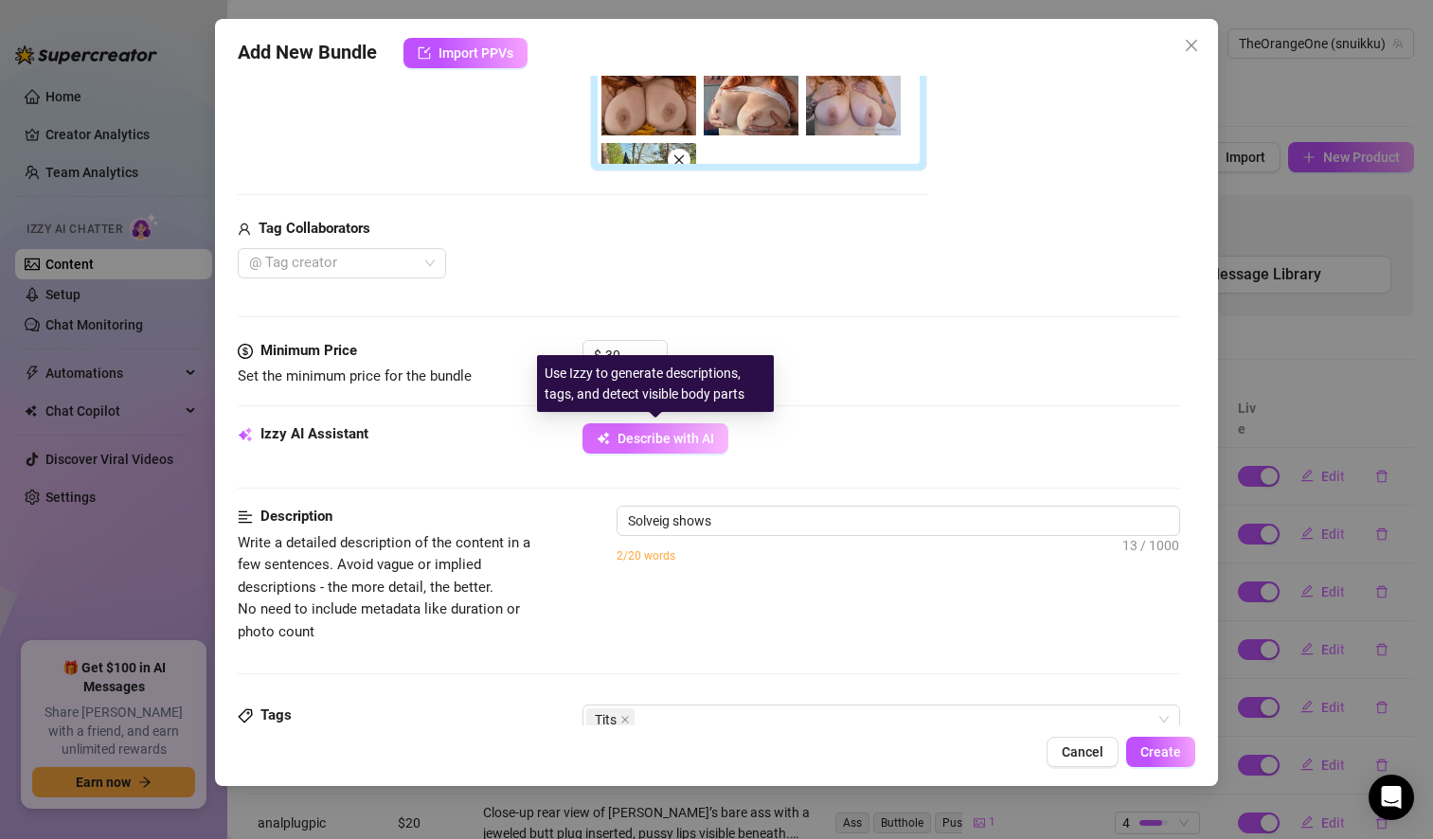
type textarea "Solveig shows off"
type textarea "Solveig shows off her"
type textarea "Solveig shows off her massive"
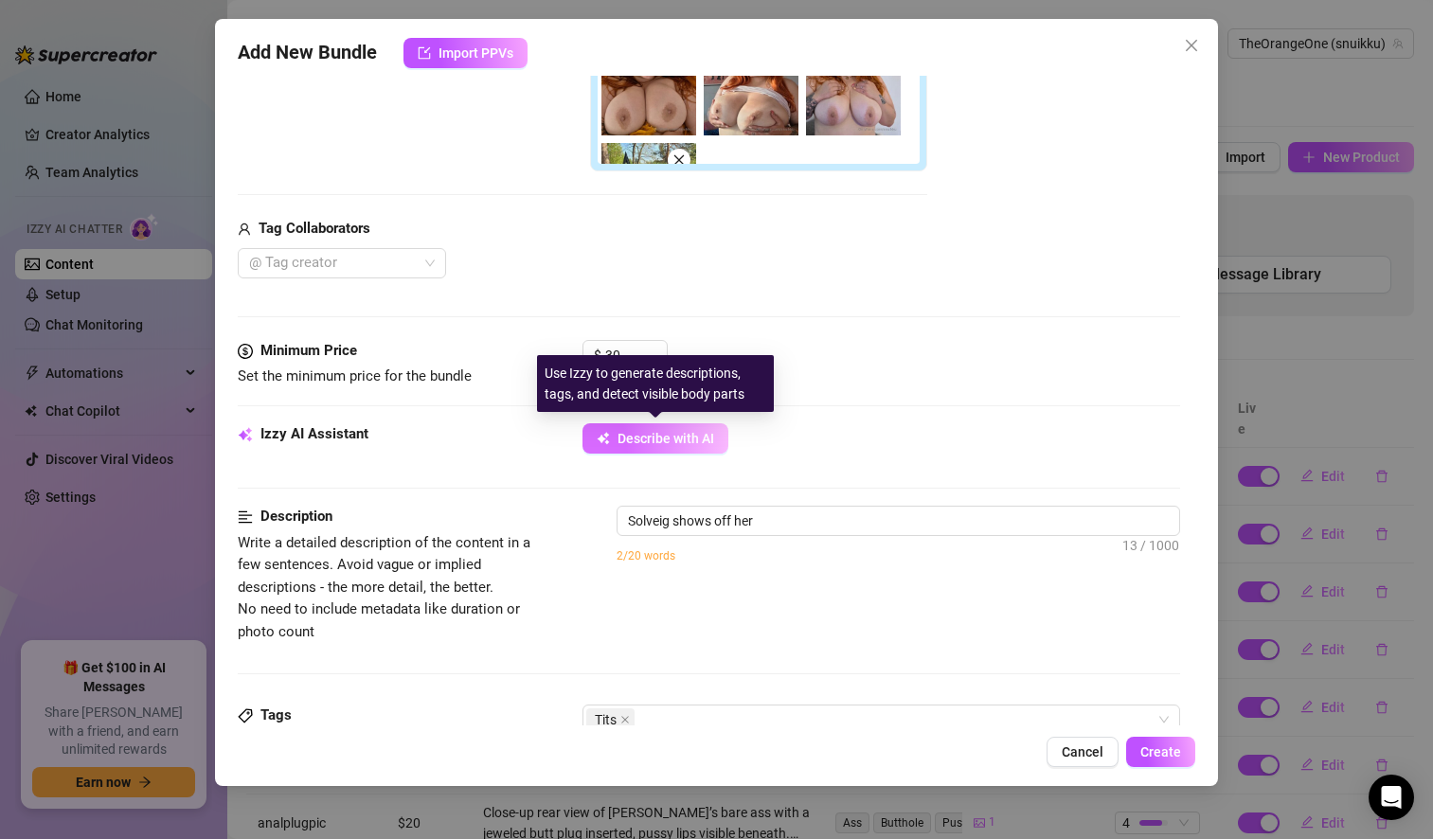
type textarea "Solveig shows off her massive"
type textarea "Solveig shows off her massive natural"
type textarea "Solveig shows off her massive natural tits"
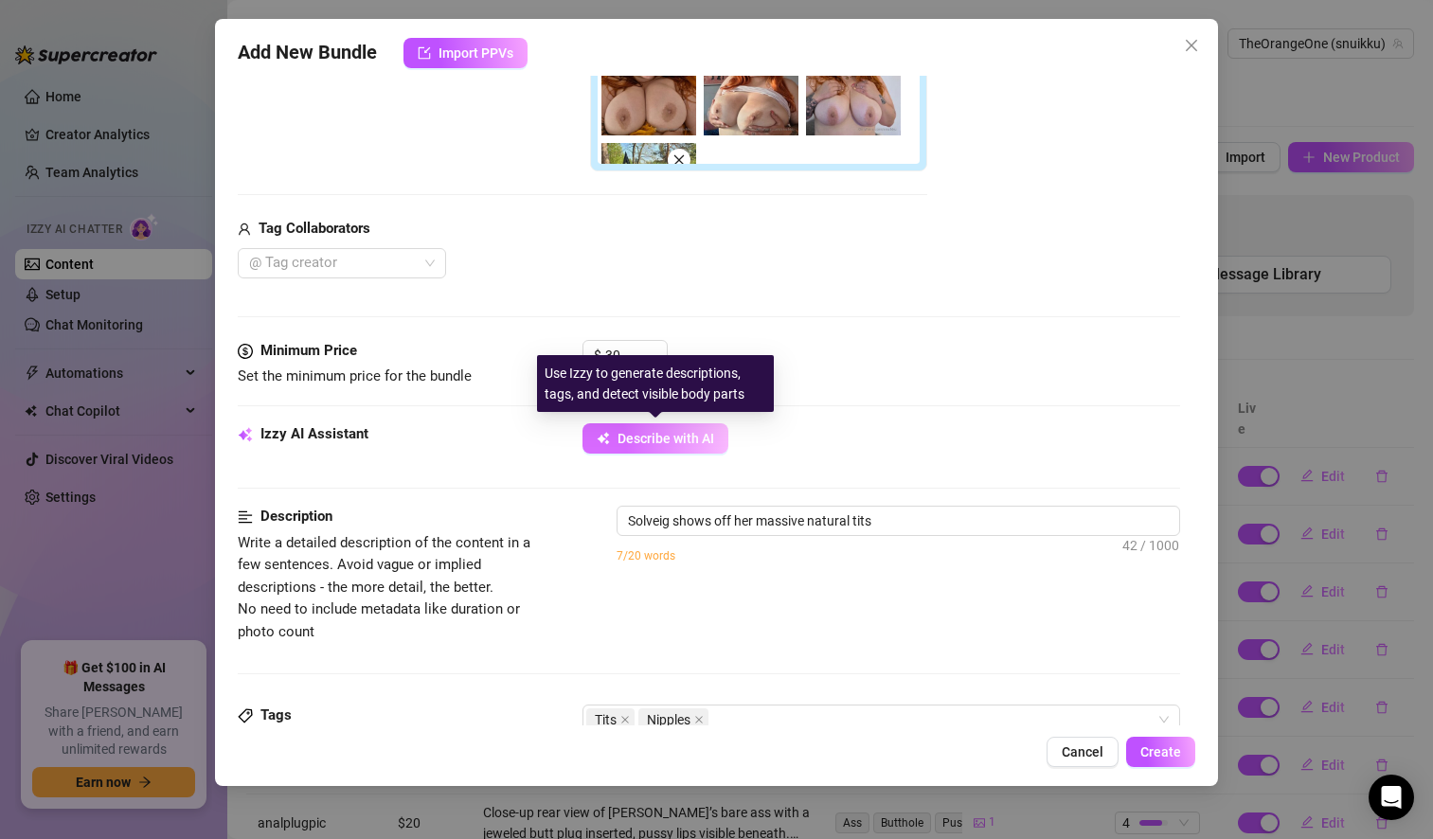
type textarea "Solveig shows off her massive natural tits in"
type textarea "Solveig shows off her massive natural tits in a"
type textarea "Solveig shows off her massive natural tits in a variety"
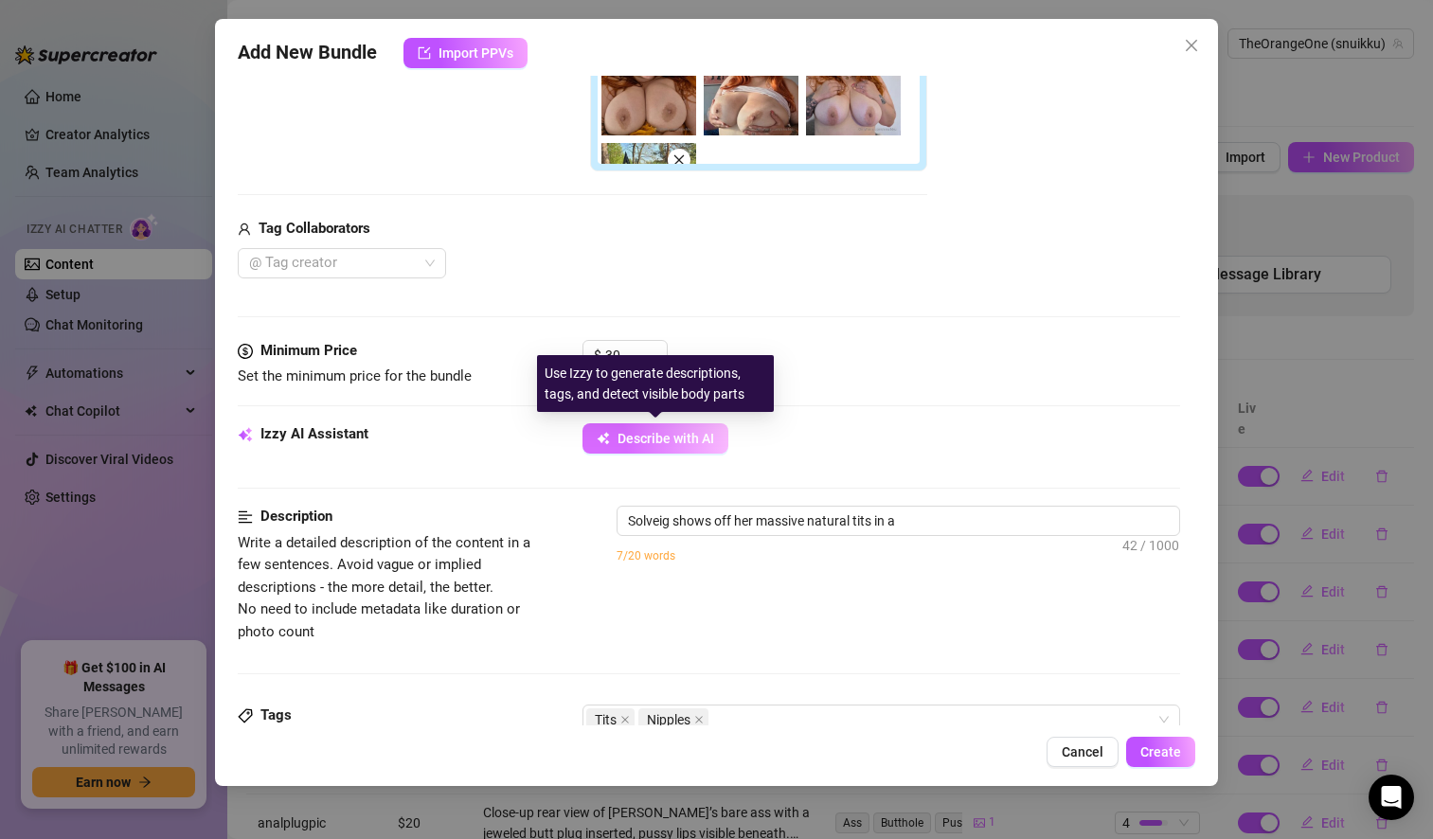
type textarea "Solveig shows off her massive natural tits in a variety"
type textarea "Solveig shows off her massive natural tits in a variety of"
type textarea "Solveig shows off her massive natural tits in a variety of settings,"
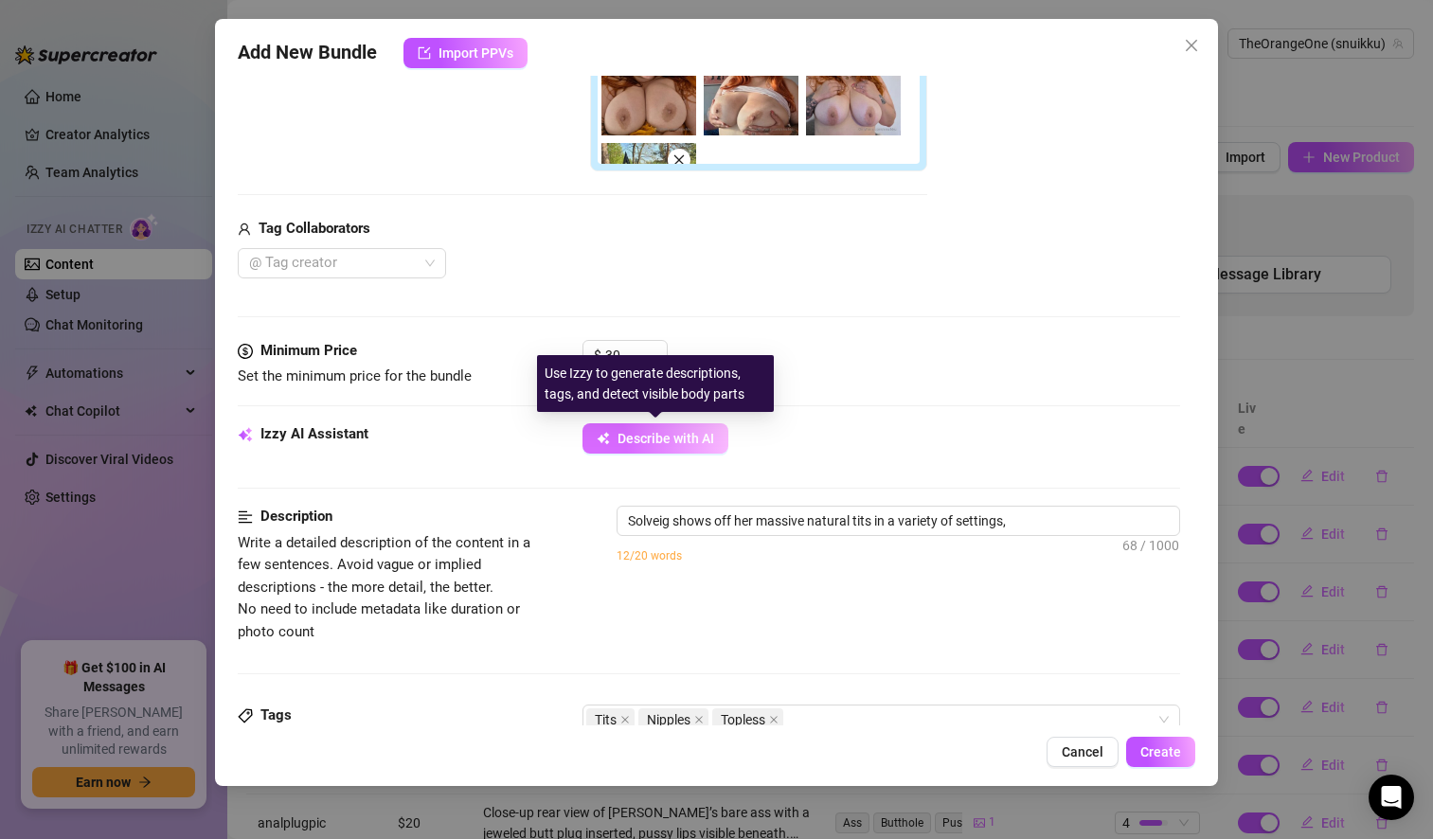
type textarea "Solveig shows off her massive natural tits in a variety of settings, from"
type textarea "Solveig shows off her massive natural tits in a variety of settings, from outdo…"
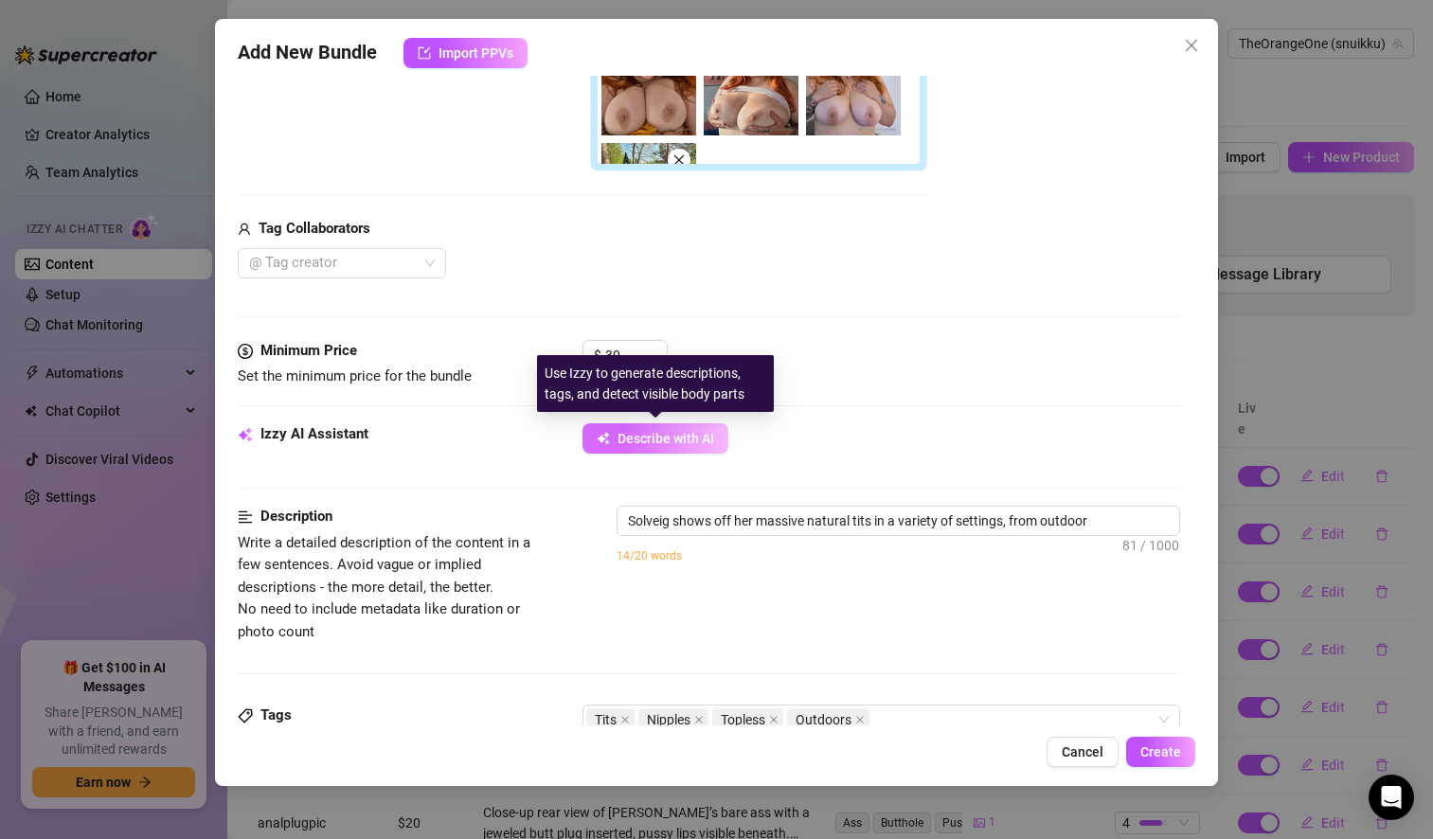
type textarea "Solveig shows off her massive natural tits in a variety of settings, from outdo…"
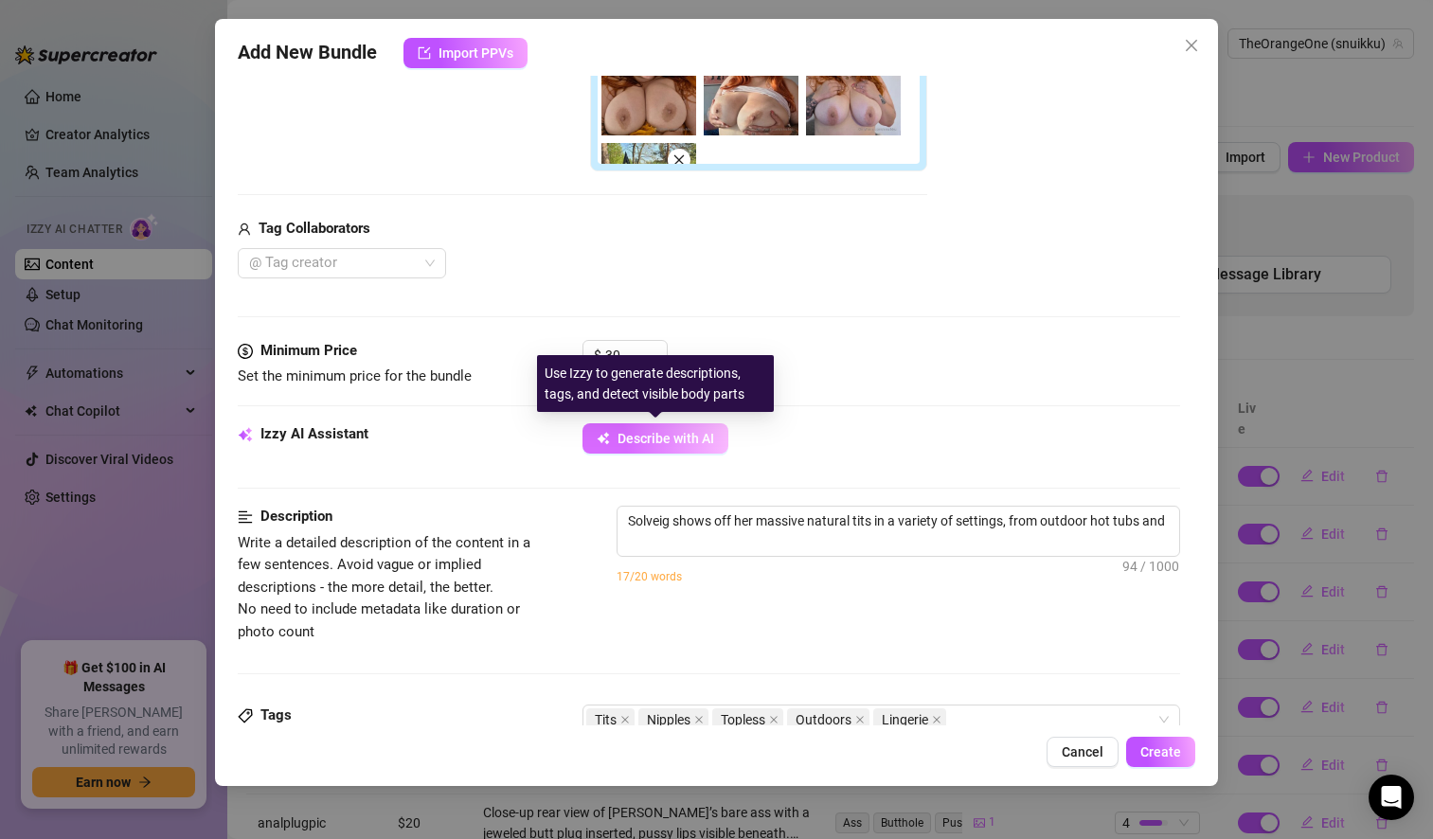
type textarea "Solveig shows off her massive natural tits in a variety of settings, from outdo…"
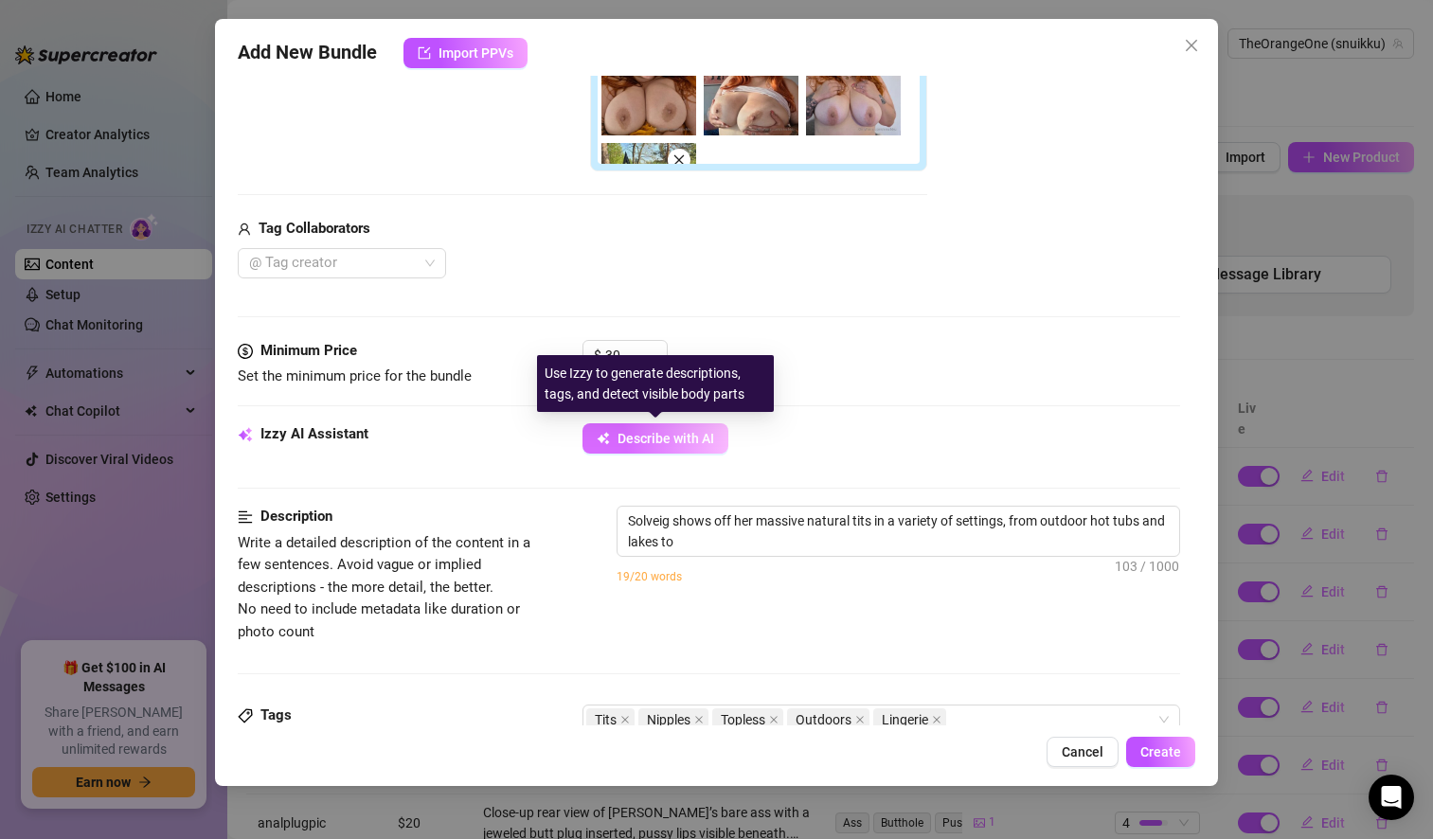
type textarea "Solveig shows off her massive natural tits in a variety of settings, from outdo…"
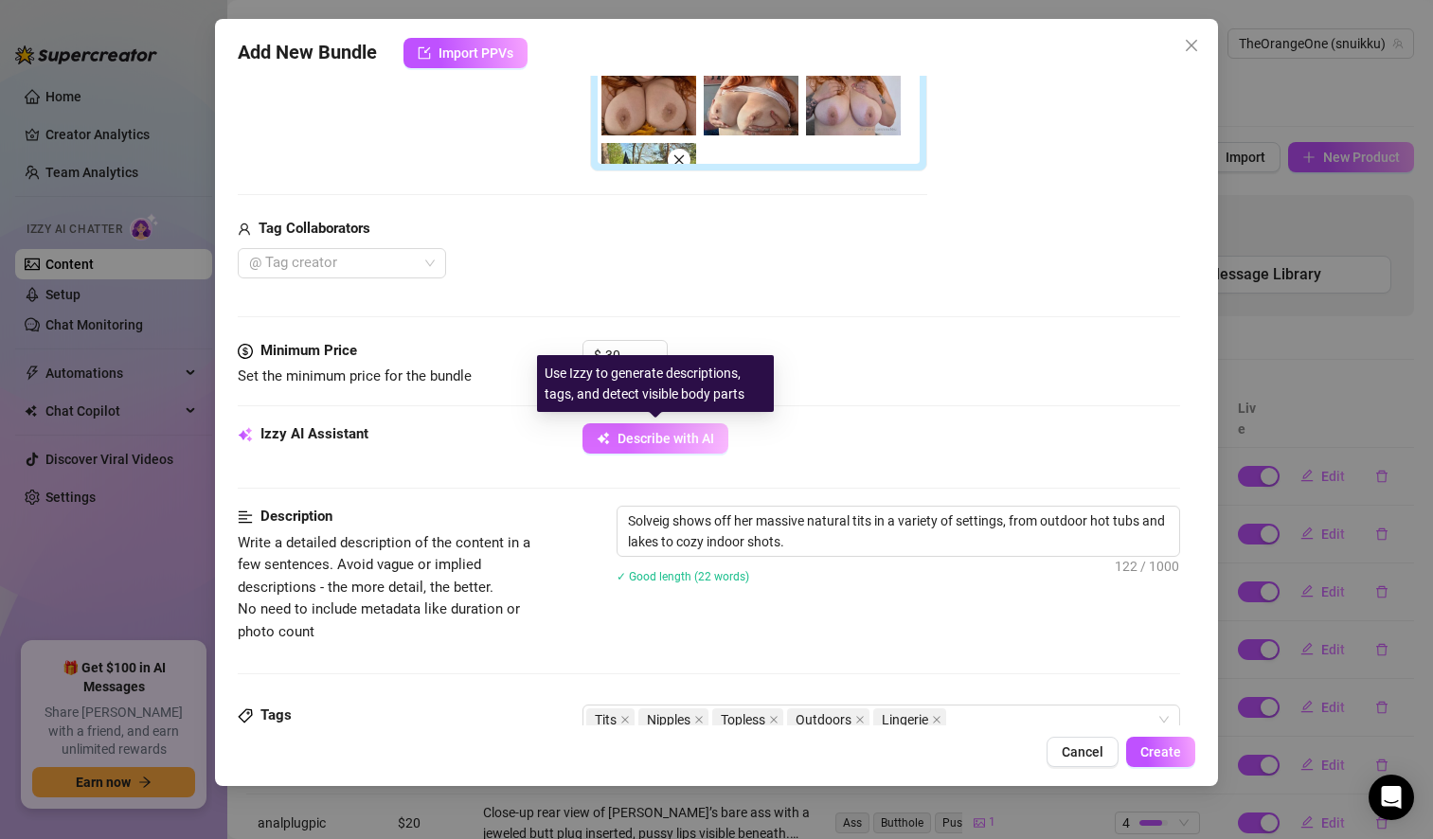
type textarea "Solveig shows off her massive natural tits in a variety of settings, from outdo…"
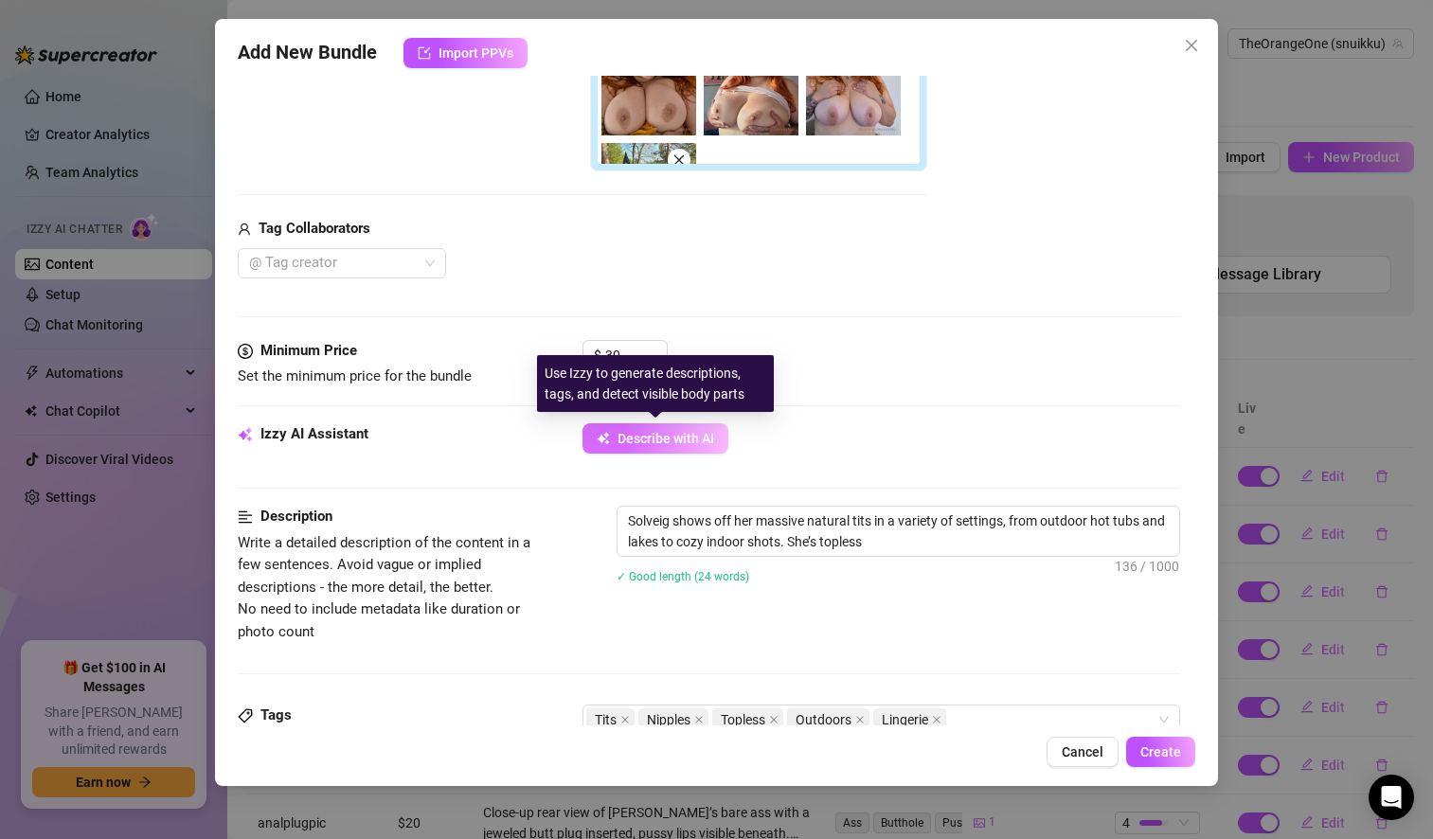
type textarea "Solveig shows off her massive natural tits in a variety of settings, from outdo…"
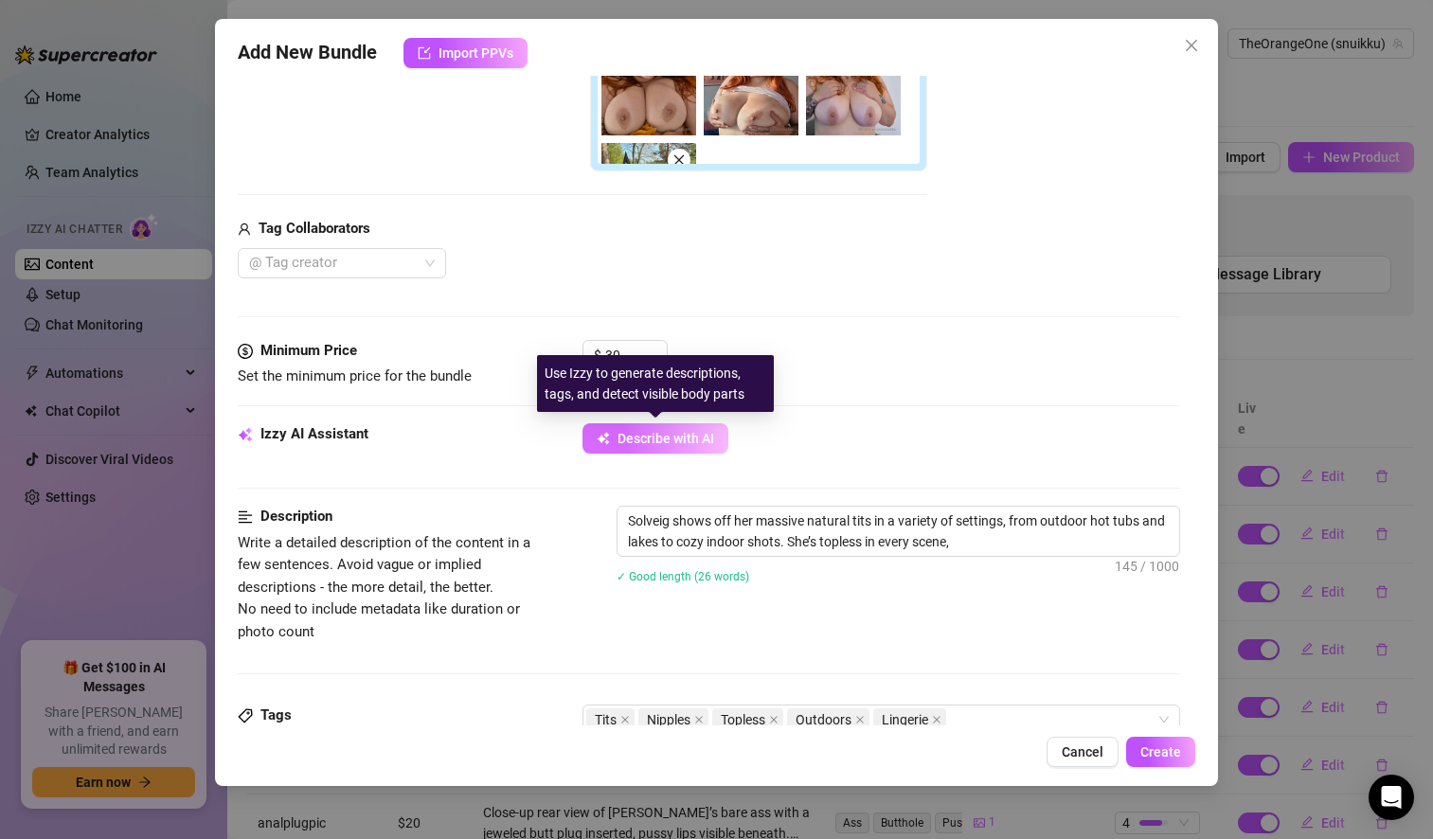
type textarea "Solveig shows off her massive natural tits in a variety of settings, from outdo…"
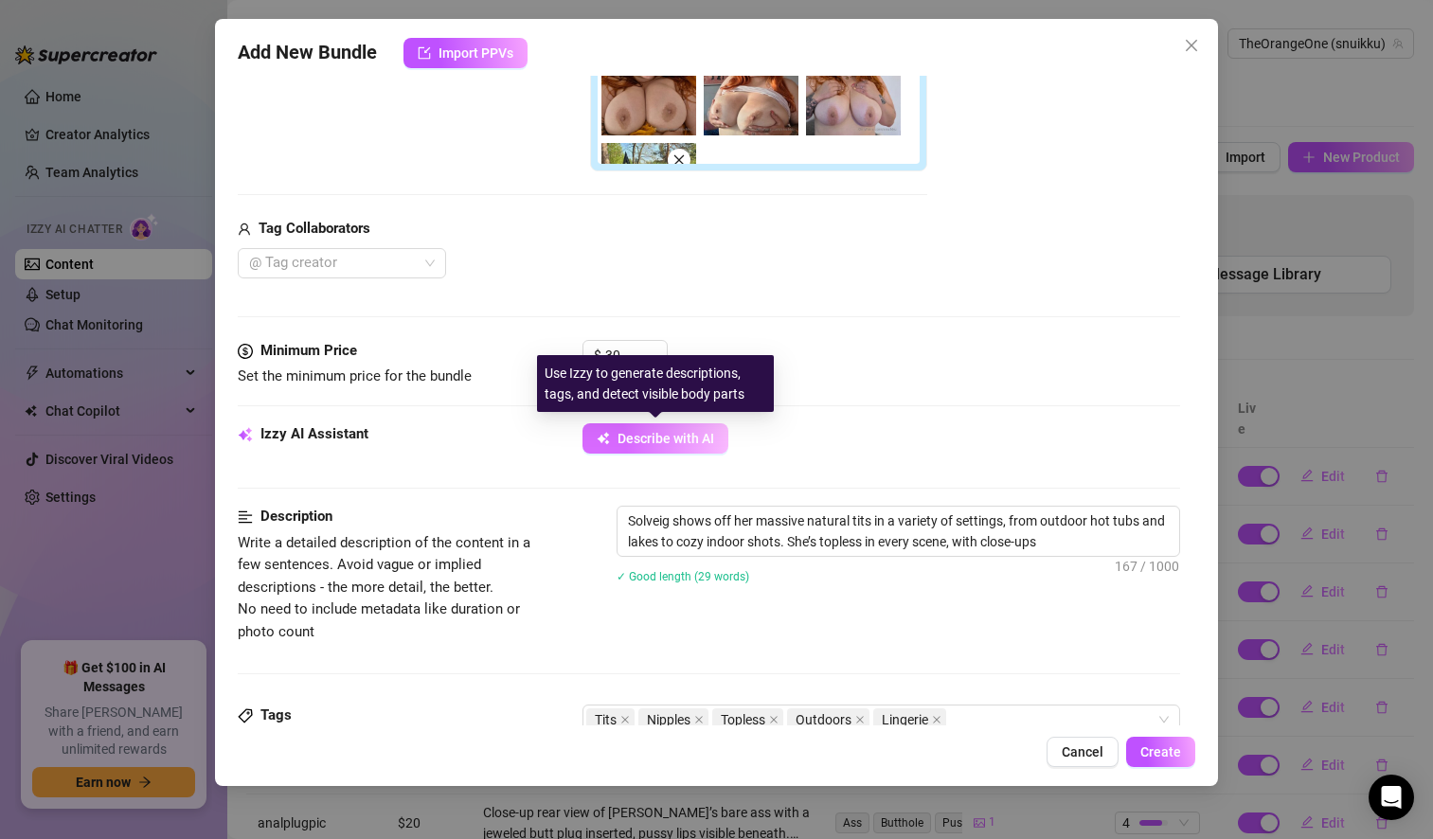
type textarea "Solveig shows off her massive natural tits in a variety of settings, from outdo…"
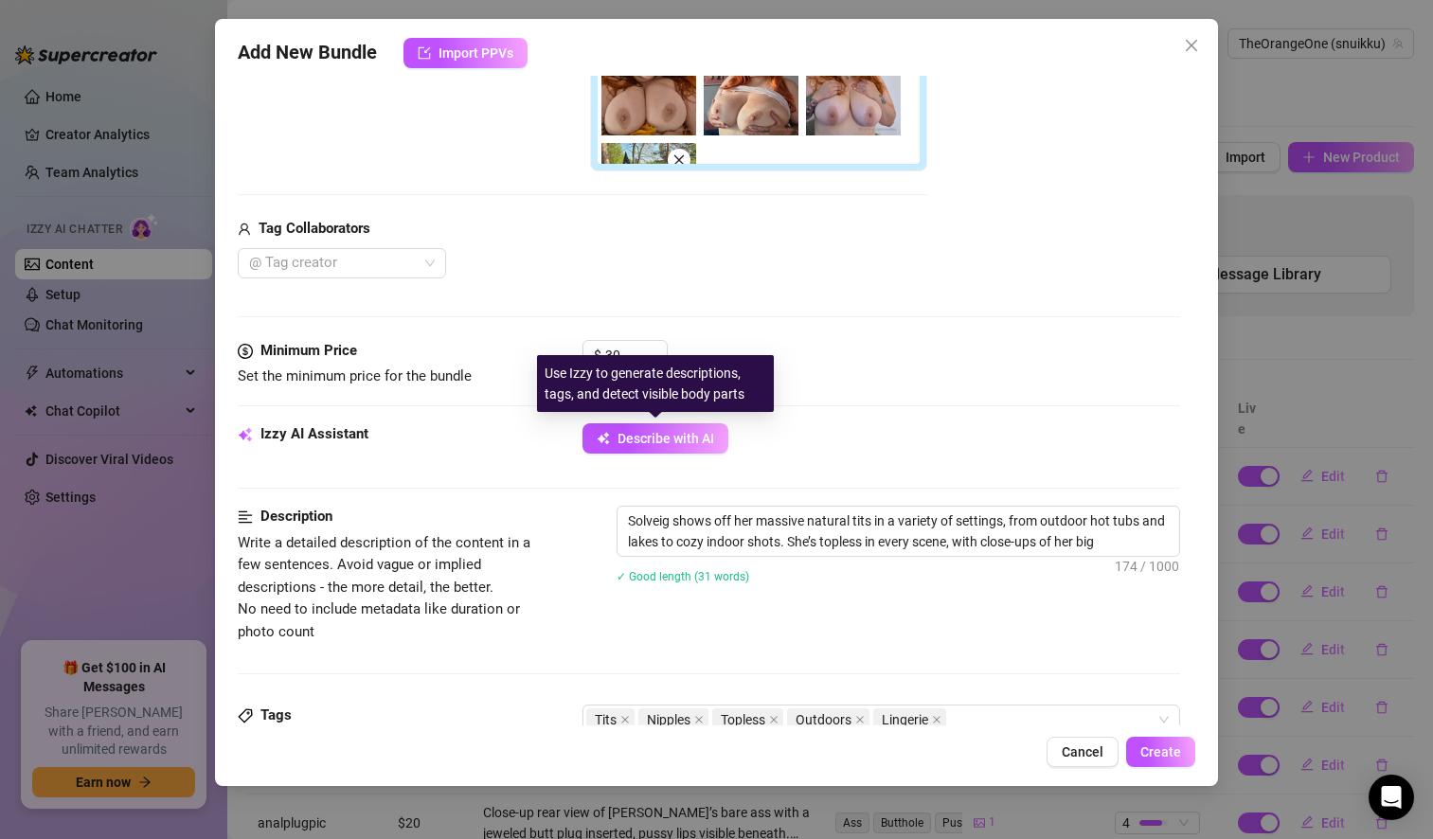
type textarea "Solveig shows off her massive natural tits in a variety of settings, from outdo…"
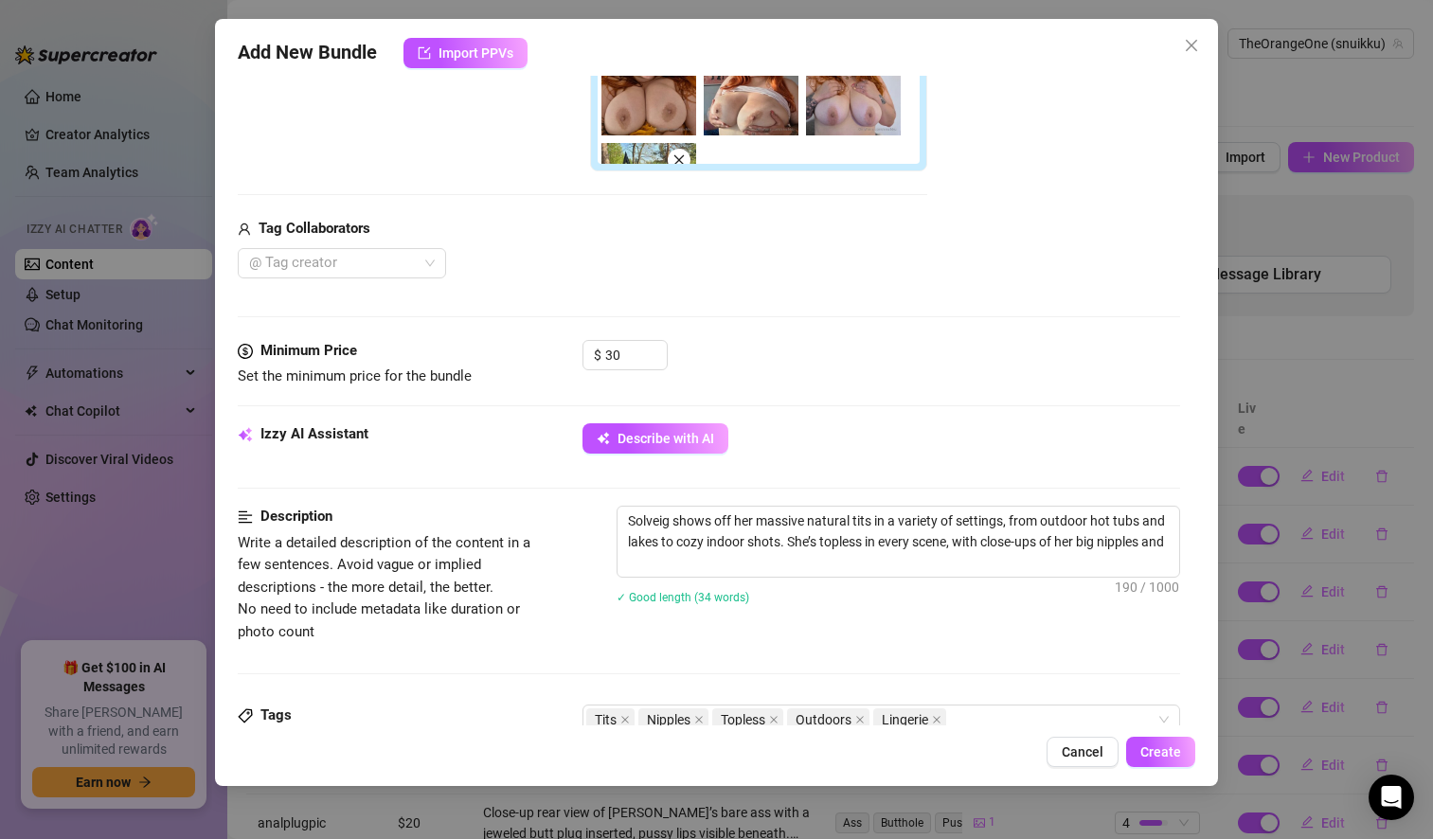
type textarea "Solveig shows off her massive natural tits in a variety of settings, from outdo…"
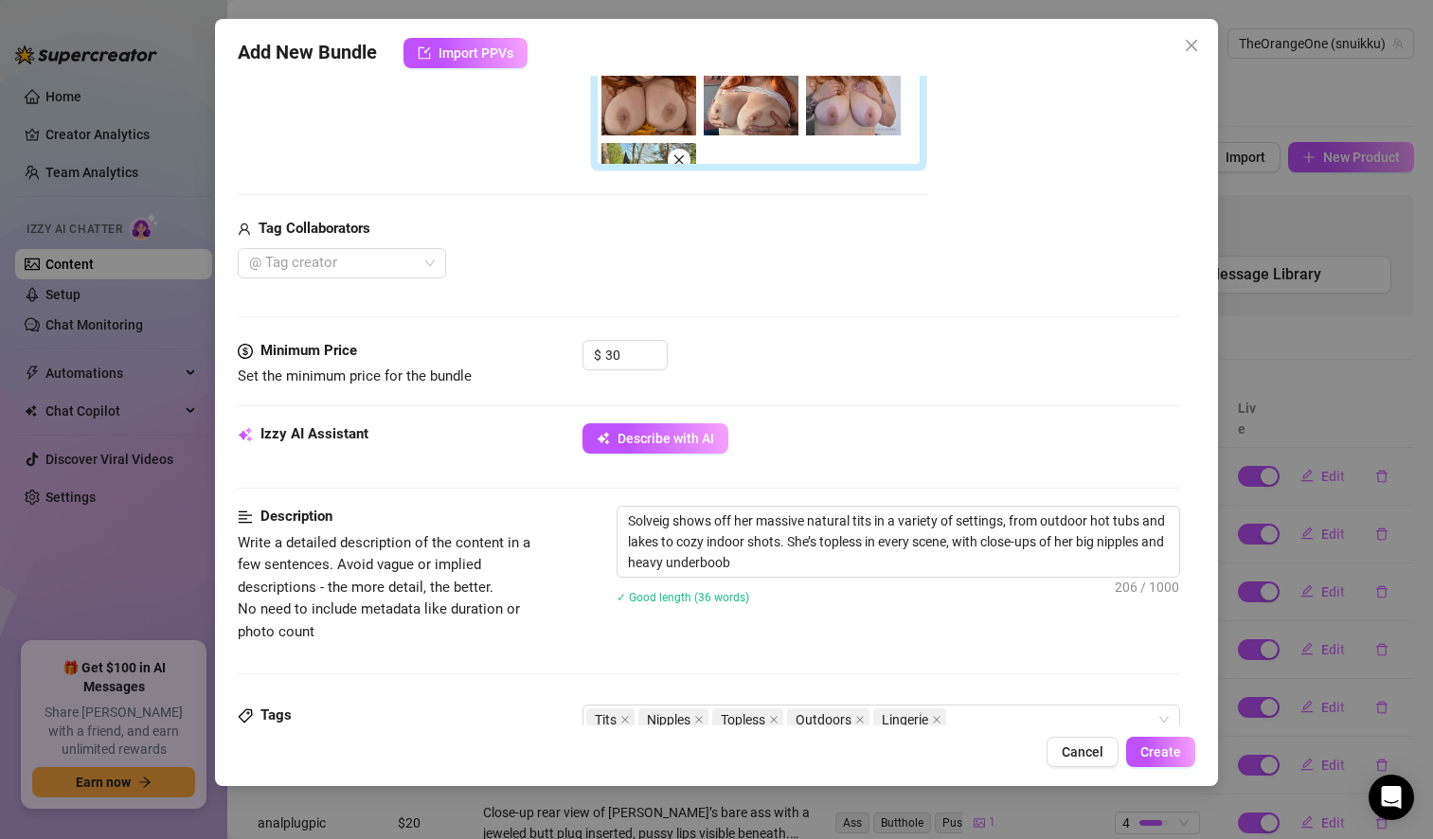
type textarea "Solveig shows off her massive natural tits in a variety of settings, from outdo…"
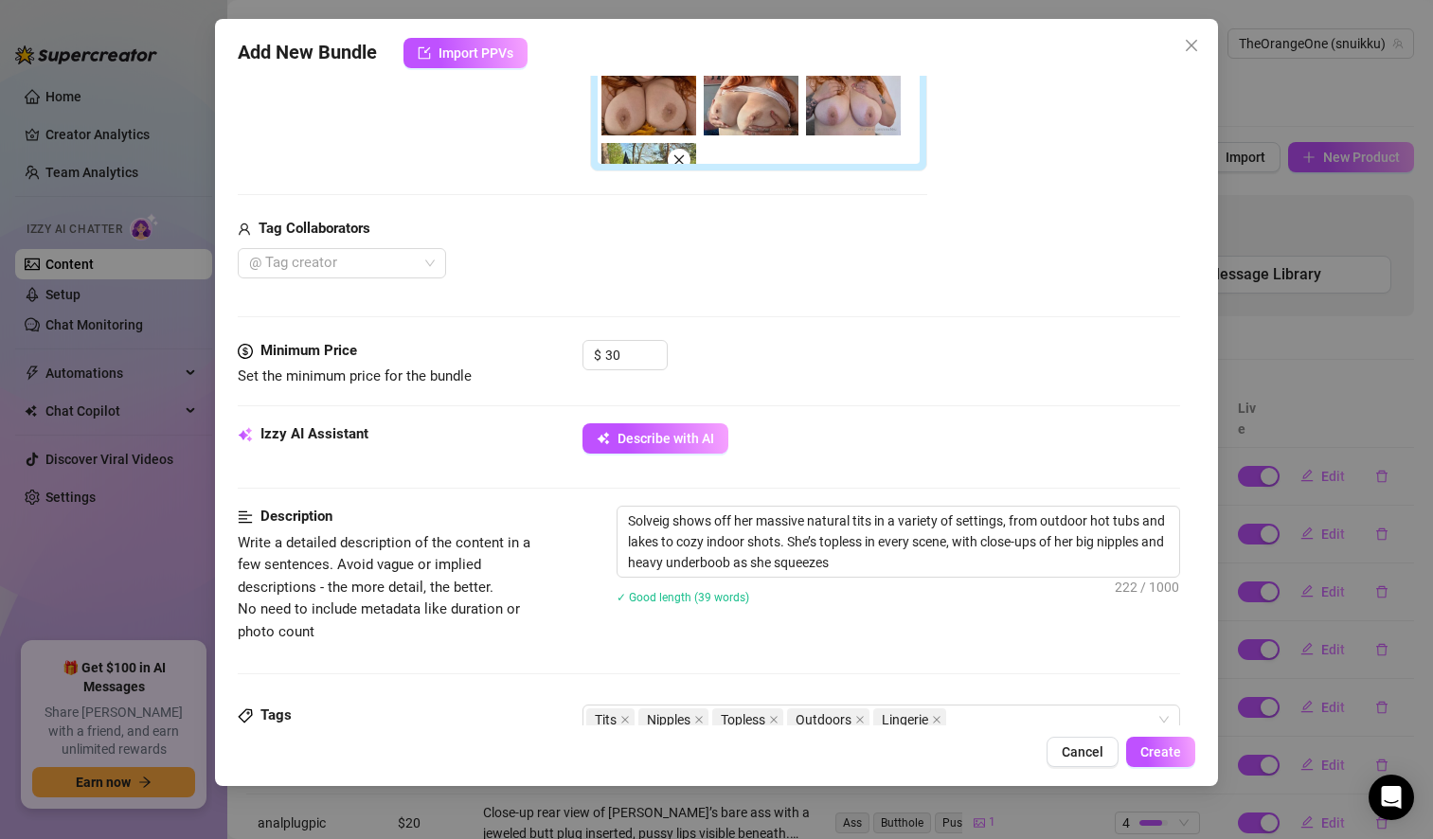
type textarea "Solveig shows off her massive natural tits in a variety of settings, from outdo…"
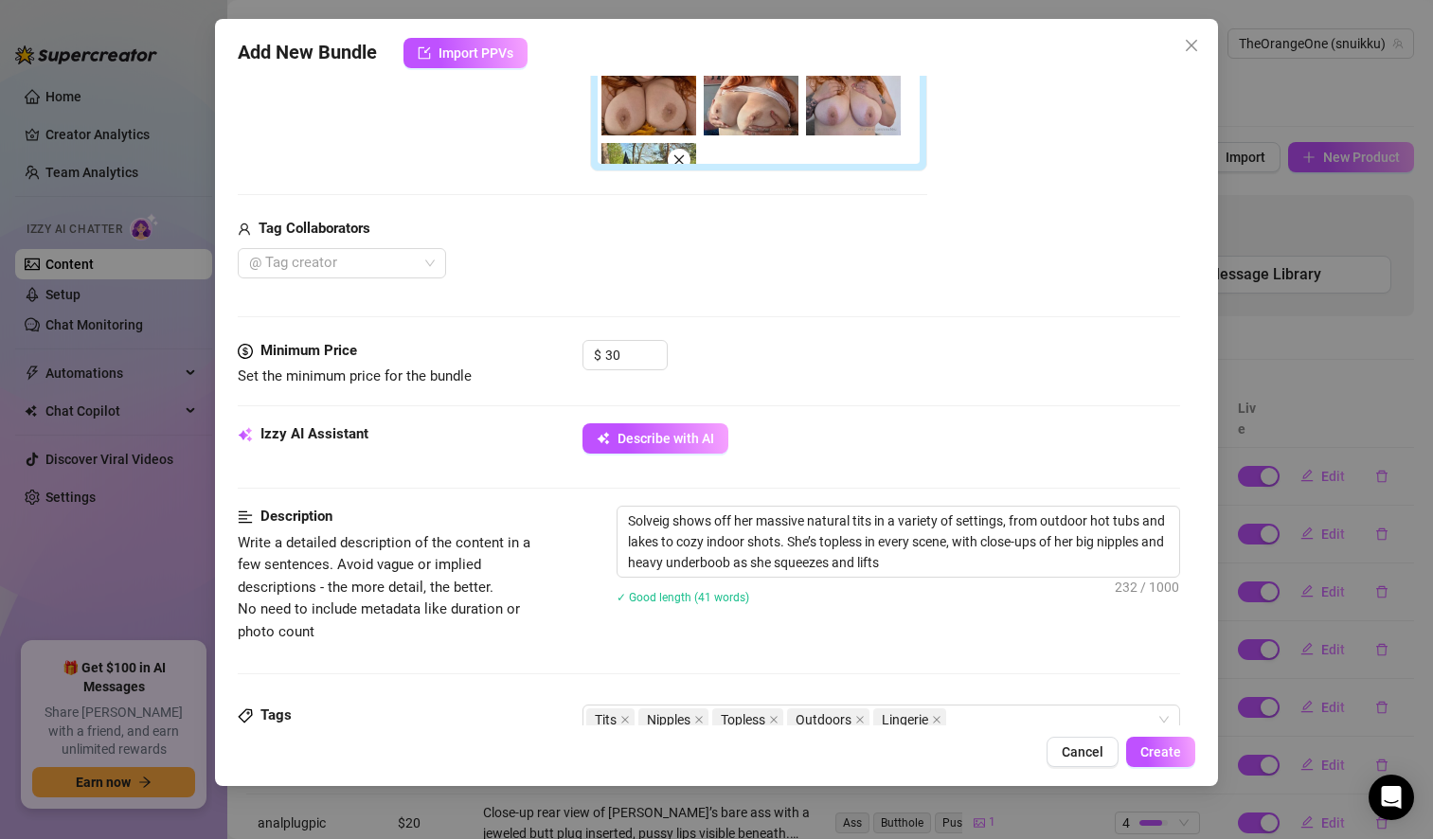
type textarea "Solveig shows off her massive natural tits in a variety of settings, from outdo…"
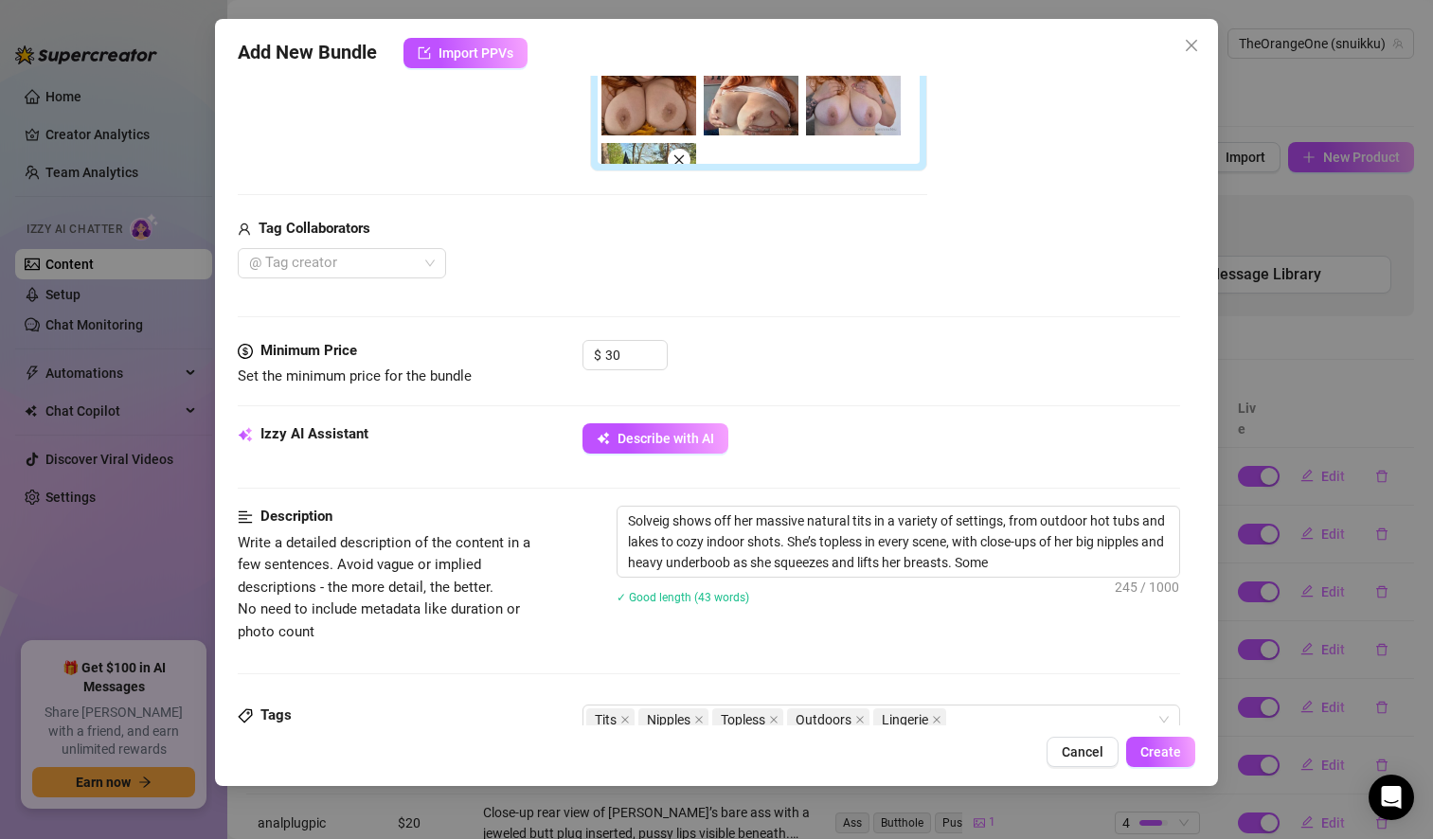
type textarea "Solveig shows off her massive natural tits in a variety of settings, from outdo…"
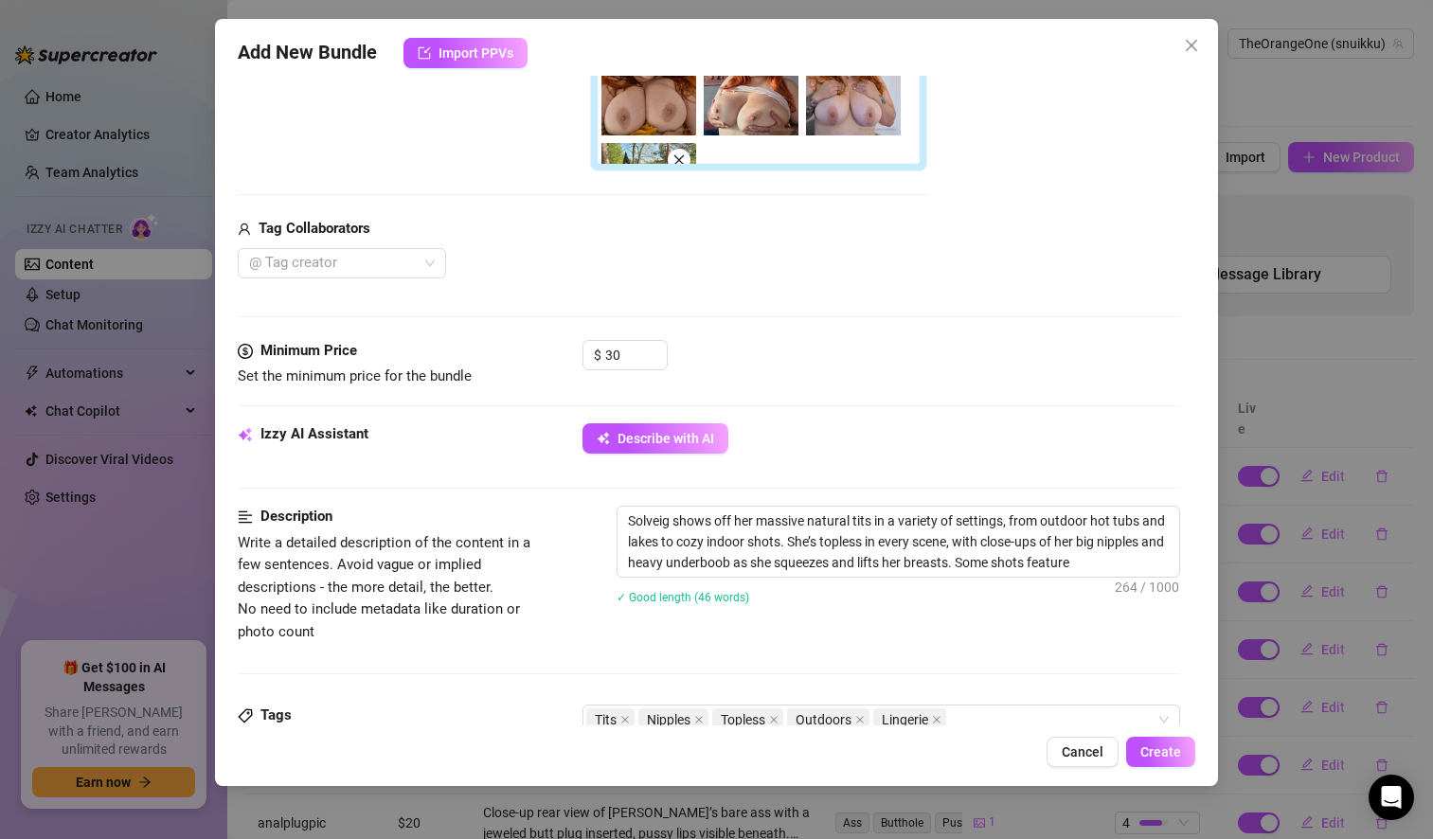
type textarea "Solveig shows off her massive natural tits in a variety of settings, from outdo…"
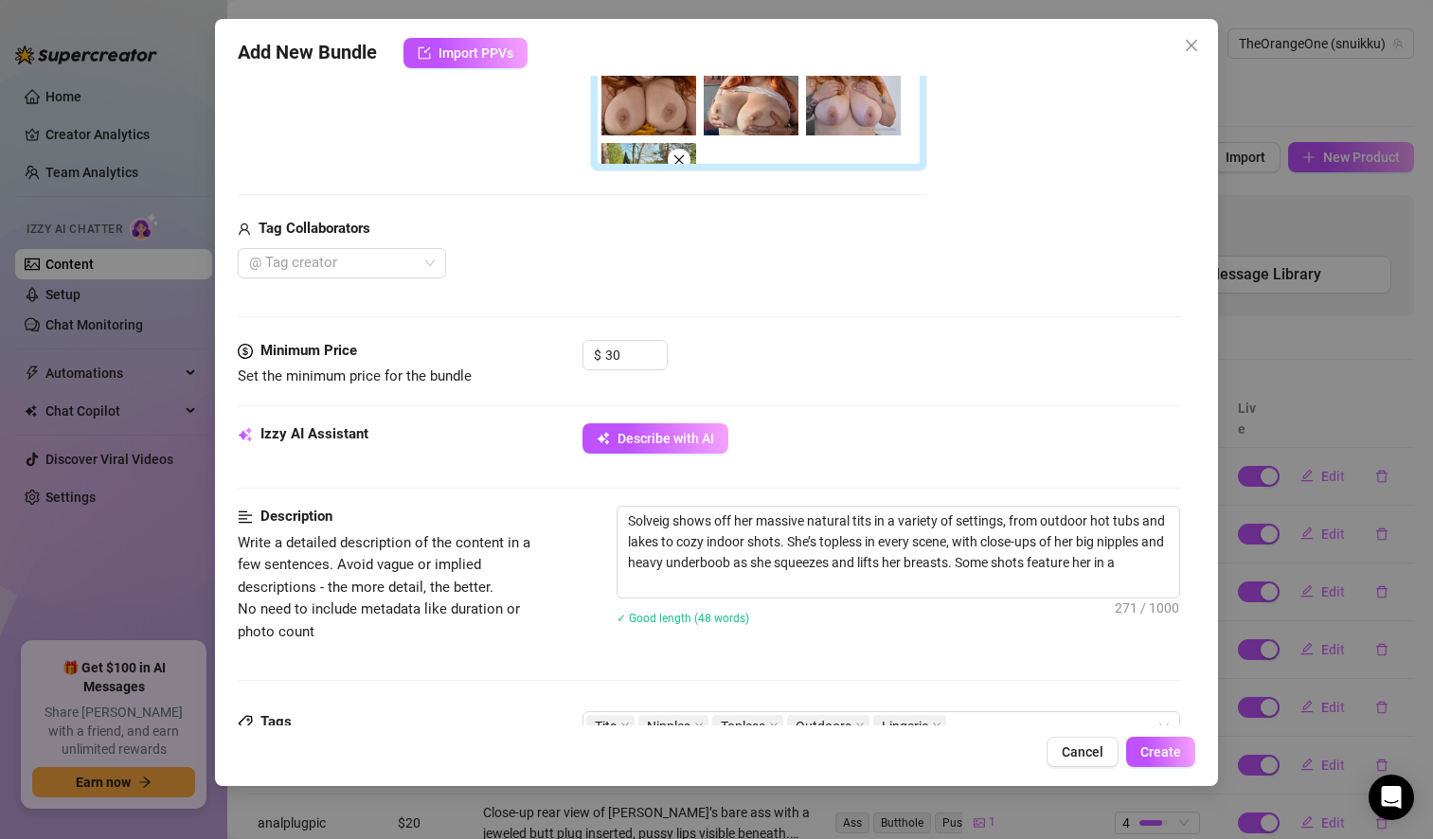
type textarea "Solveig shows off her massive natural tits in a variety of settings, from outdo…"
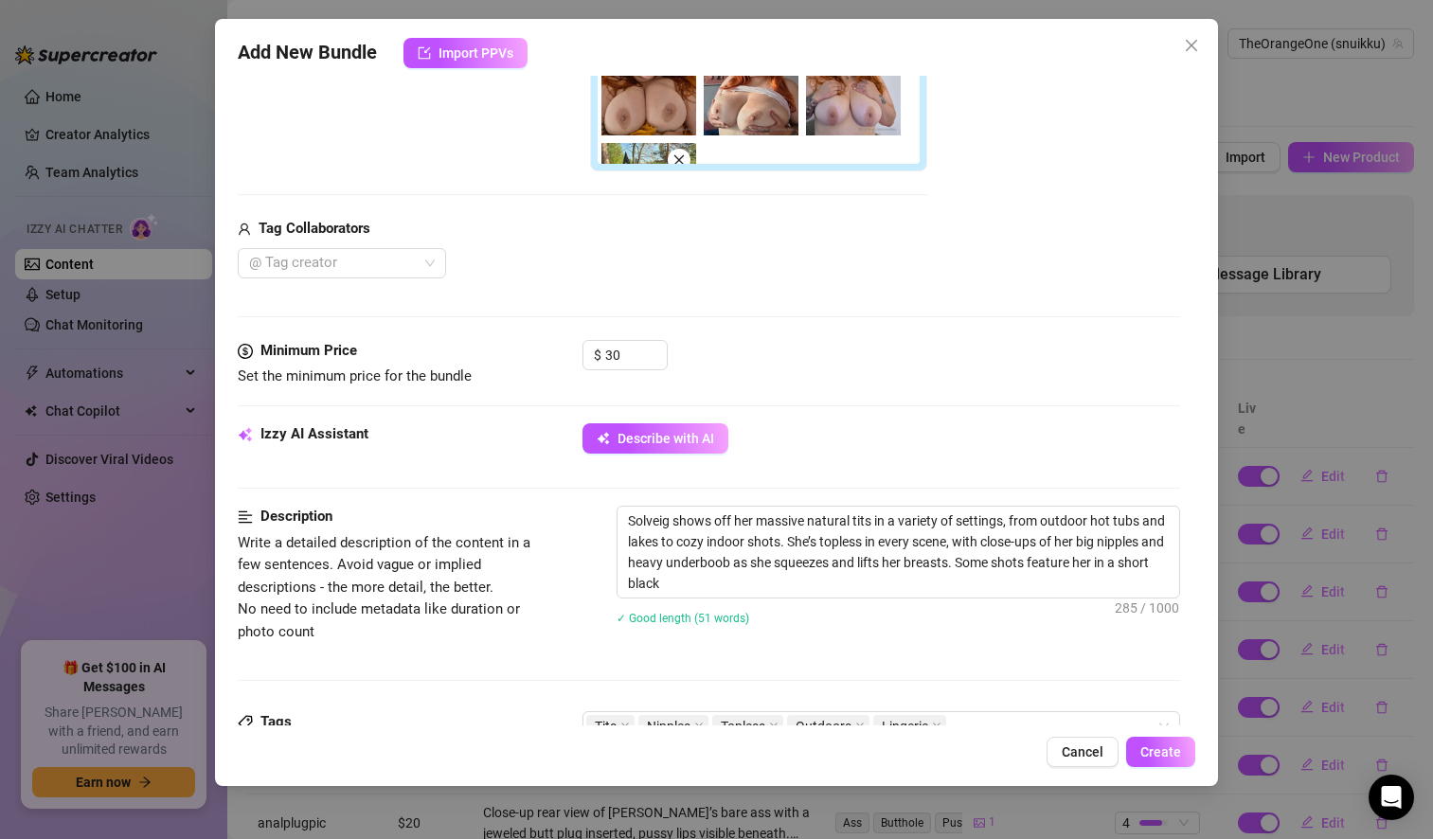
type textarea "Solveig shows off her massive natural tits in a variety of settings, from outdo…"
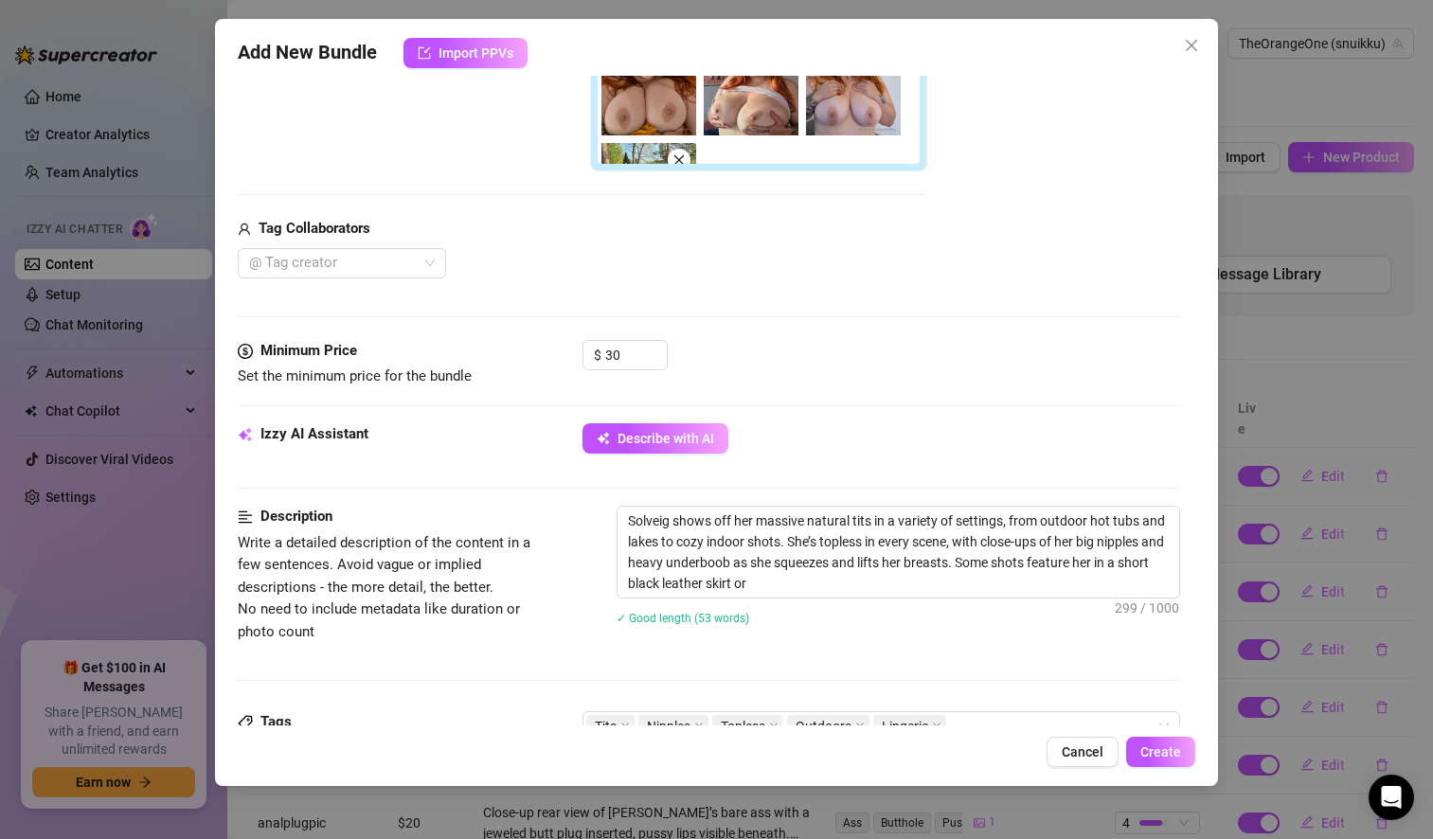
type textarea "Solveig shows off her massive natural tits in a variety of settings, from outdo…"
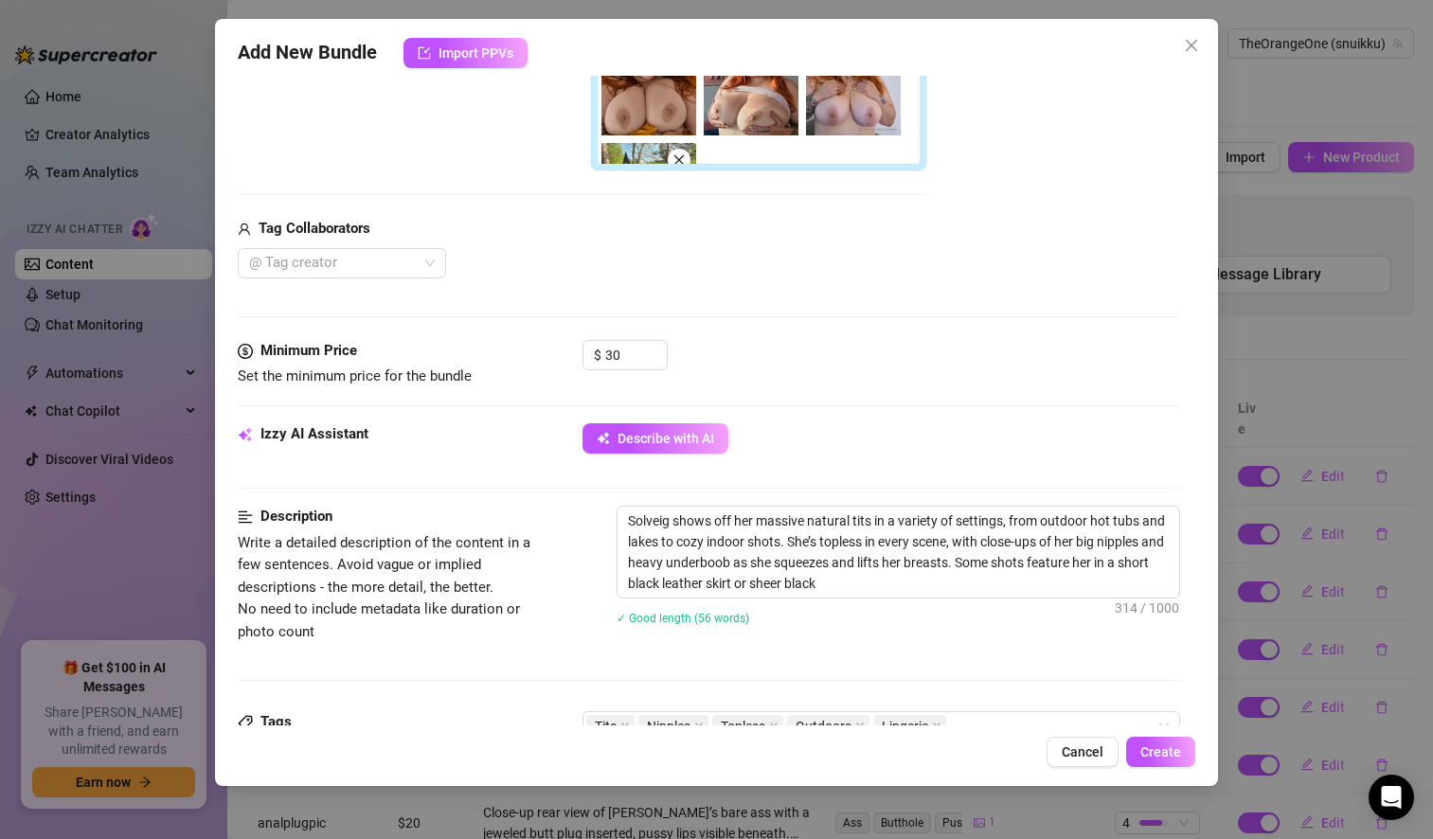
type textarea "Solveig shows off her massive natural tits in a variety of settings, from outdo…"
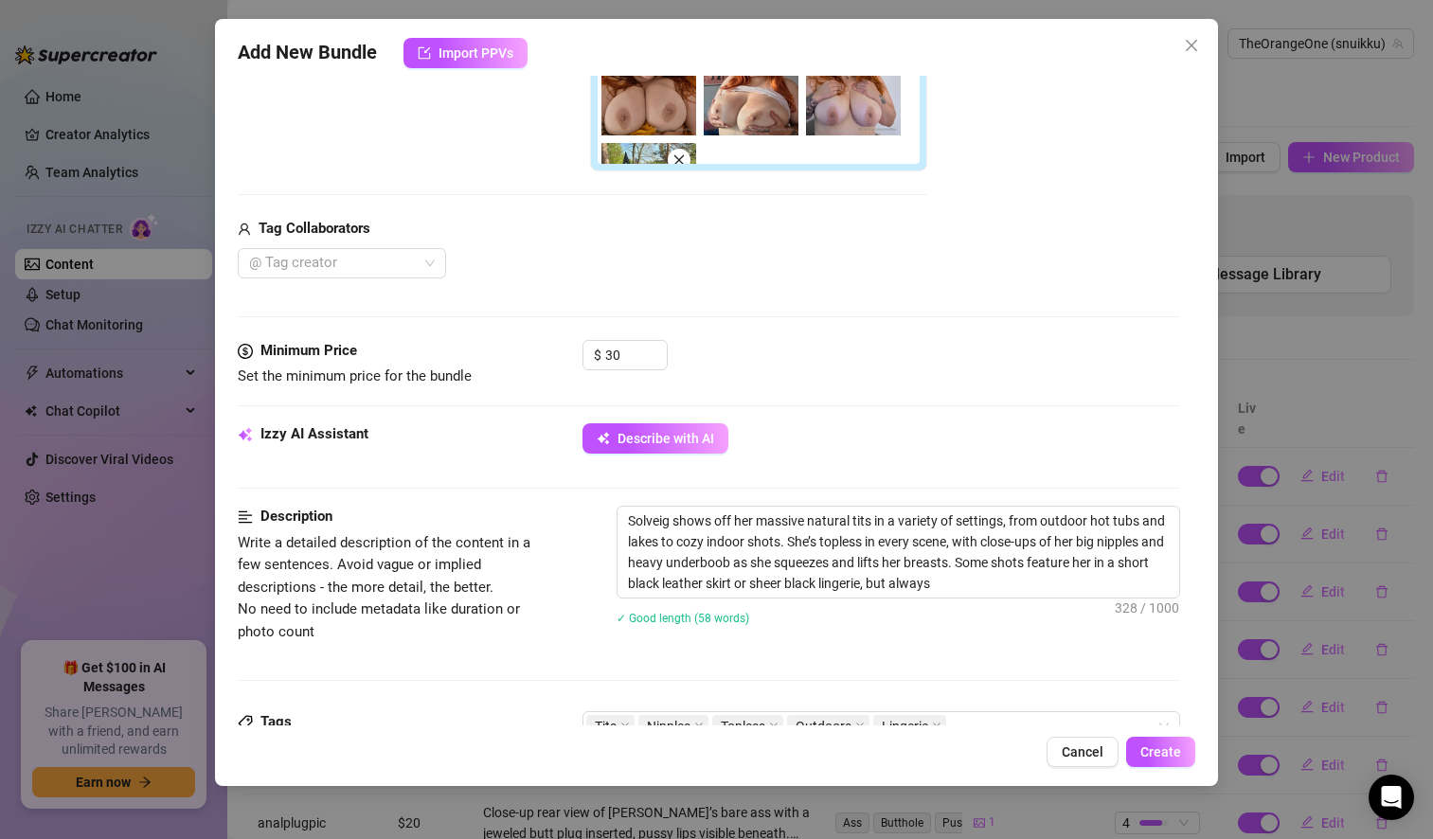
type textarea "Solveig shows off her massive natural tits in a variety of settings, from outdo…"
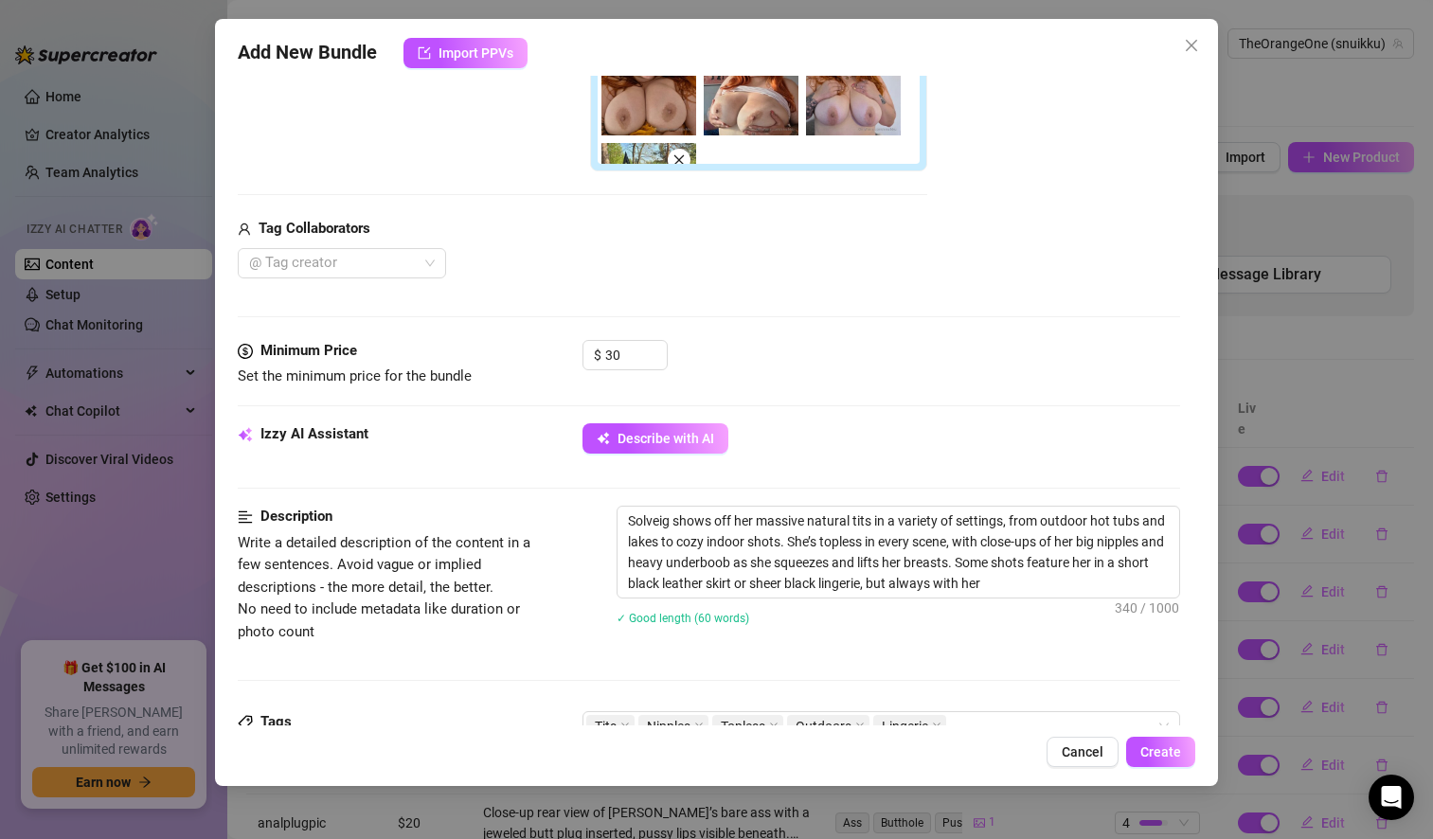
type textarea "Solveig shows off her massive natural tits in a variety of settings, from outdo…"
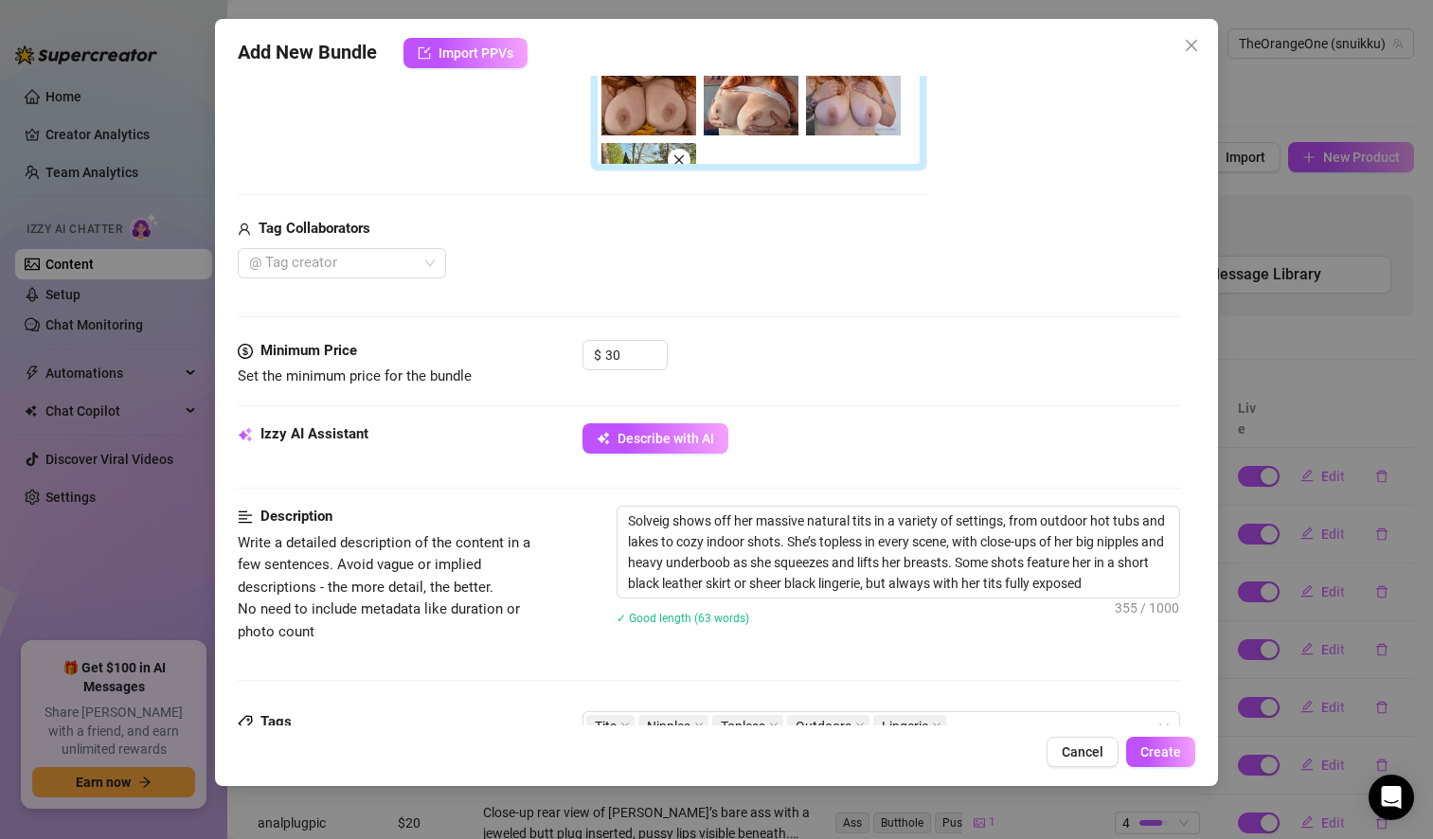
type textarea "Solveig shows off her massive natural tits in a variety of settings, from outdo…"
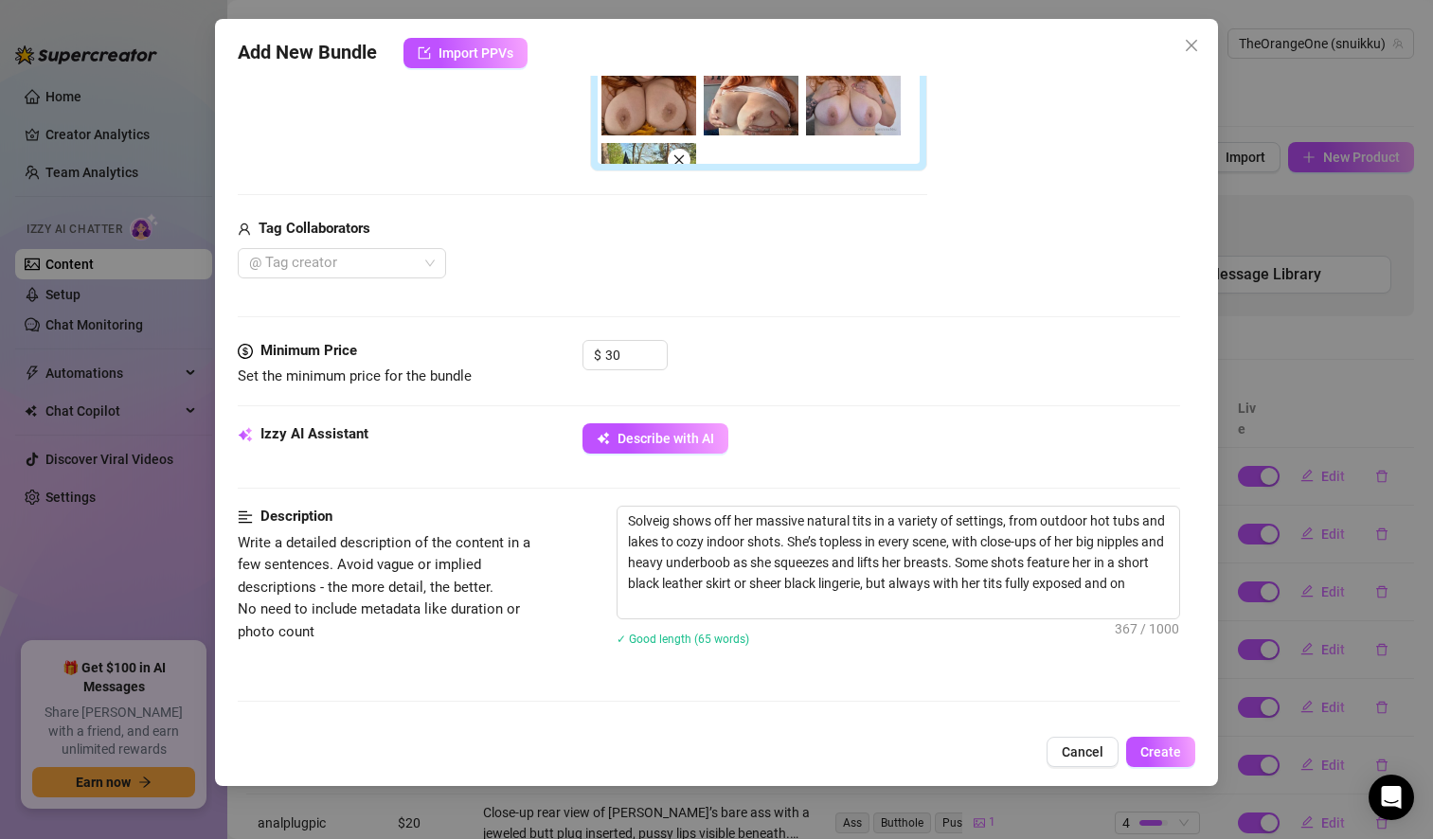
type textarea "Solveig shows off her massive natural tits in a variety of settings, from outdo…"
click at [1088, 524] on textarea "Solveig shows off her massive natural tits in a variety of settings, from outdo…" at bounding box center [898, 563] width 562 height 112
type textarea "Solveig shows off her massive natural tits in a variety of settings, from outdo…"
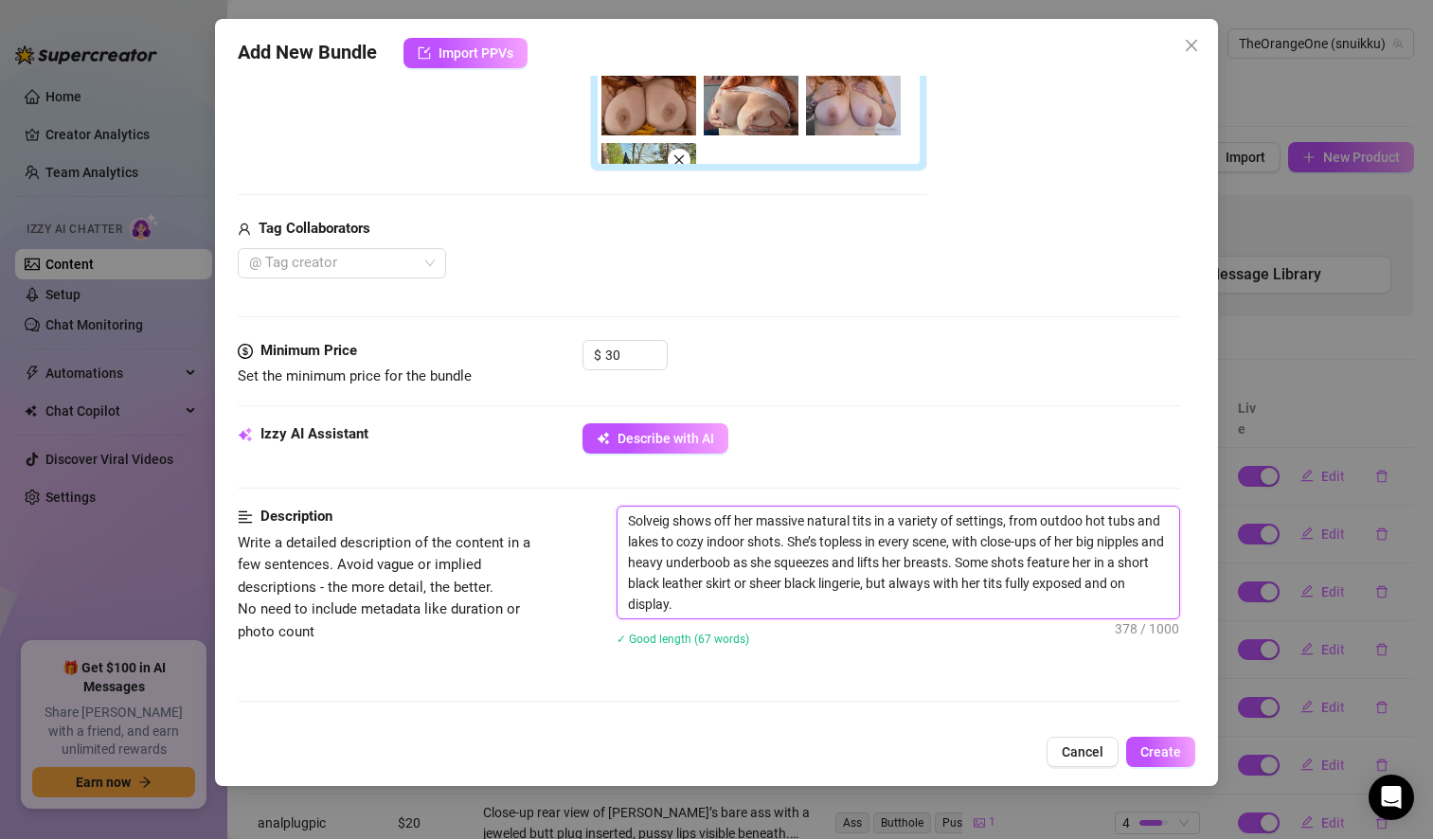
type textarea "Solveig shows off her massive natural tits in a variety of settings, from outdo…"
type textarea "Solveig shows off her massive natural tits in a variety of settings, from outd …"
type textarea "Solveig shows off her massive natural tits in a variety of settings, from out h…"
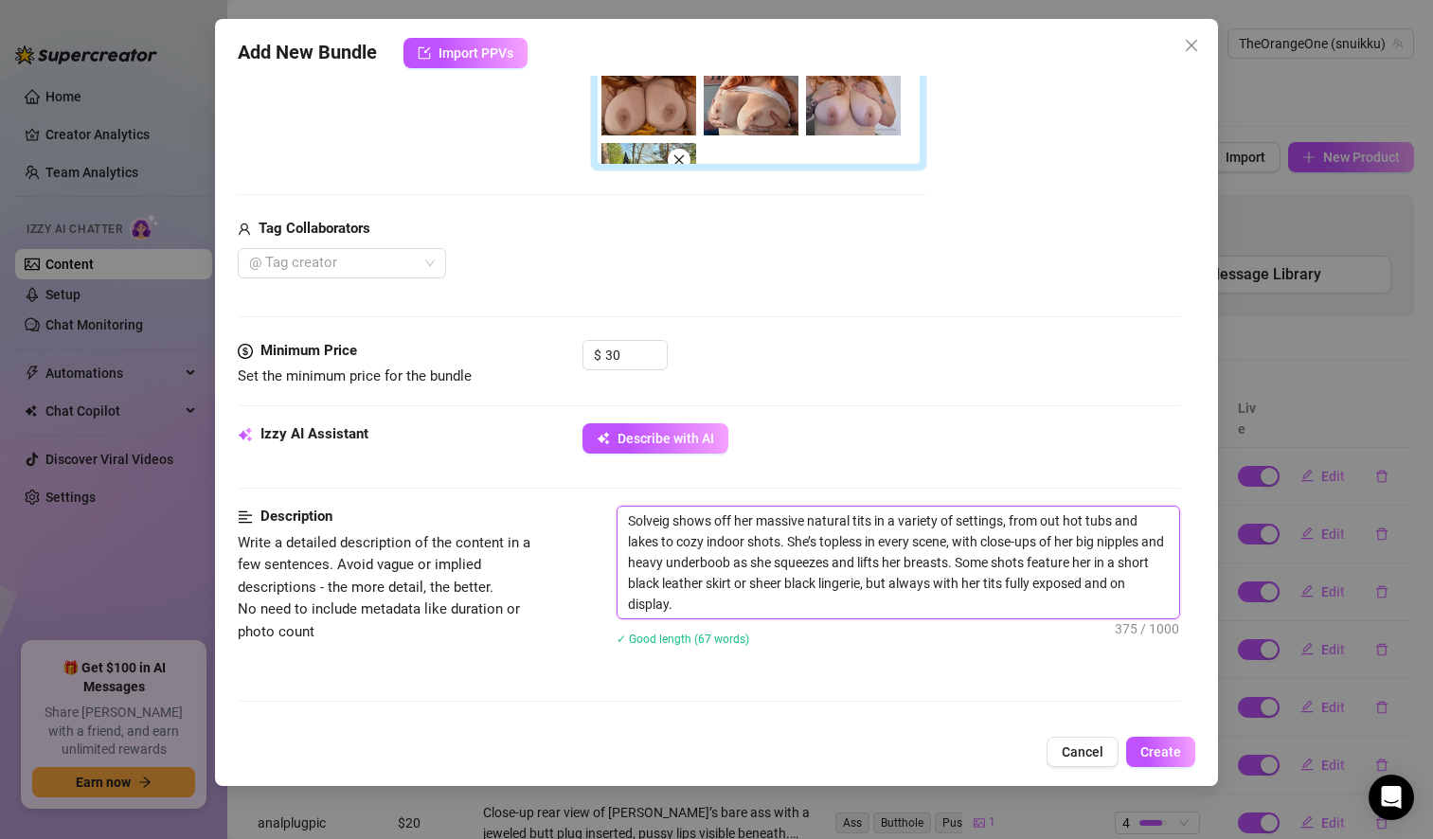
type textarea "Solveig shows off her massive natural tits in a variety of settings, from ou ho…"
type textarea "Solveig shows off her massive natural tits in a variety of settings, from o hot…"
type textarea "Solveig shows off her massive natural tits in a variety of settings, from hot t…"
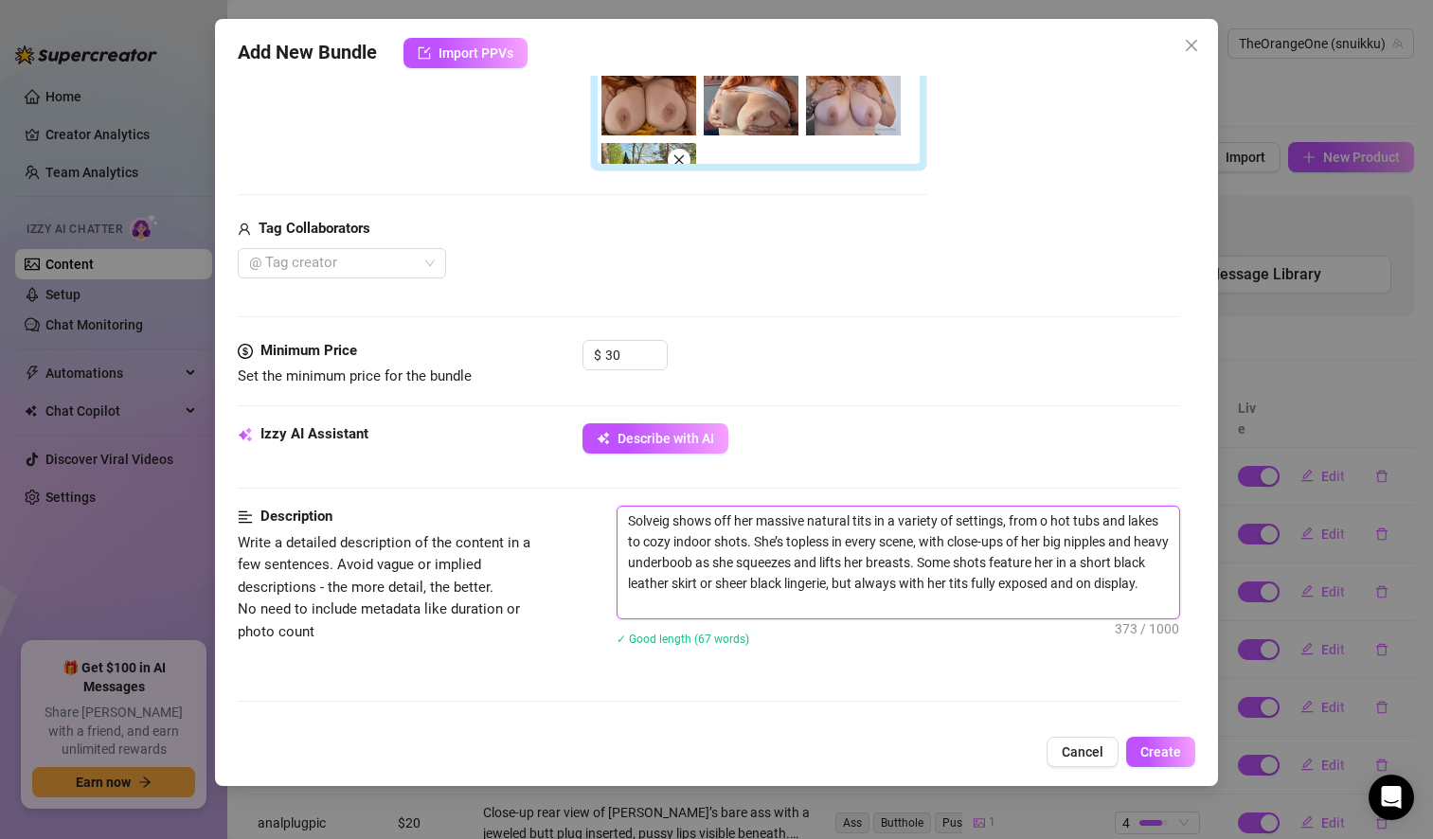
type textarea "Solveig shows off her massive natural tits in a variety of settings, from hot t…"
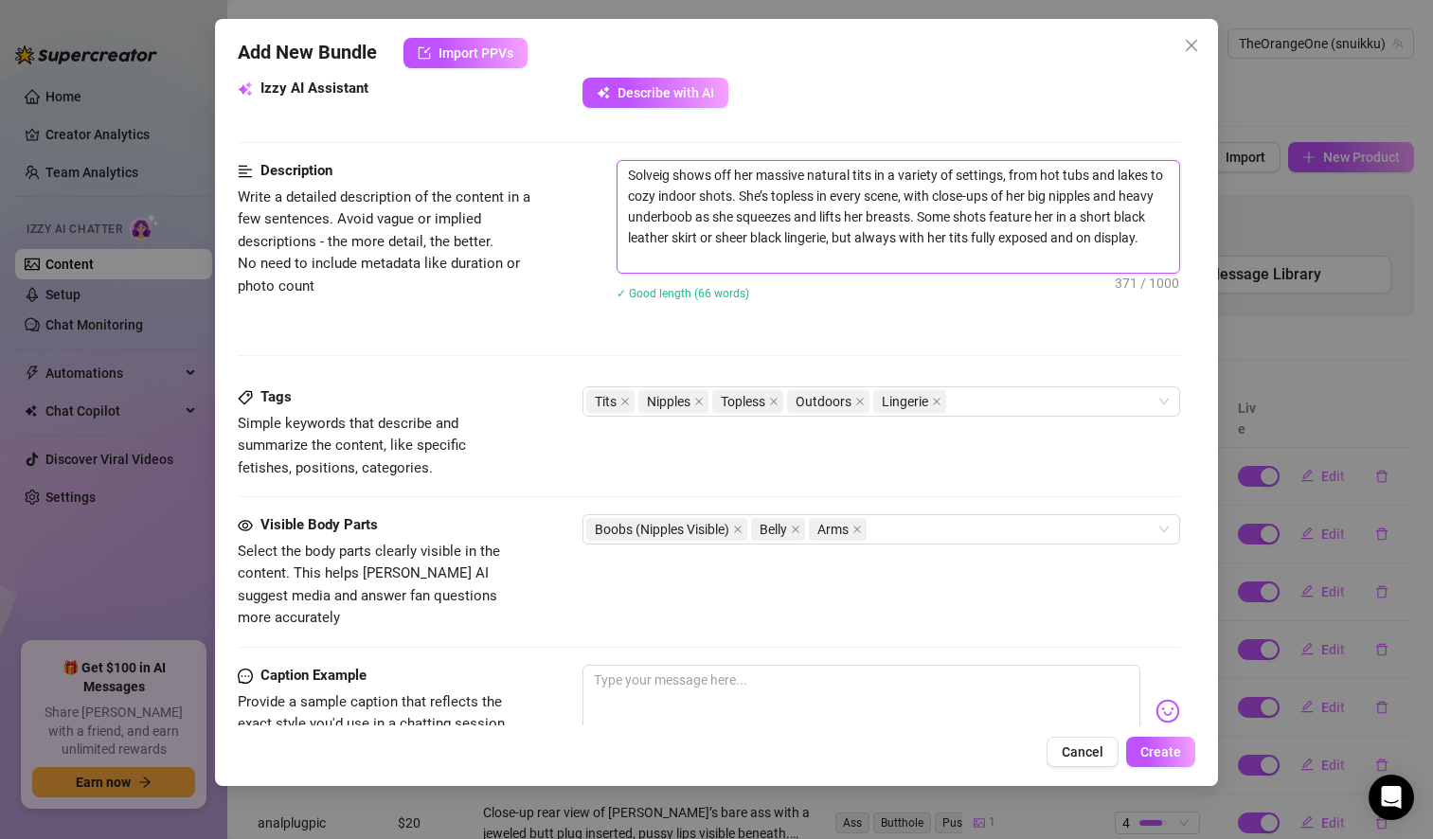
scroll to position [922, 0]
click at [862, 401] on icon "close" at bounding box center [859, 399] width 9 height 9
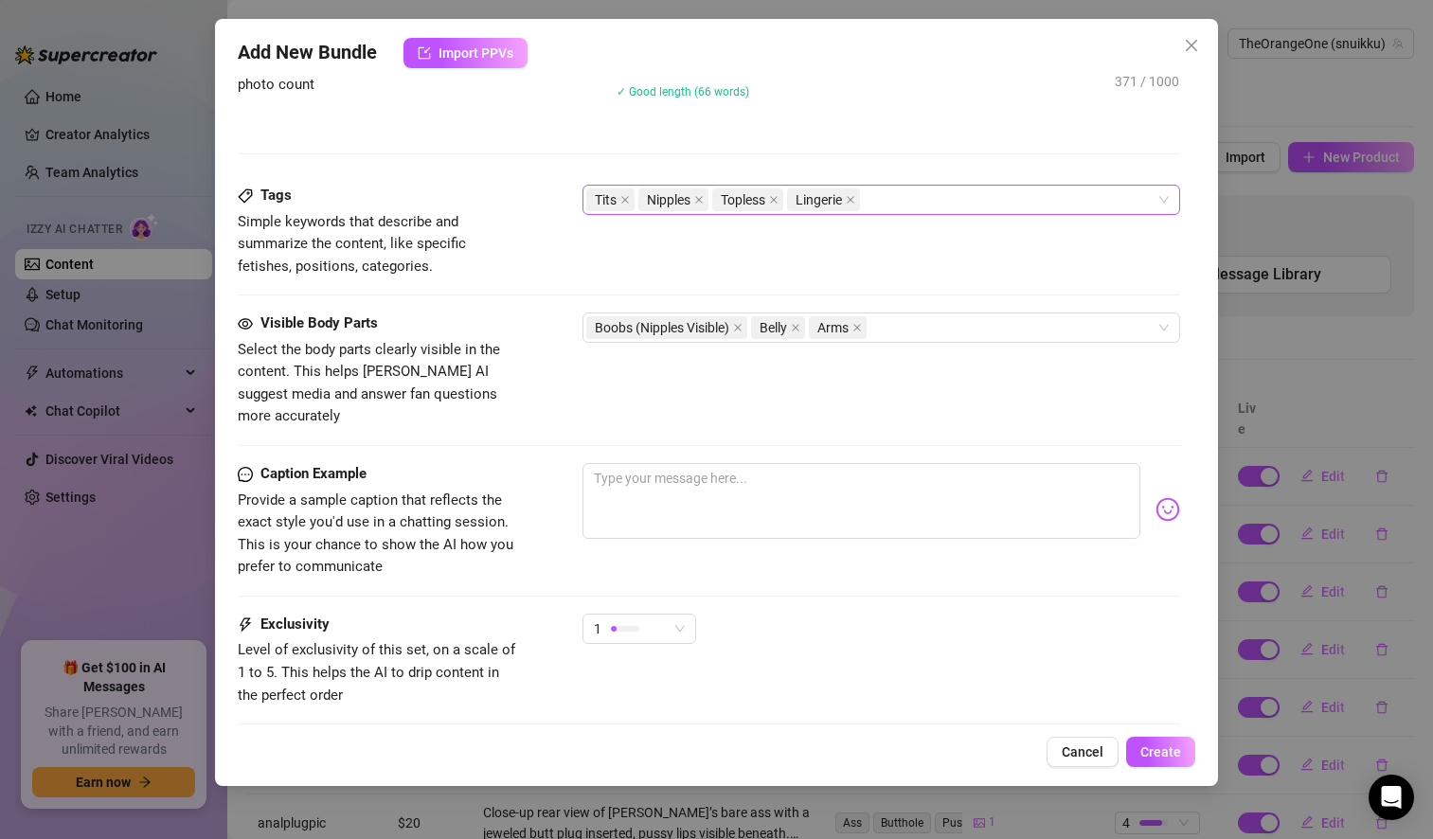
scroll to position [1135, 0]
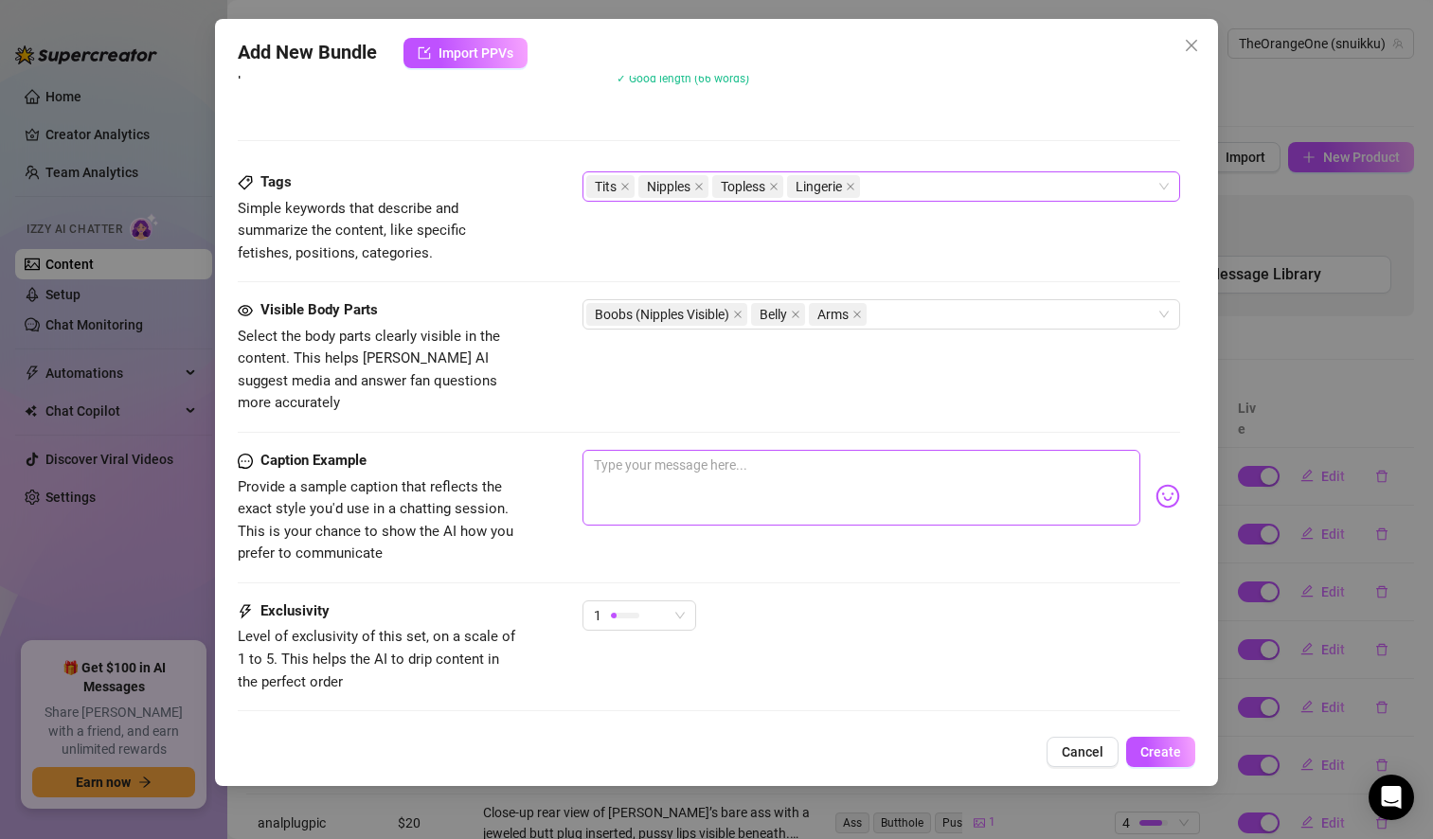
type textarea "Solveig shows off her massive natural tits in a variety of settings, from hot t…"
click at [654, 460] on textarea at bounding box center [861, 488] width 558 height 76
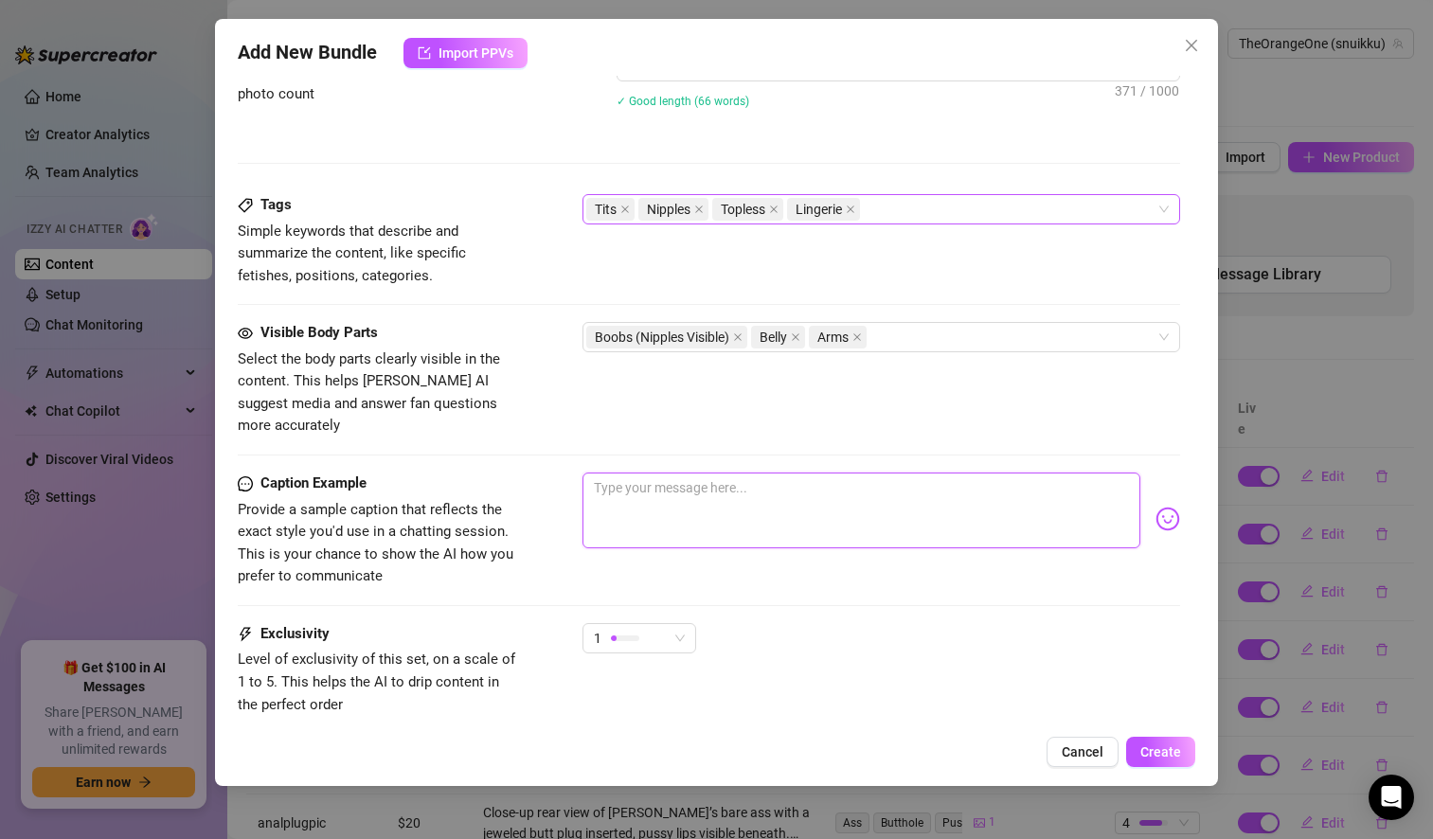
scroll to position [1114, 0]
click at [642, 472] on textarea at bounding box center [861, 510] width 558 height 76
type textarea "T"
type textarea "TI"
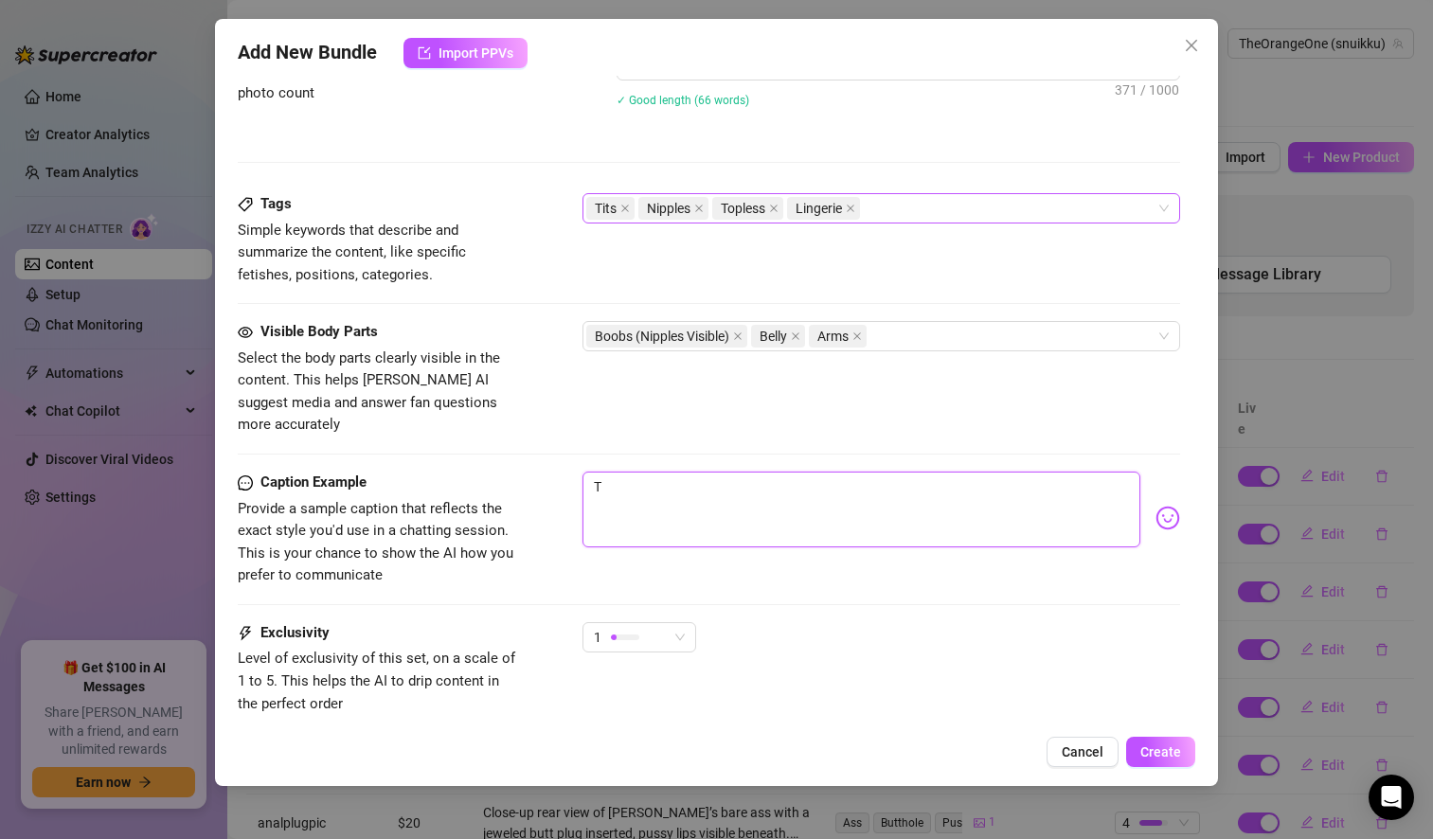
type textarea "TI"
type textarea "TIT"
type textarea "TITS"
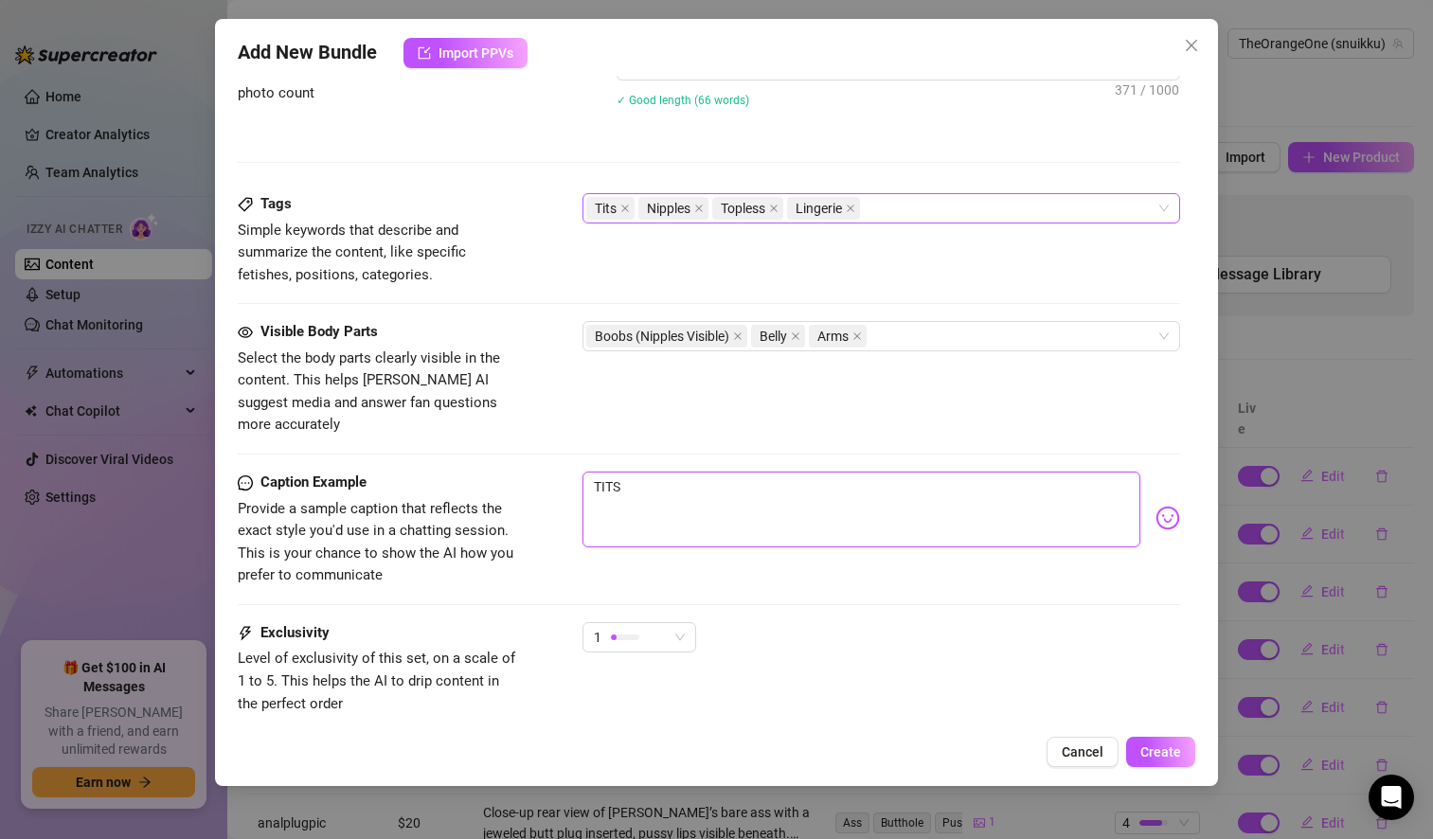
type textarea "TITS"
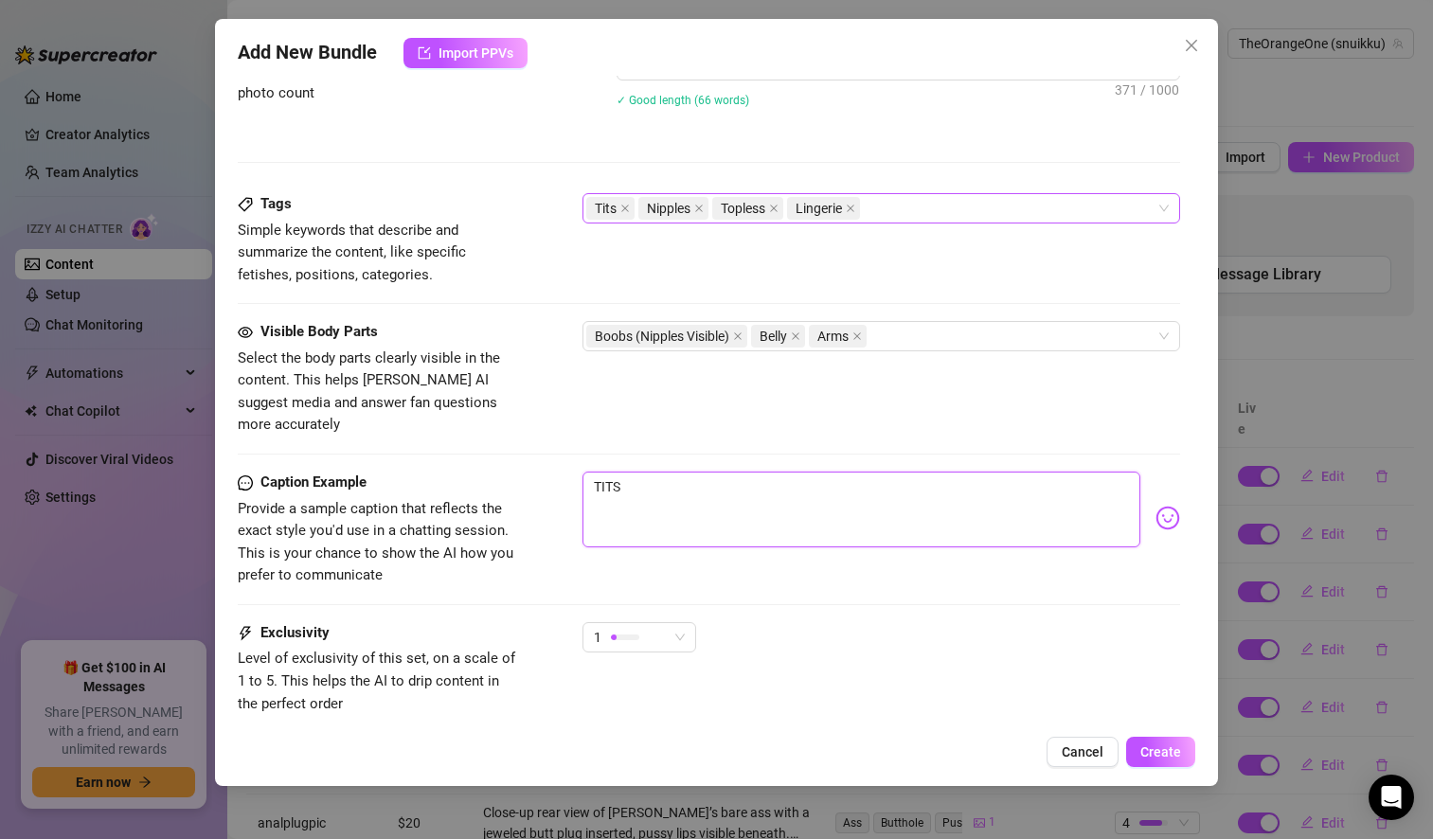
type textarea "TITS"
type textarea "TITS T"
type textarea "TITS TI"
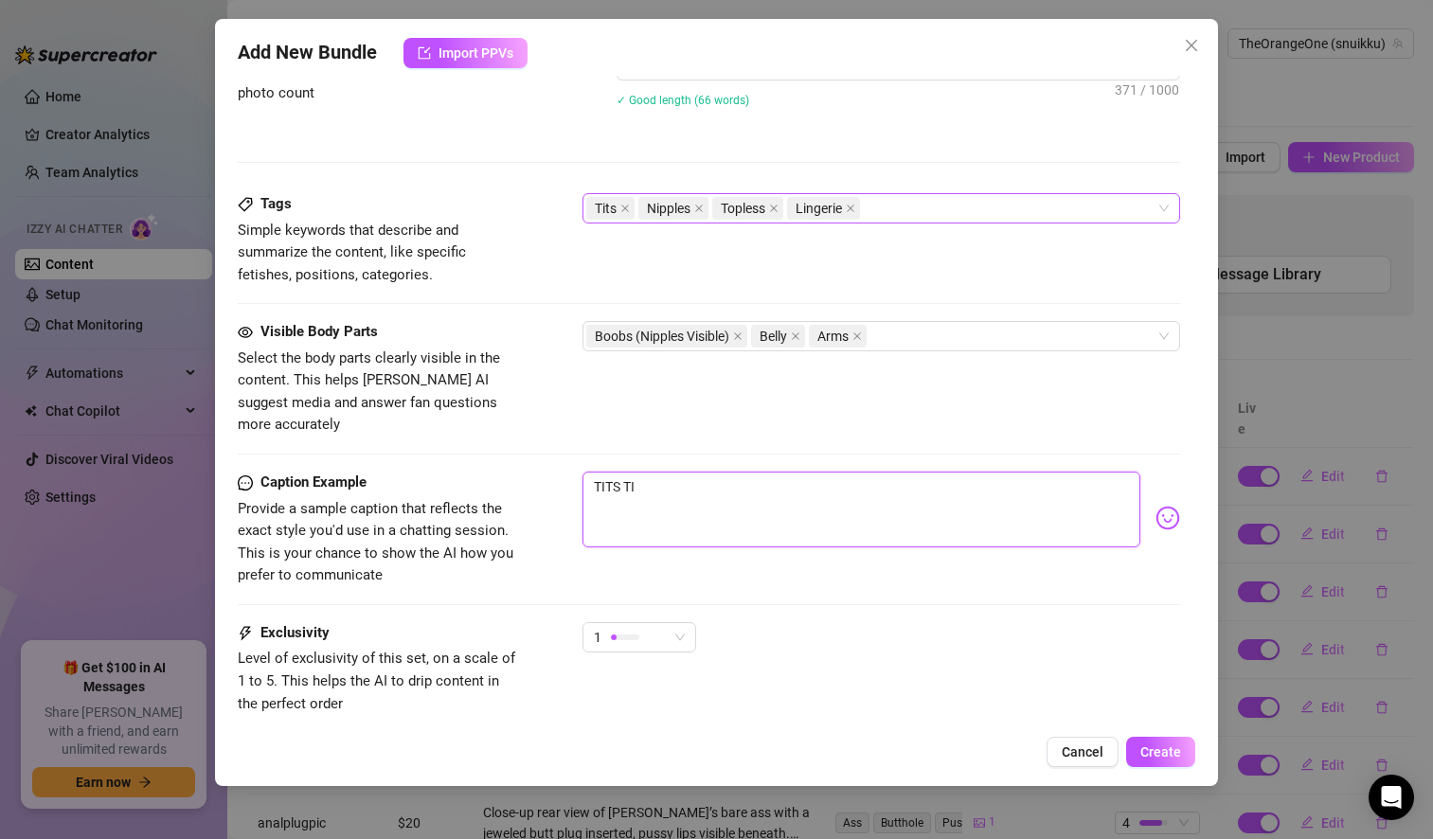
type textarea "TITS TIT"
type textarea "TITS TITS"
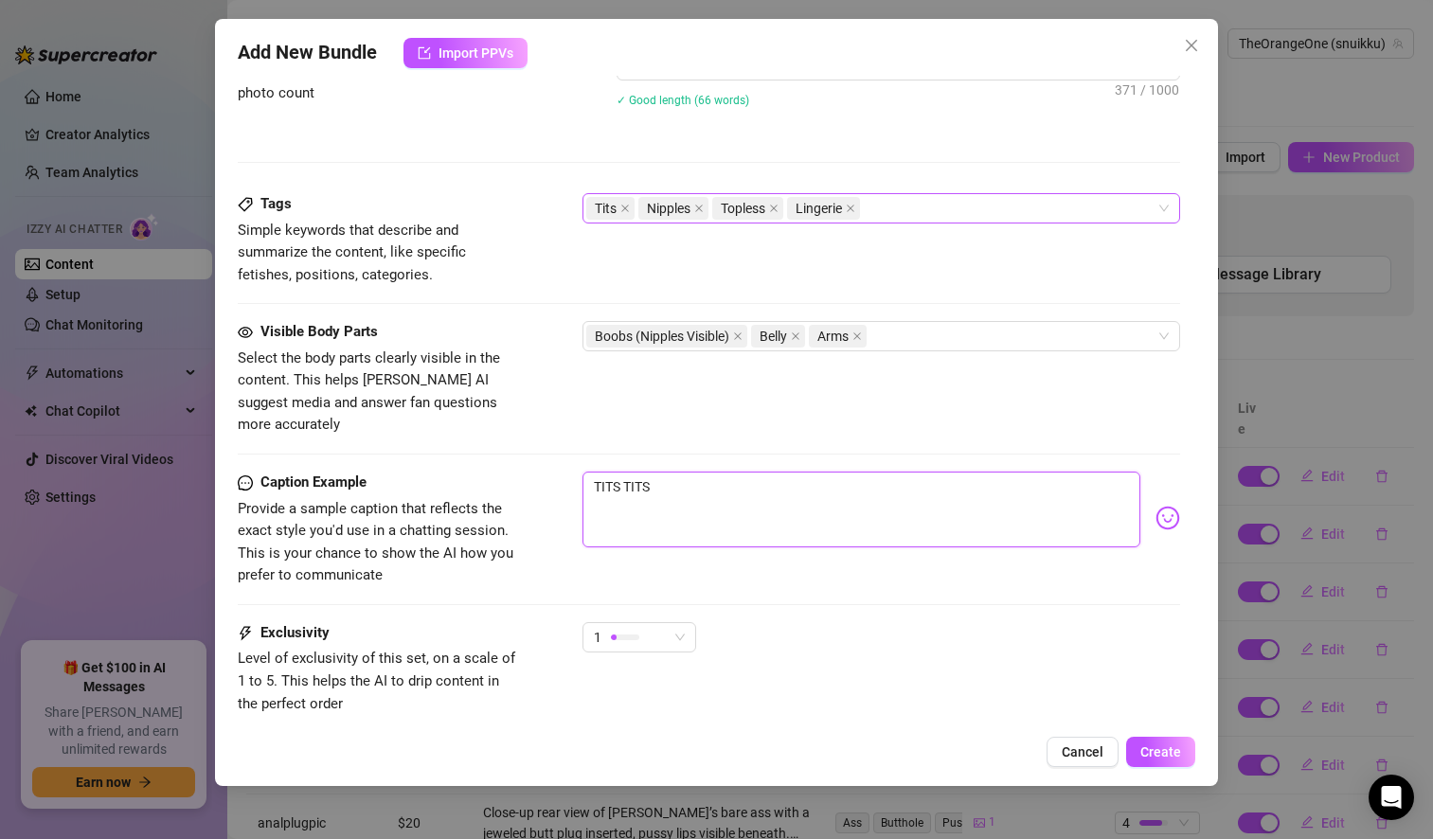
type textarea "TITS TITS"
type textarea "TITS TITS T"
type textarea "TITS TITS TI"
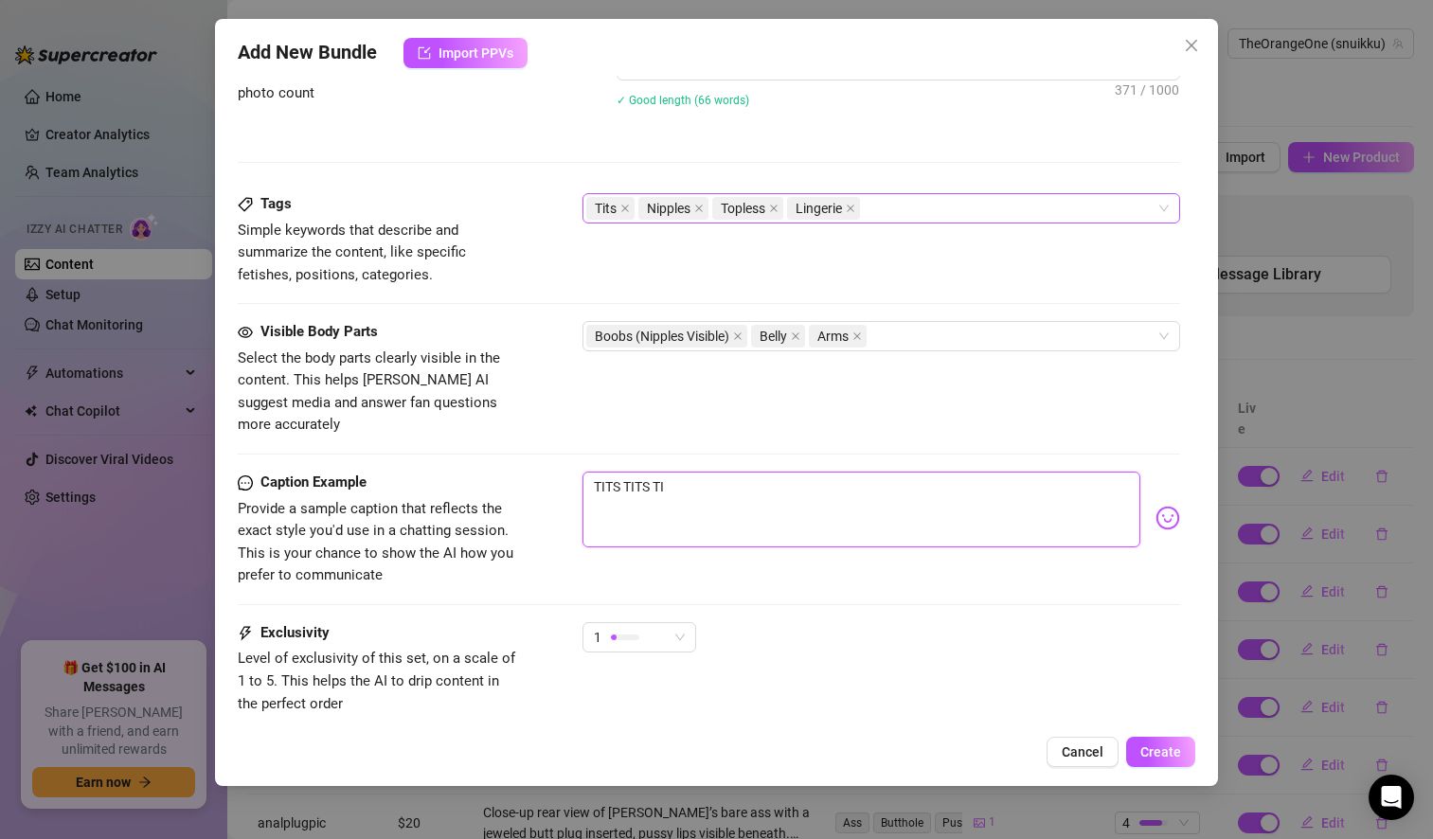
type textarea "TITS TITS TIT"
type textarea "TITS TITS TITD"
click at [655, 478] on textarea "TITS TITS TITS! This one is for the big boobs lover! my bare breasts in all dif…" at bounding box center [861, 510] width 558 height 76
drag, startPoint x: 644, startPoint y: 493, endPoint x: 582, endPoint y: 457, distance: 71.3
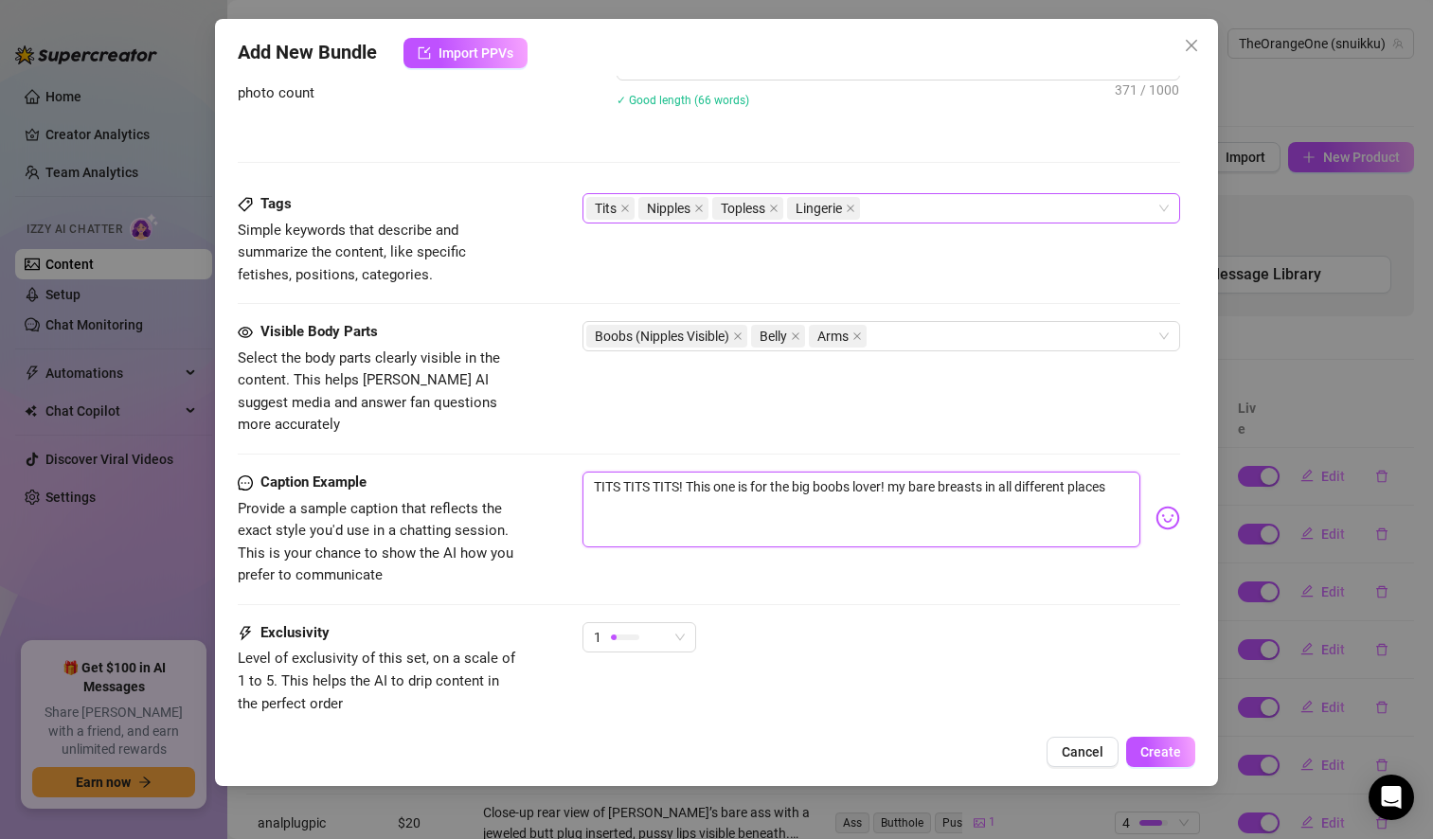
click at [582, 472] on textarea "TITS TITS TITS! This one is for the big boobs lover! my bare breasts in all dif…" at bounding box center [861, 510] width 558 height 76
click at [679, 499] on textarea "TITS TITS TITS! This one is for the big boobs lover! my bare breasts in all dif…" at bounding box center [861, 510] width 558 height 76
click at [855, 472] on textarea "TITS TITS TITS! This one is for the big boobs lover! my bare breasts in all dif…" at bounding box center [861, 510] width 558 height 76
click at [1111, 472] on textarea "TITS TITS TITS! This one is for the big boob lover! my bare breasts in all diff…" at bounding box center [861, 510] width 558 height 76
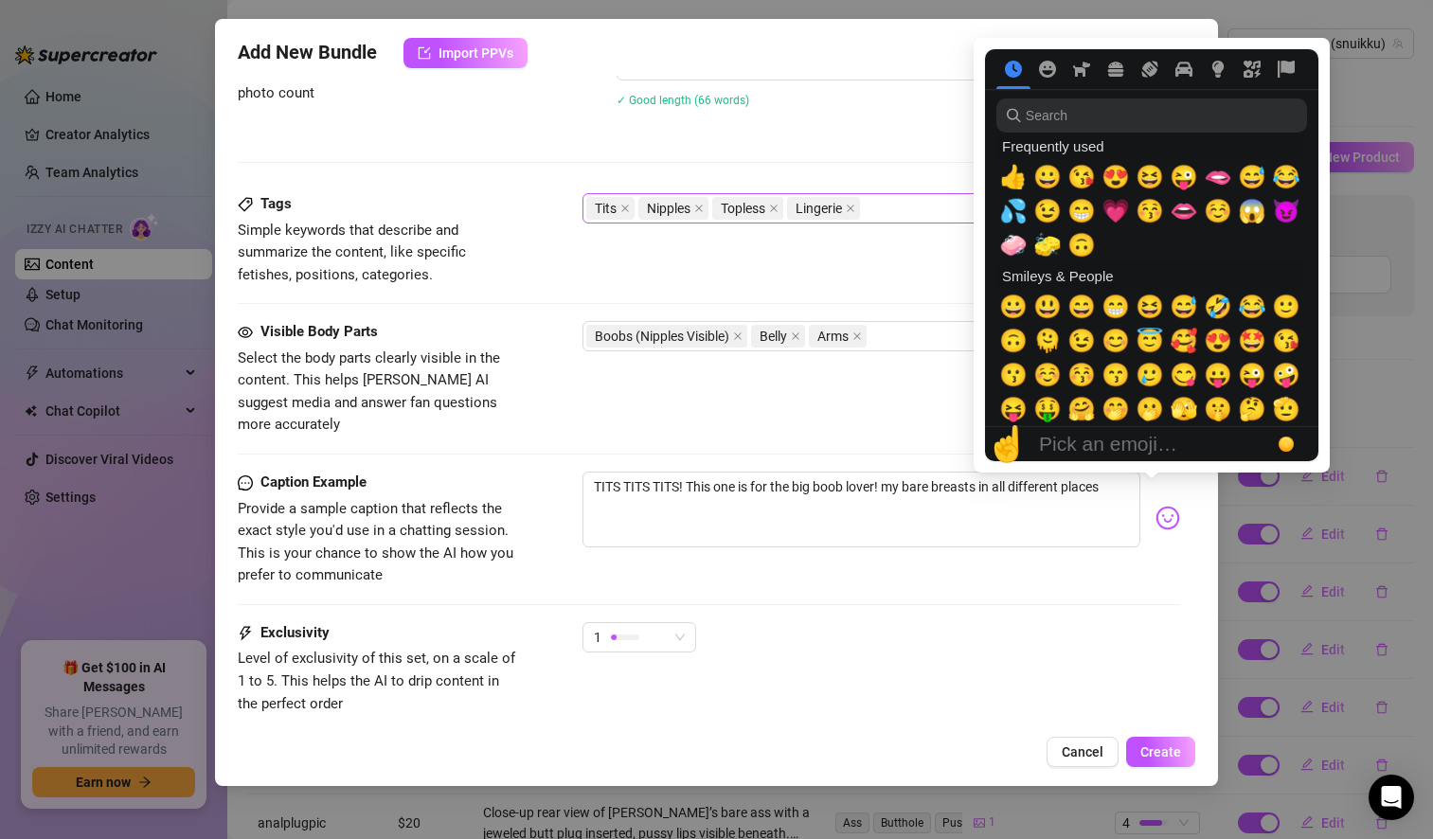
click at [1155, 506] on img at bounding box center [1167, 518] width 25 height 25
click at [1120, 116] on input "search" at bounding box center [1151, 115] width 311 height 34
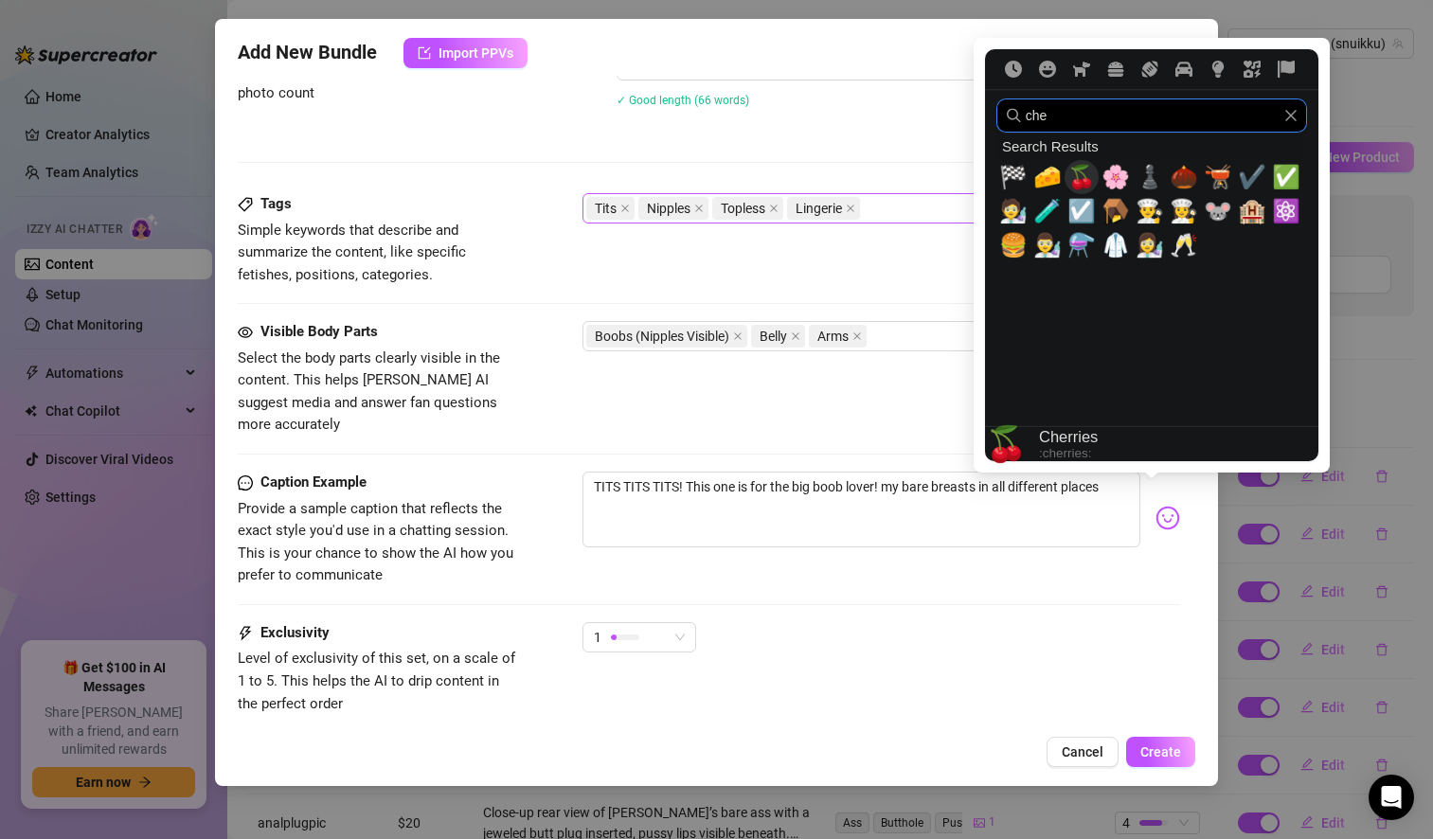
click at [1086, 180] on span "🍒" at bounding box center [1081, 177] width 28 height 27
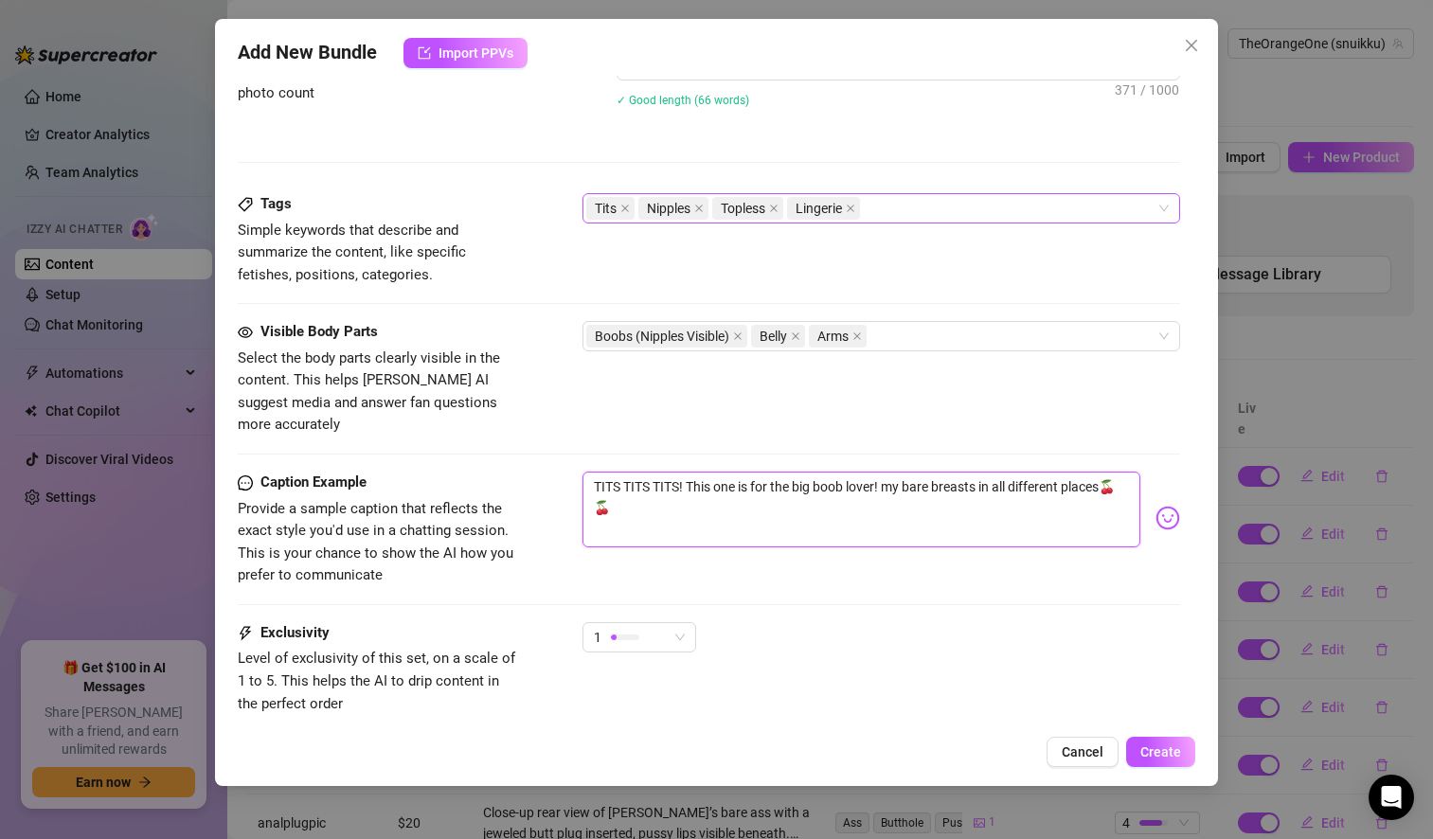
click at [655, 501] on textarea "TITS TITS TITS! This one is for the big boob lover! my bare breasts in all diff…" at bounding box center [861, 510] width 558 height 76
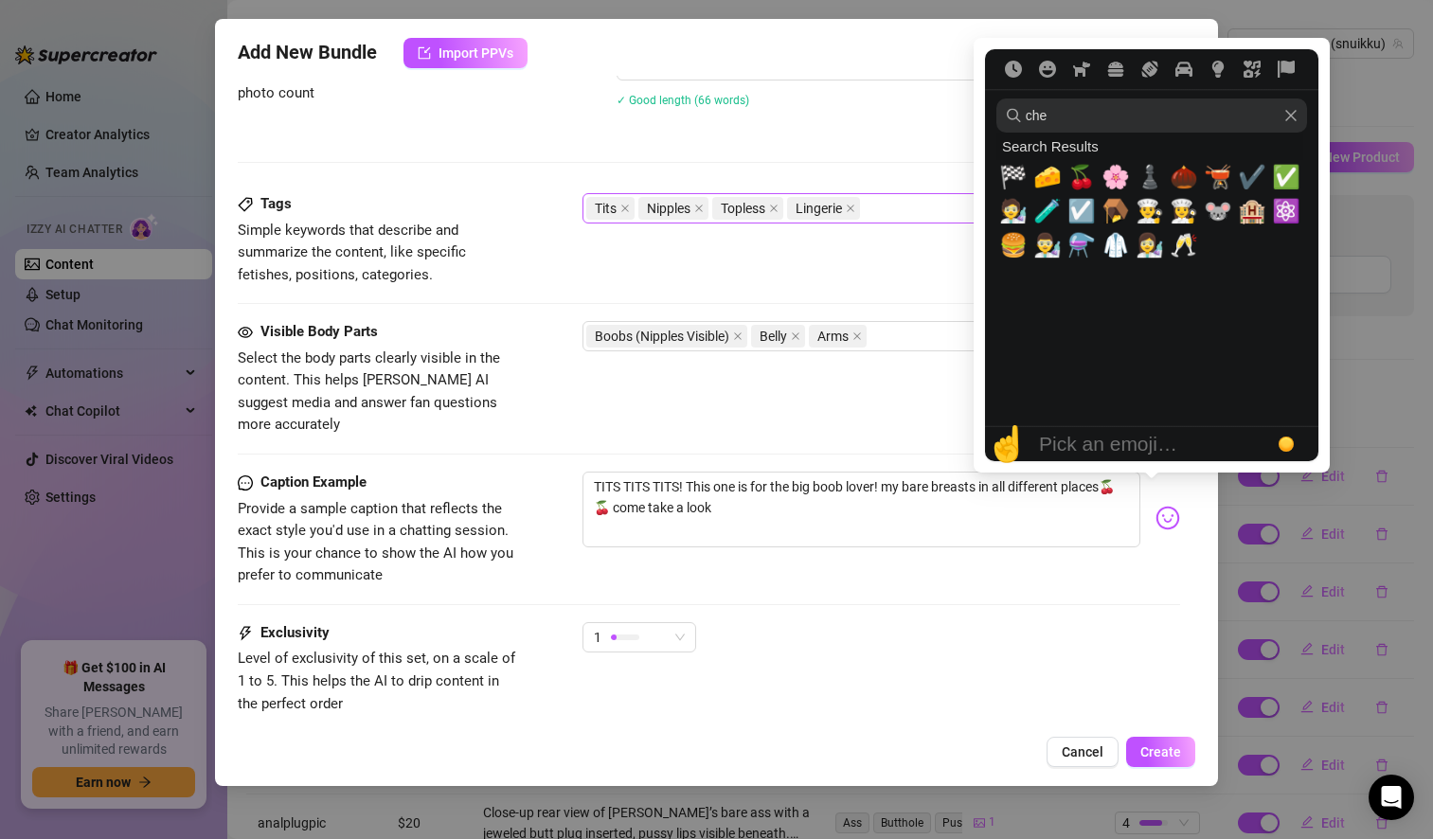
click at [1158, 506] on img at bounding box center [1167, 518] width 25 height 25
click at [1155, 506] on img at bounding box center [1167, 518] width 25 height 25
click at [1013, 63] on icon "Frequently used" at bounding box center [1013, 69] width 17 height 17
click at [1014, 63] on icon "Frequently used" at bounding box center [1013, 69] width 17 height 17
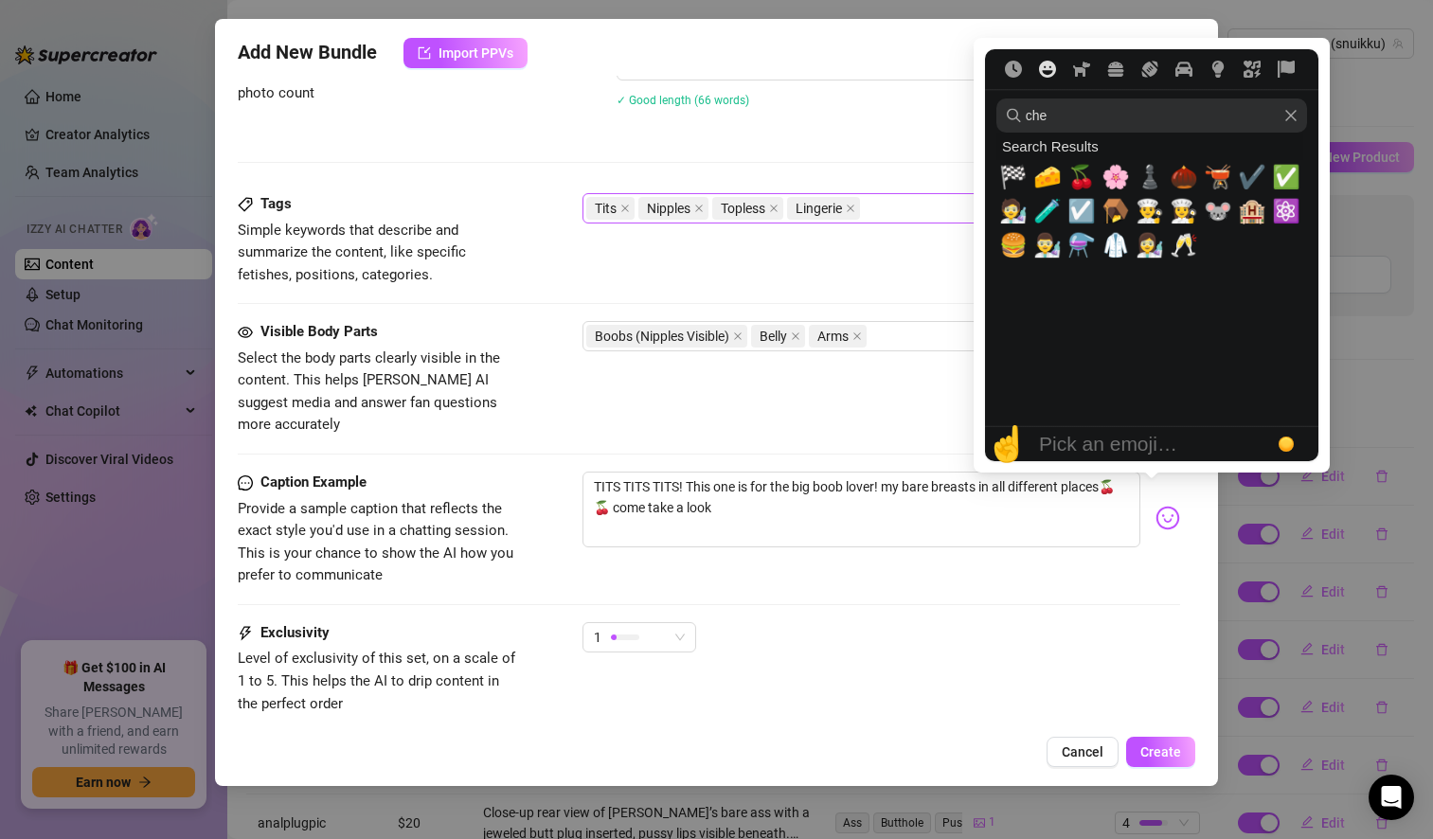
click at [1047, 69] on icon "Smileys & People" at bounding box center [1047, 69] width 17 height 17
click at [1058, 73] on button "Smileys & People" at bounding box center [1047, 69] width 34 height 17
click at [1290, 112] on icon "Clear" at bounding box center [1290, 115] width 13 height 13
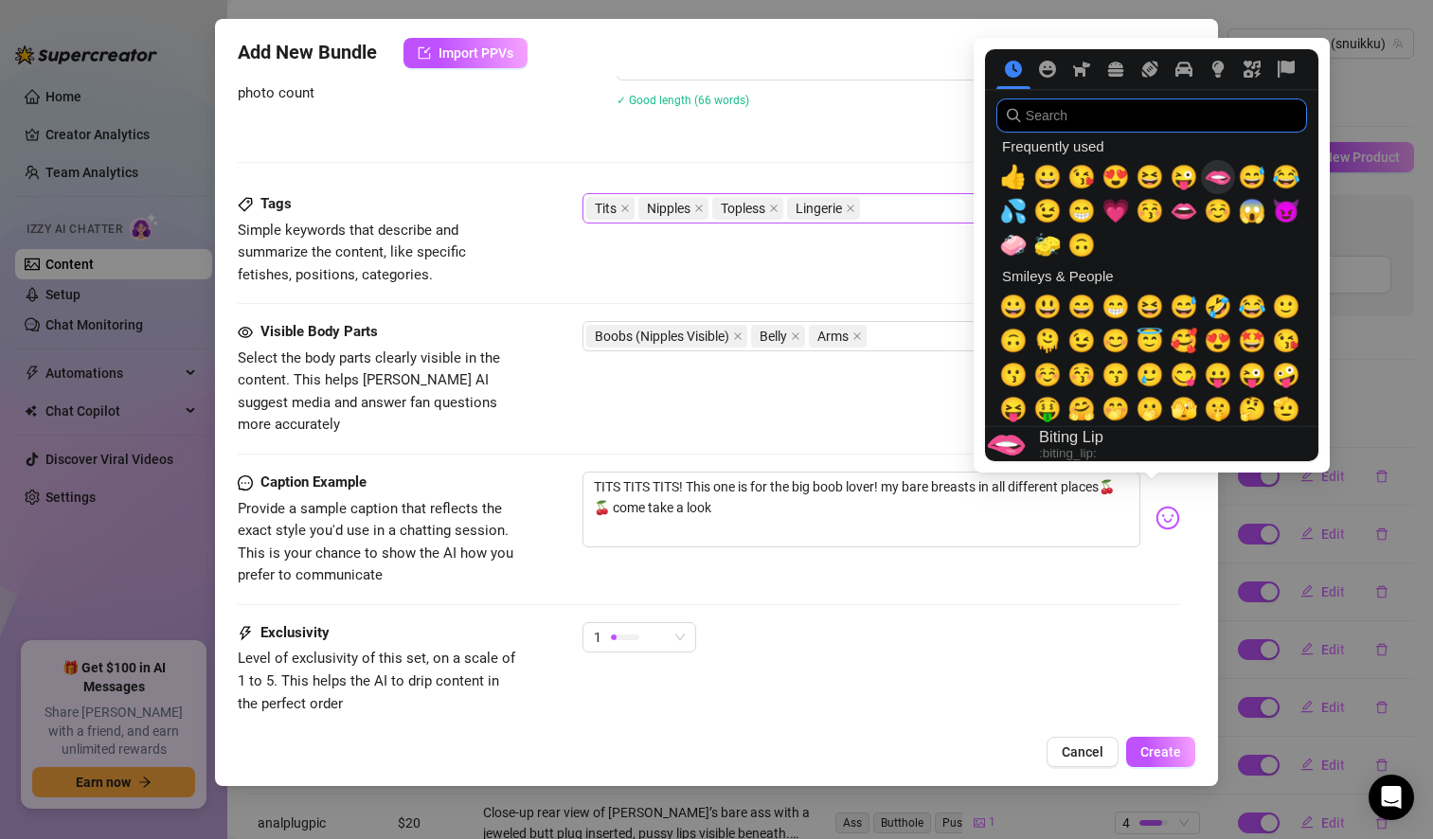
click at [1219, 181] on span "🫦" at bounding box center [1218, 177] width 28 height 27
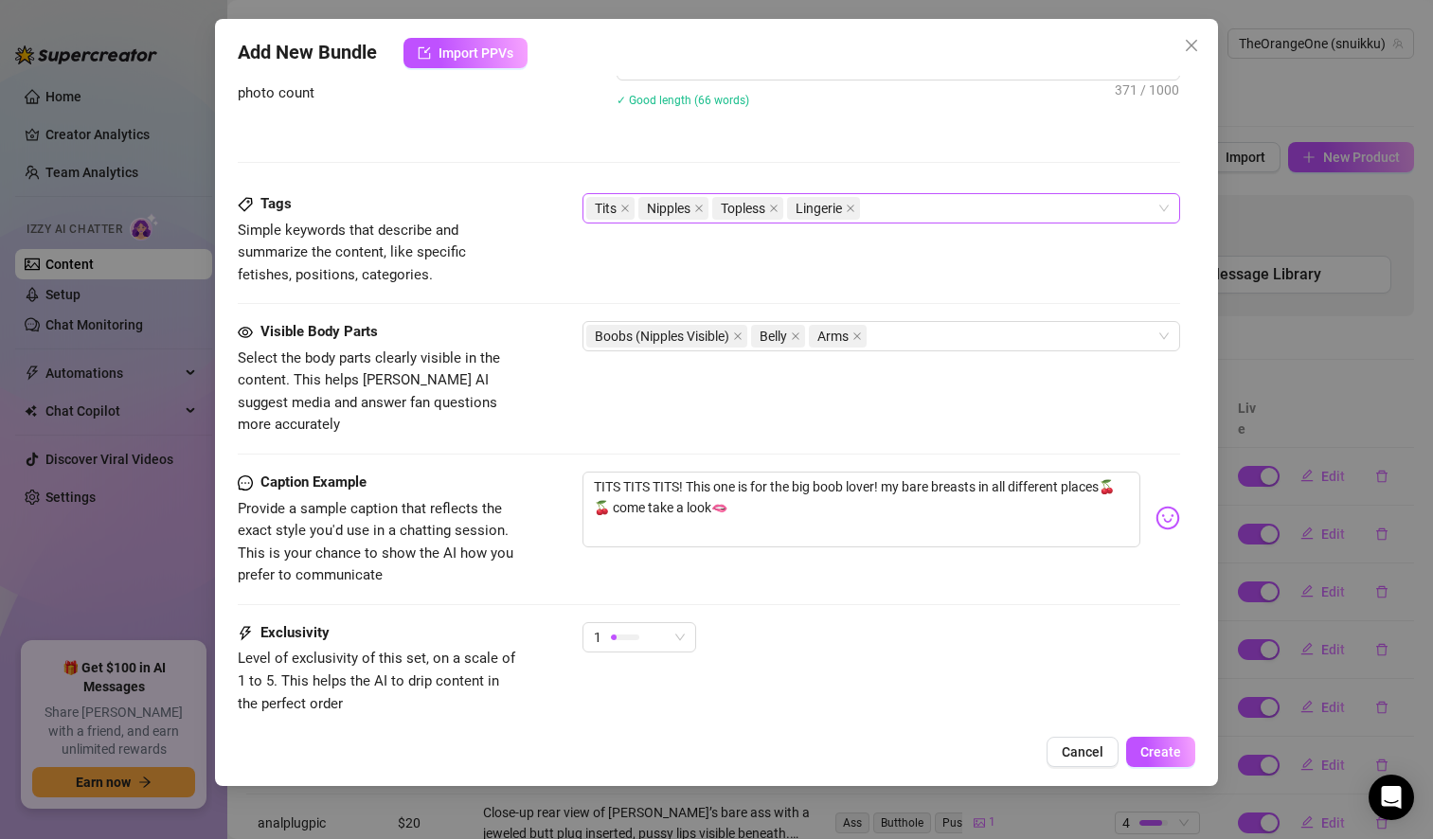
click at [767, 553] on div "Caption Example Provide a sample caption that reflects the exact style you'd us…" at bounding box center [709, 530] width 942 height 116
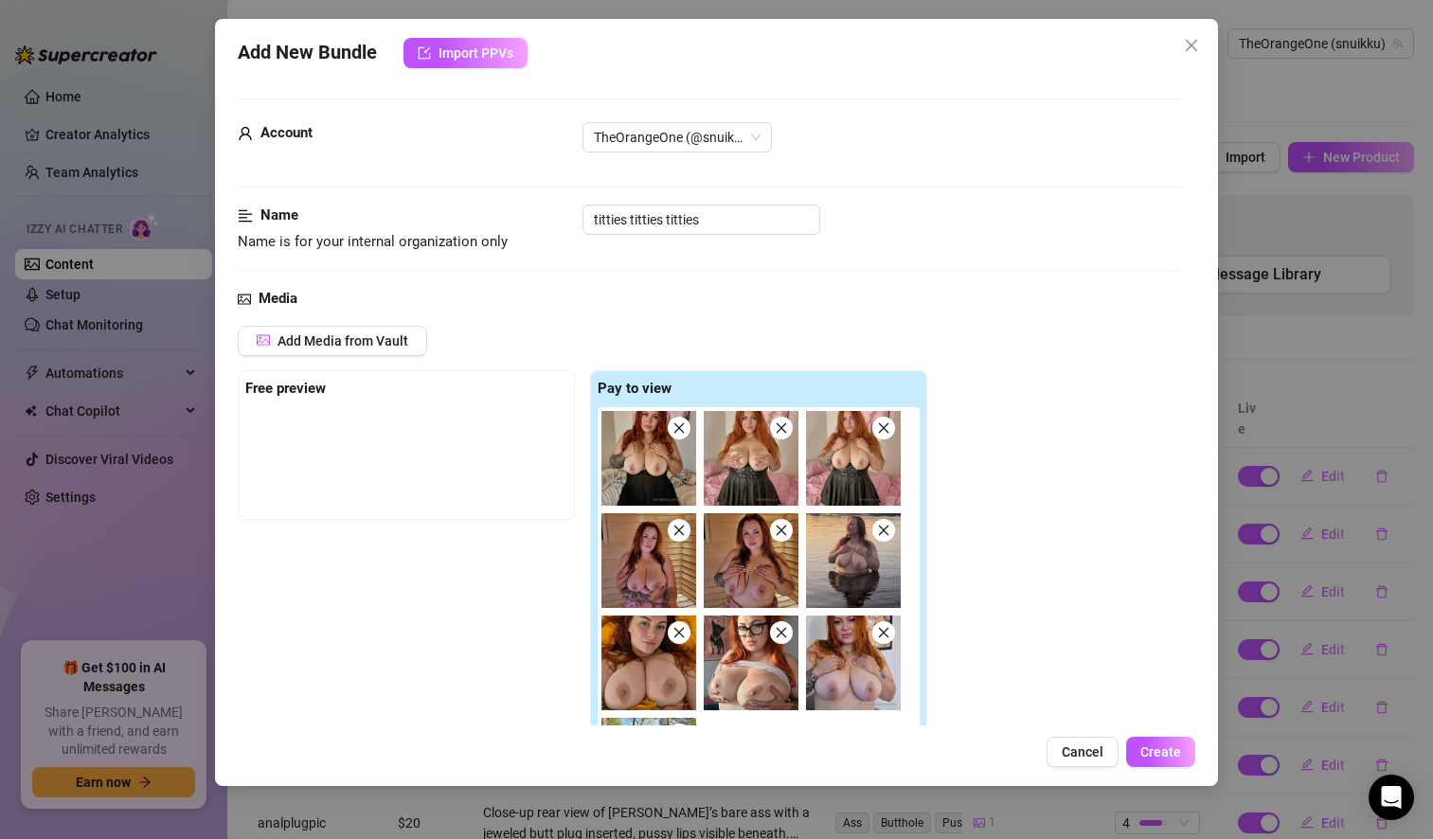
scroll to position [78, 0]
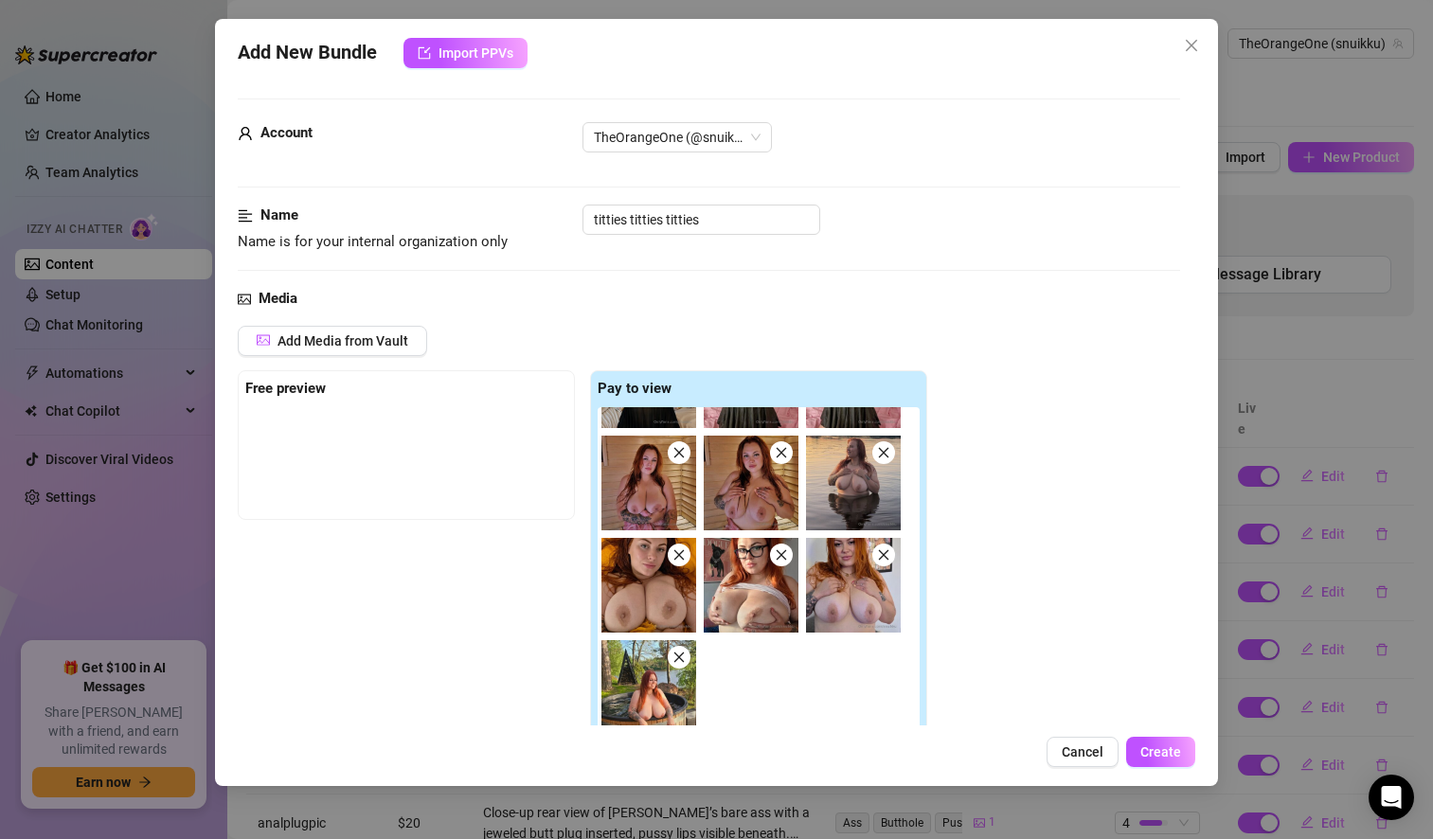
click at [999, 618] on div "Add Media from Vault Free preview Pay to view Tag Collaborators @ Tag creator" at bounding box center [709, 589] width 942 height 527
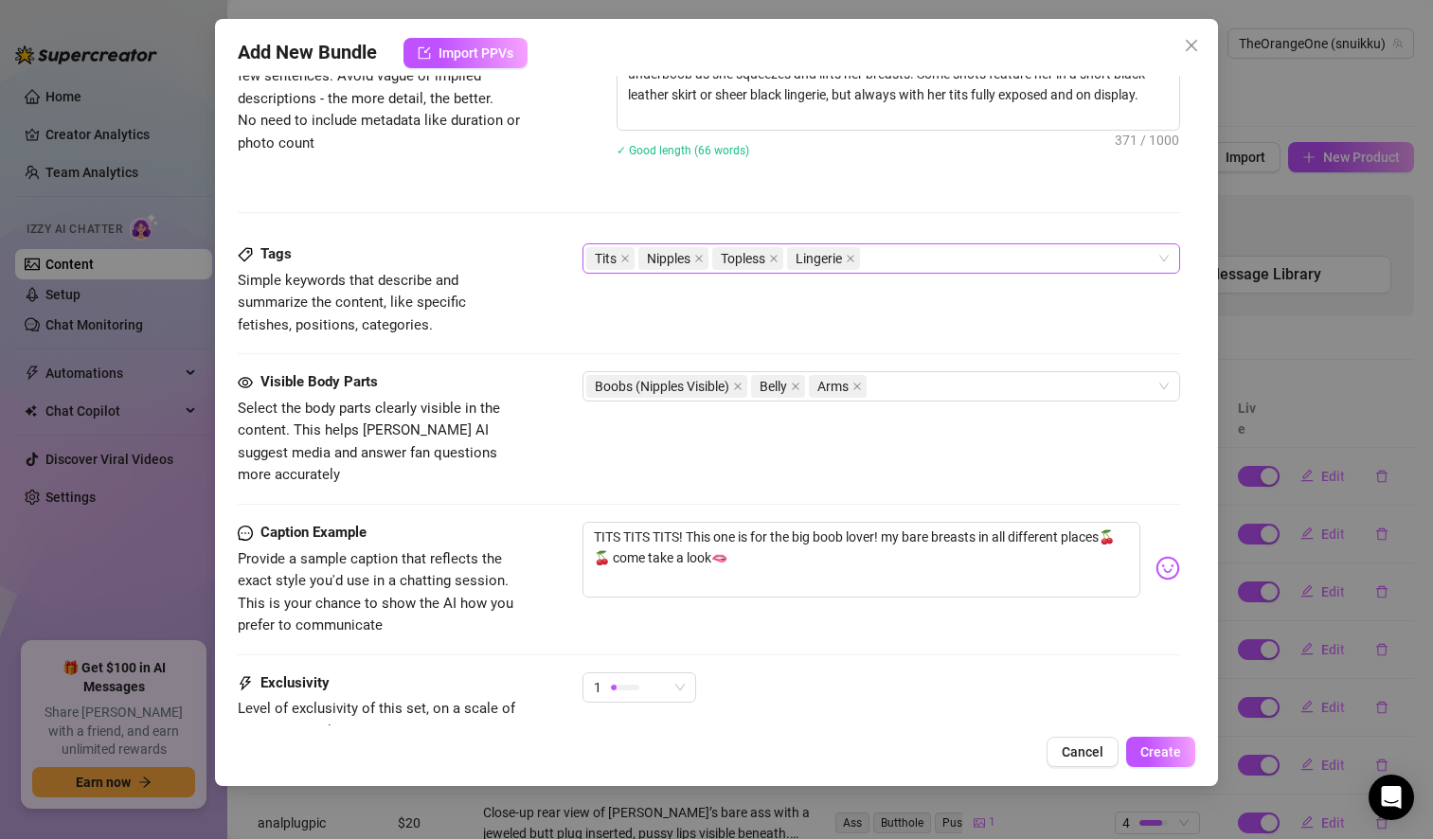
scroll to position [1222, 0]
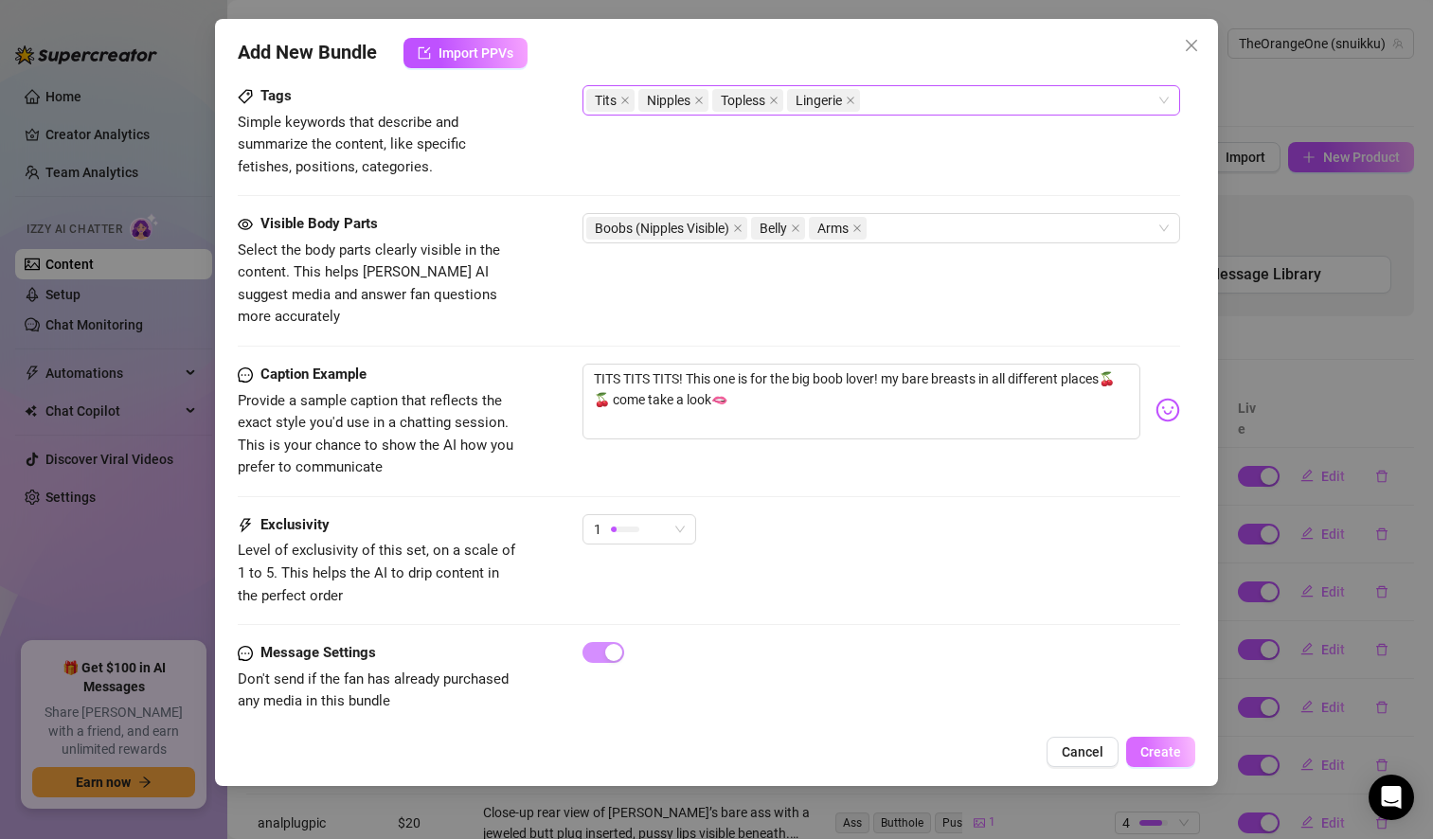
click at [1170, 752] on span "Create" at bounding box center [1160, 751] width 41 height 15
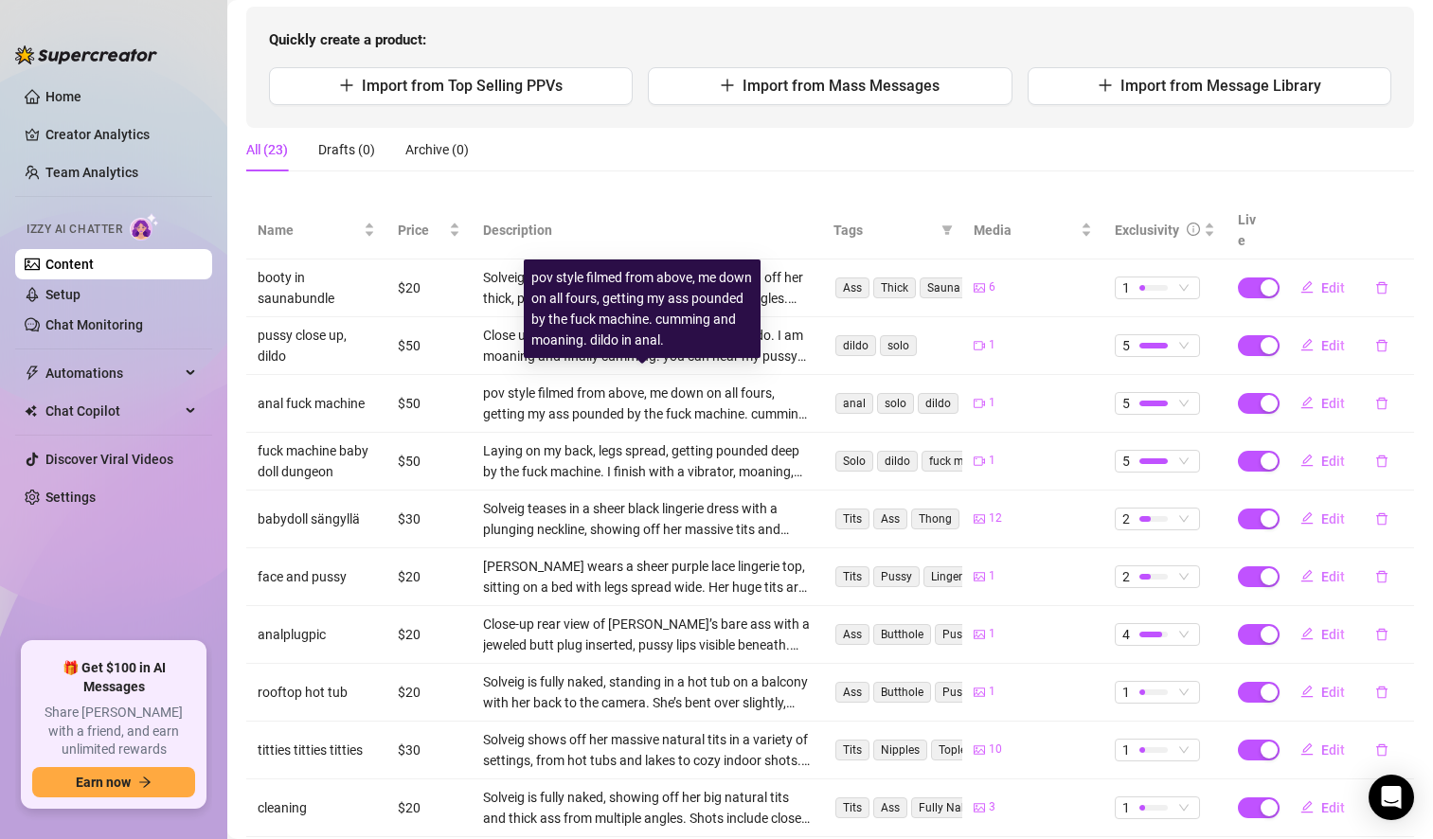
scroll to position [0, 0]
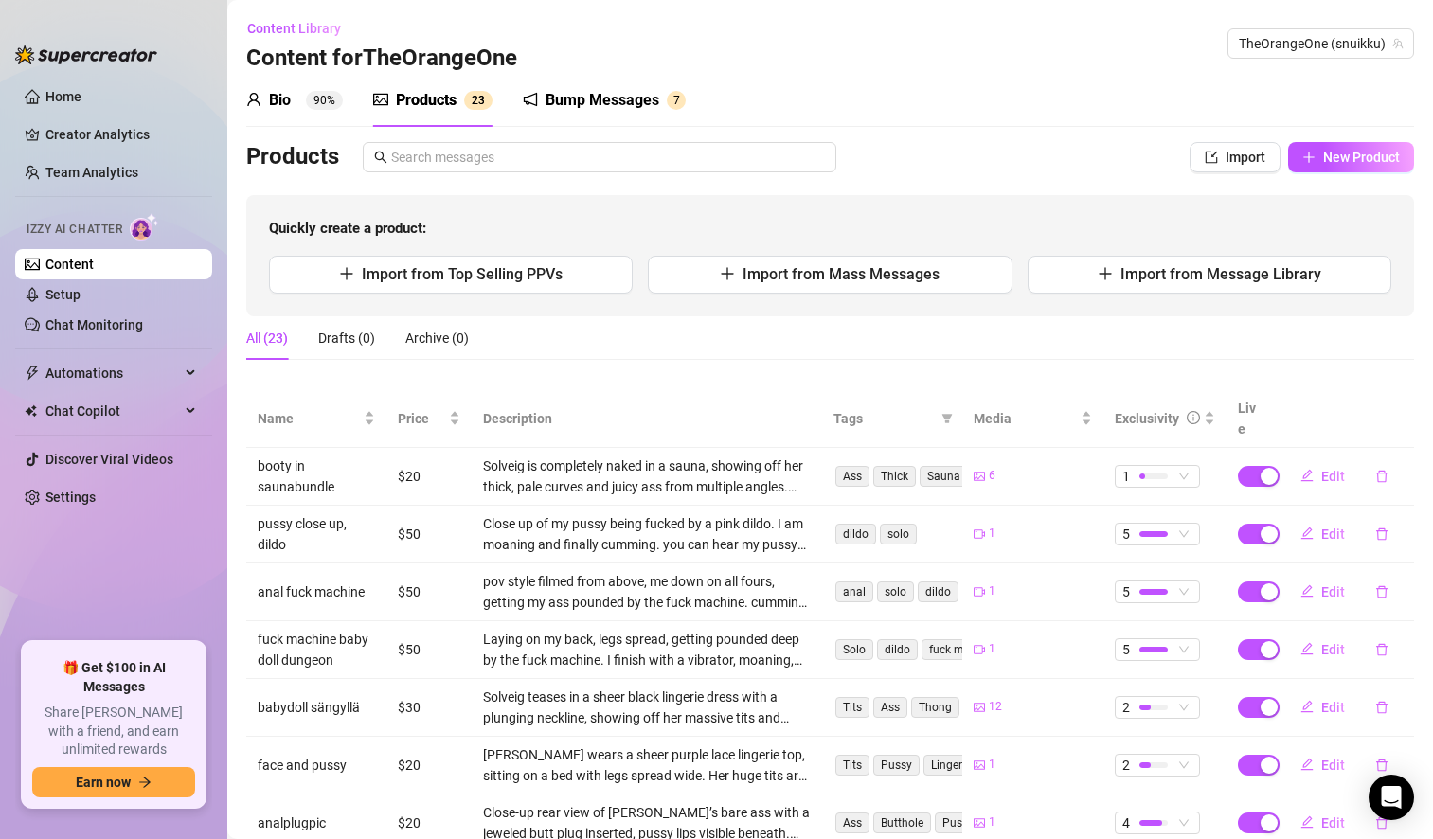
click at [620, 104] on div "Bump Messages" at bounding box center [602, 100] width 114 height 23
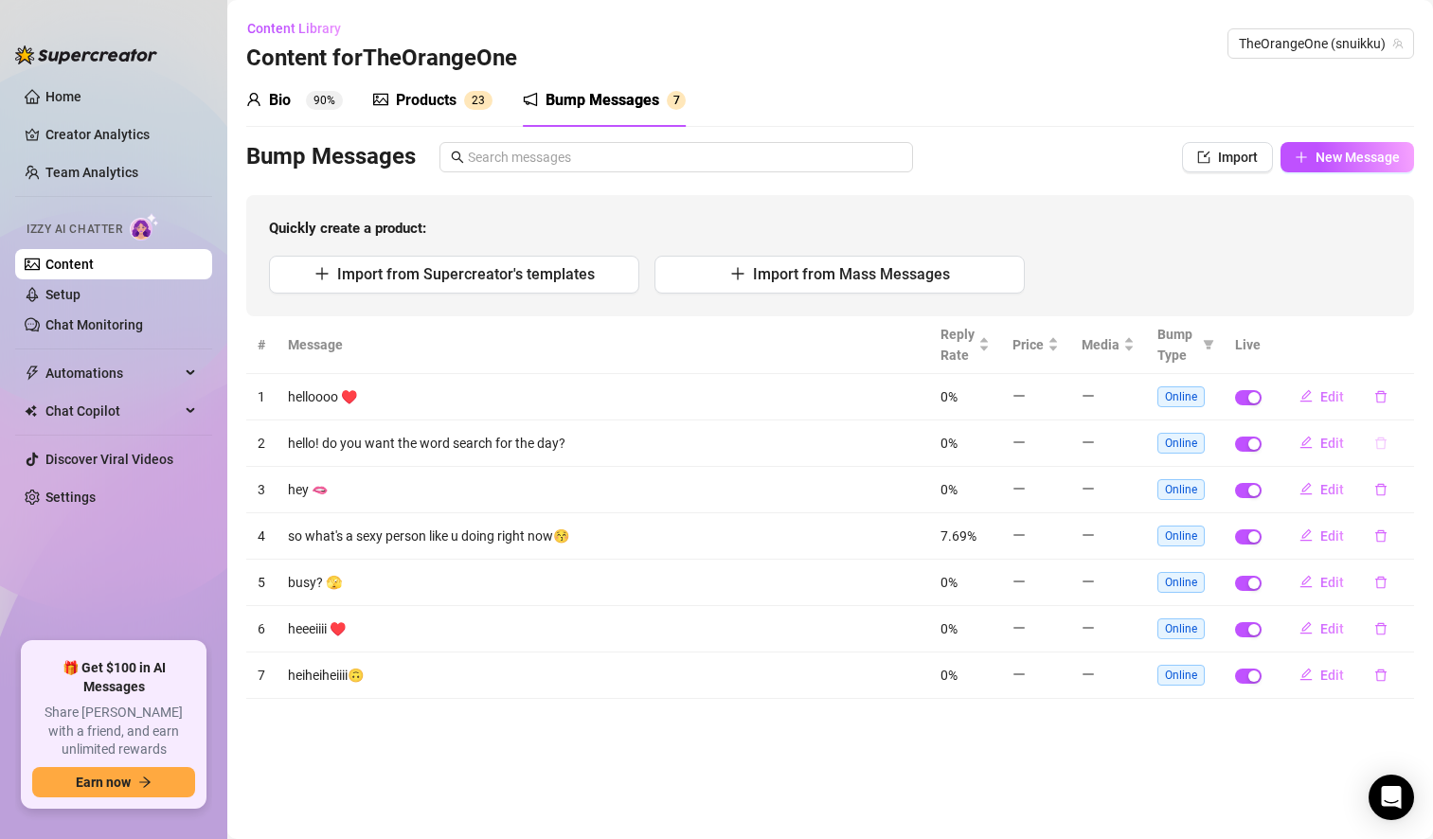
click at [1377, 445] on icon "delete" at bounding box center [1380, 443] width 11 height 12
click at [1412, 396] on span "Yes" at bounding box center [1400, 393] width 23 height 15
